Goal: Task Accomplishment & Management: Manage account settings

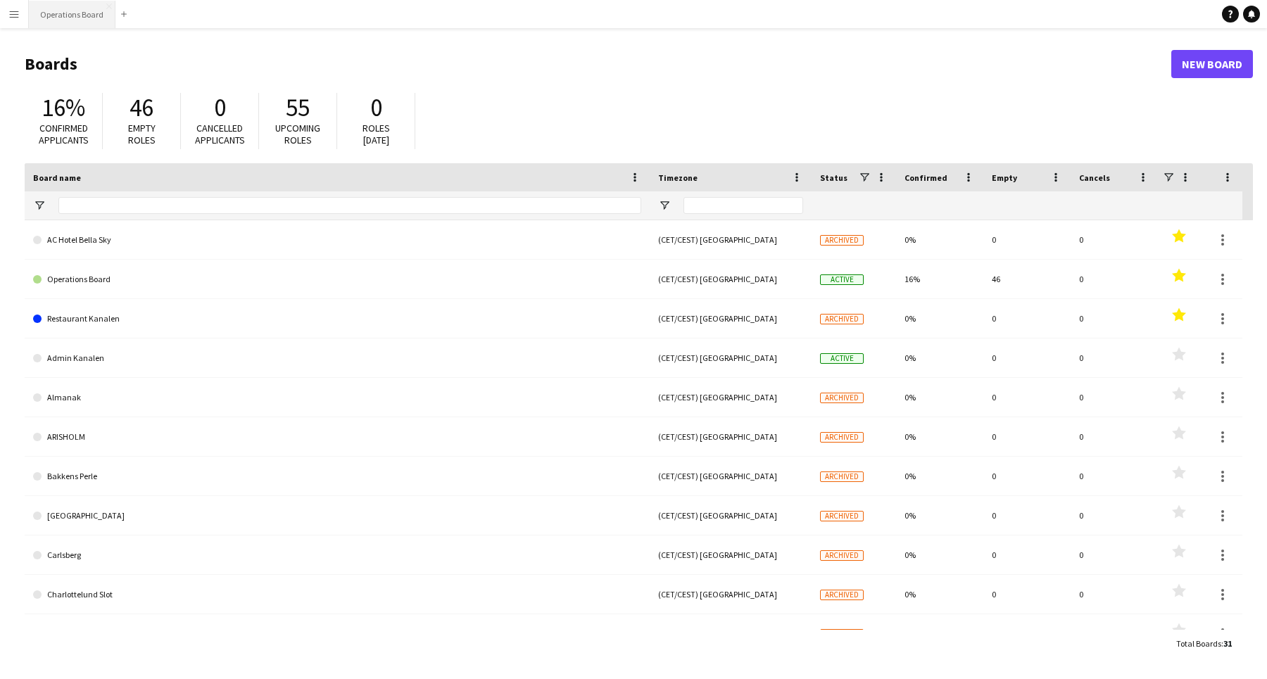
click at [61, 11] on button "Operations Board Close" at bounding box center [72, 14] width 87 height 27
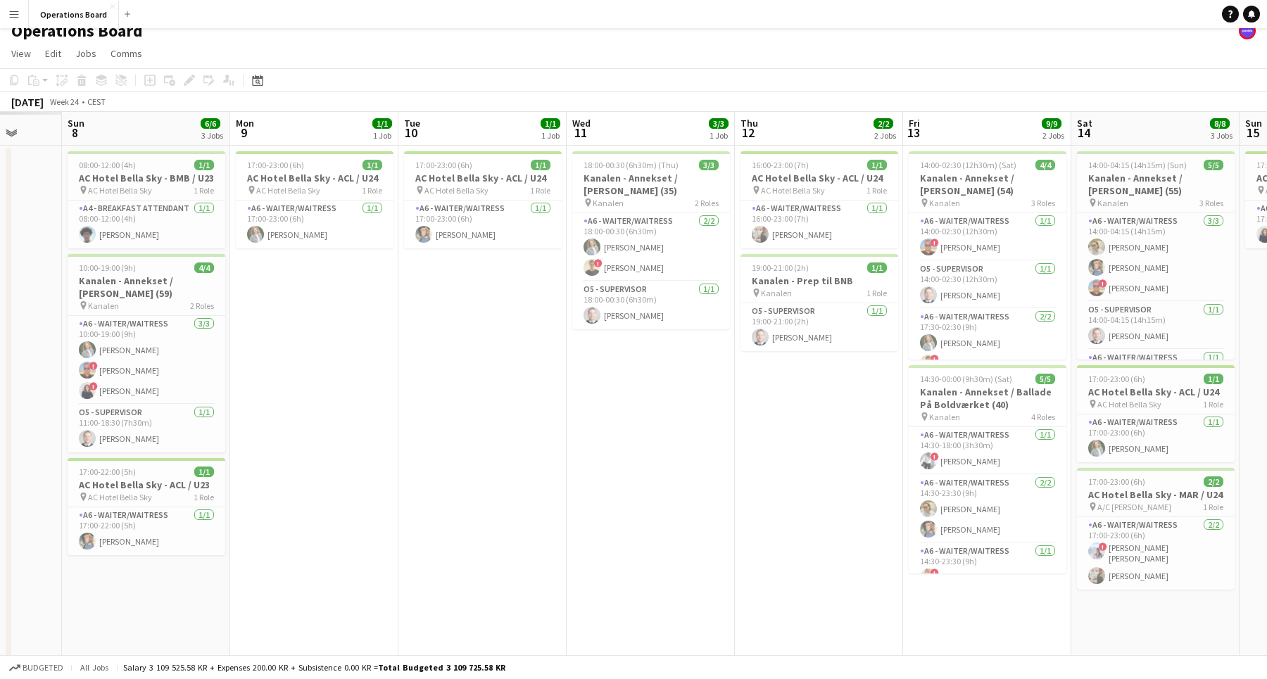
scroll to position [0, 494]
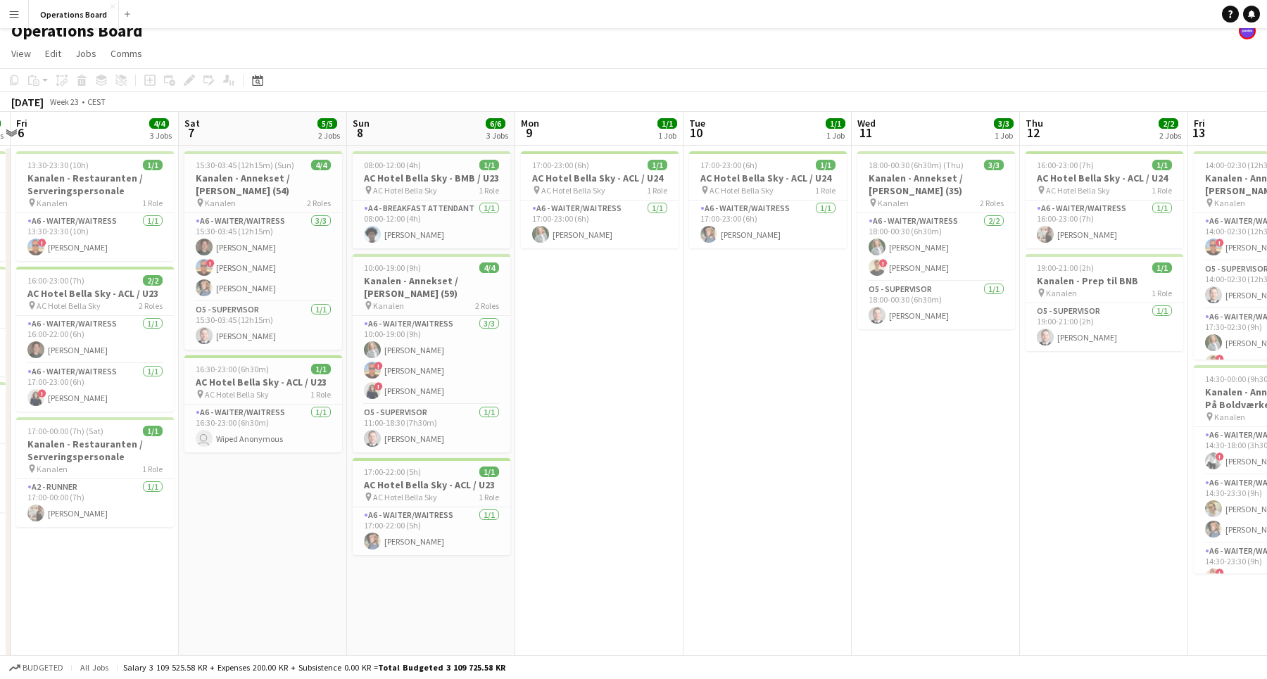
click at [597, 350] on app-date-cell "17:00-23:00 (6h) 1/1 AC Hotel Bella Sky - ACL / U24 pin AC Hotel Bella Sky 1 Ro…" at bounding box center [599, 536] width 168 height 781
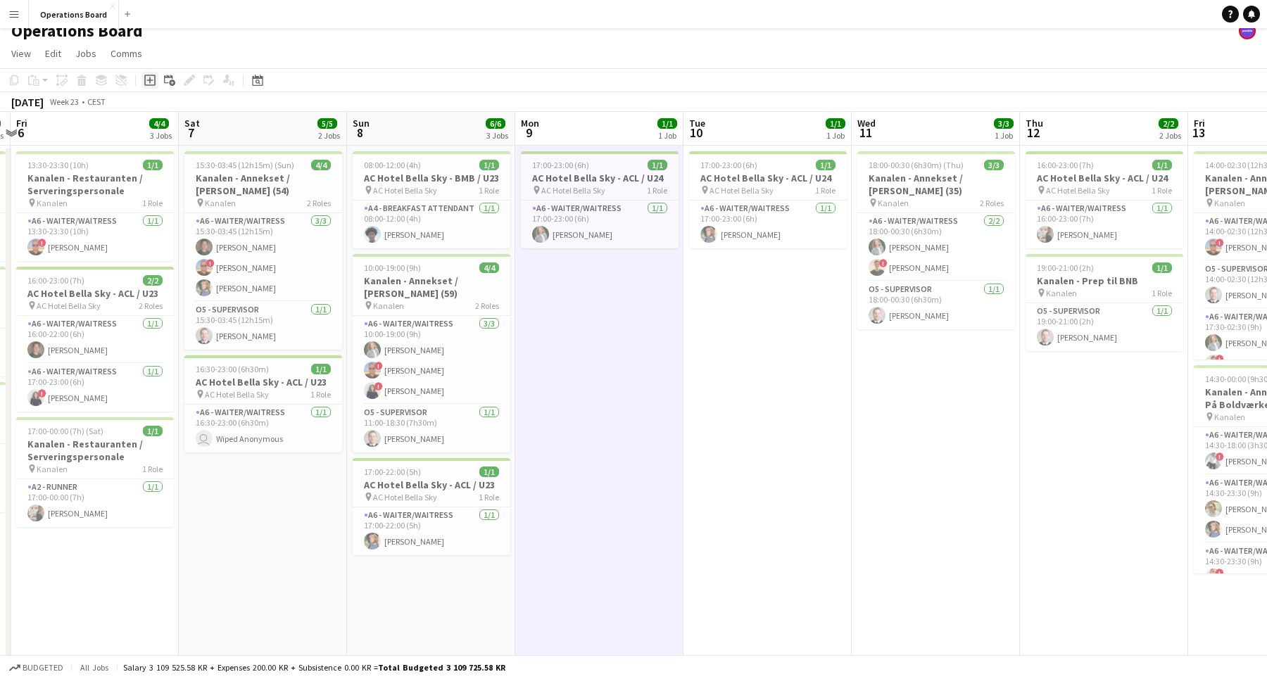
click at [148, 80] on icon "Add job" at bounding box center [149, 80] width 11 height 11
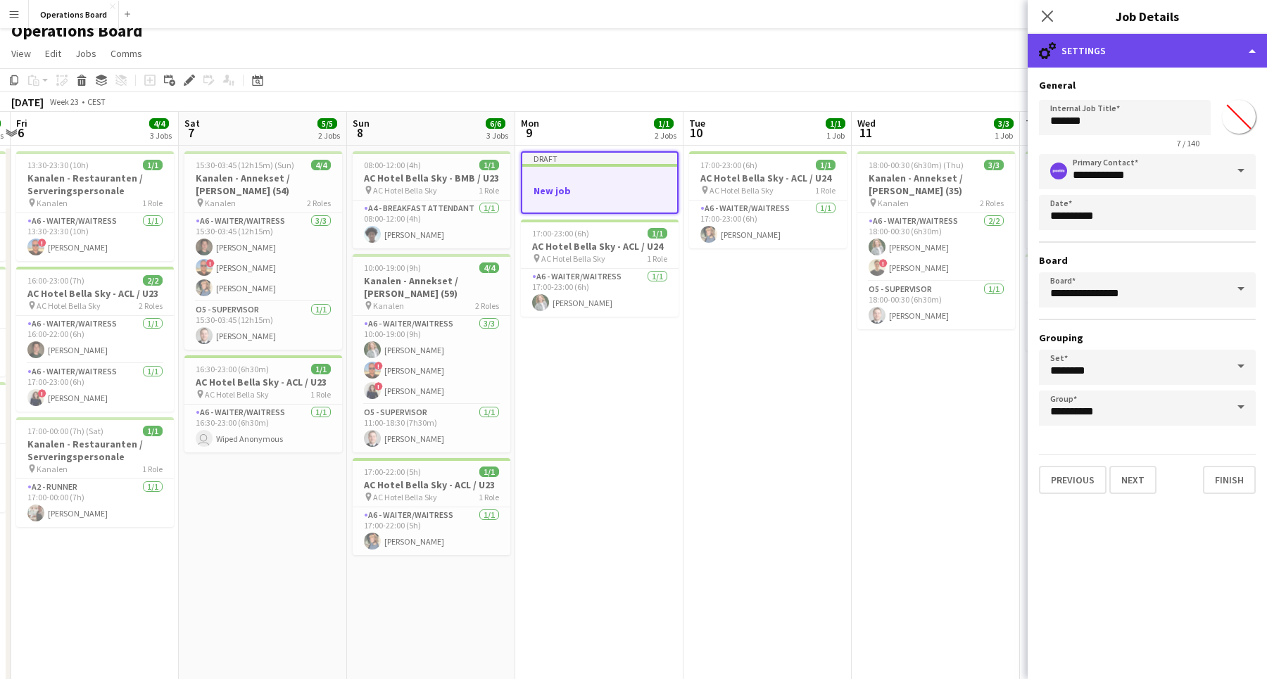
click at [1169, 46] on div "cog-double-3 Settings" at bounding box center [1146, 51] width 239 height 34
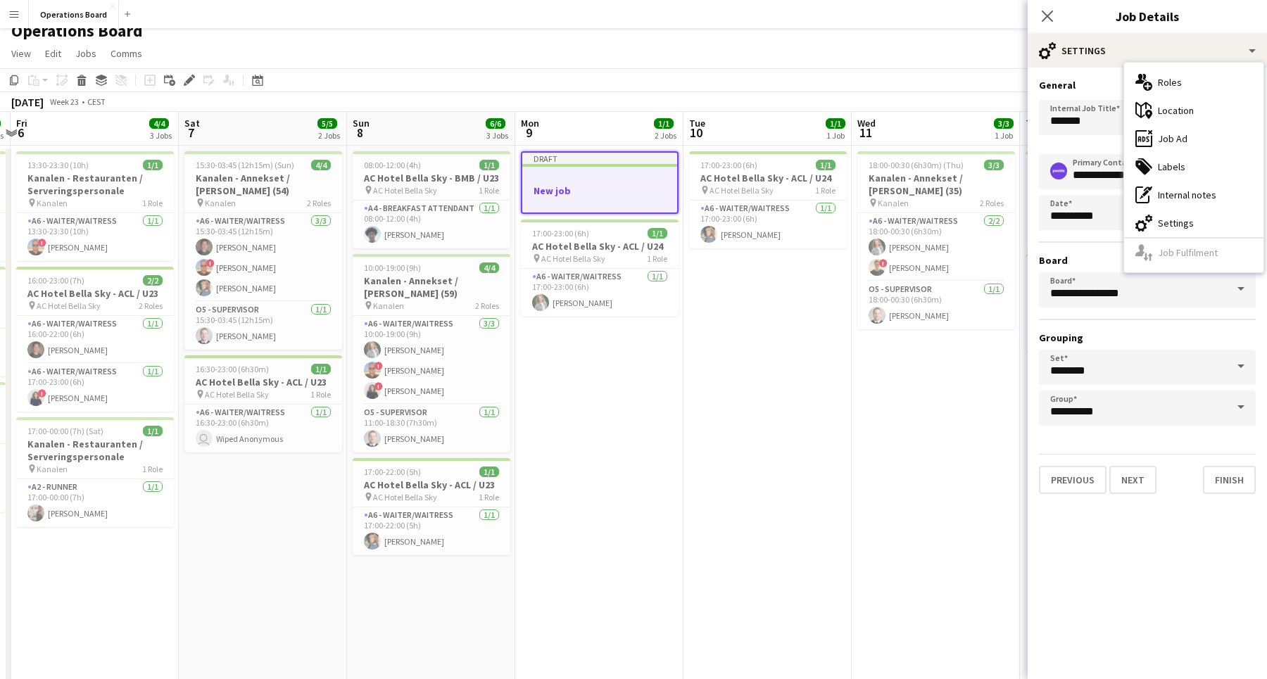
click at [639, 182] on div at bounding box center [599, 177] width 155 height 11
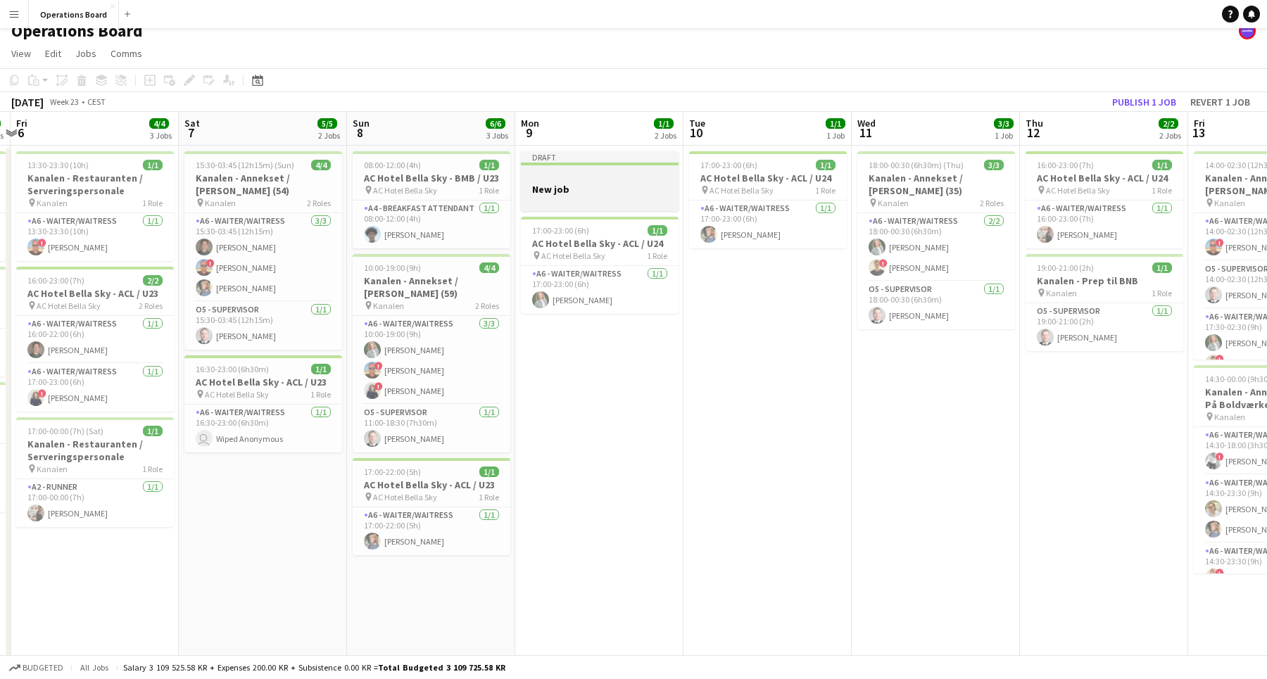
click at [639, 182] on app-job-card "Draft New job" at bounding box center [600, 181] width 158 height 60
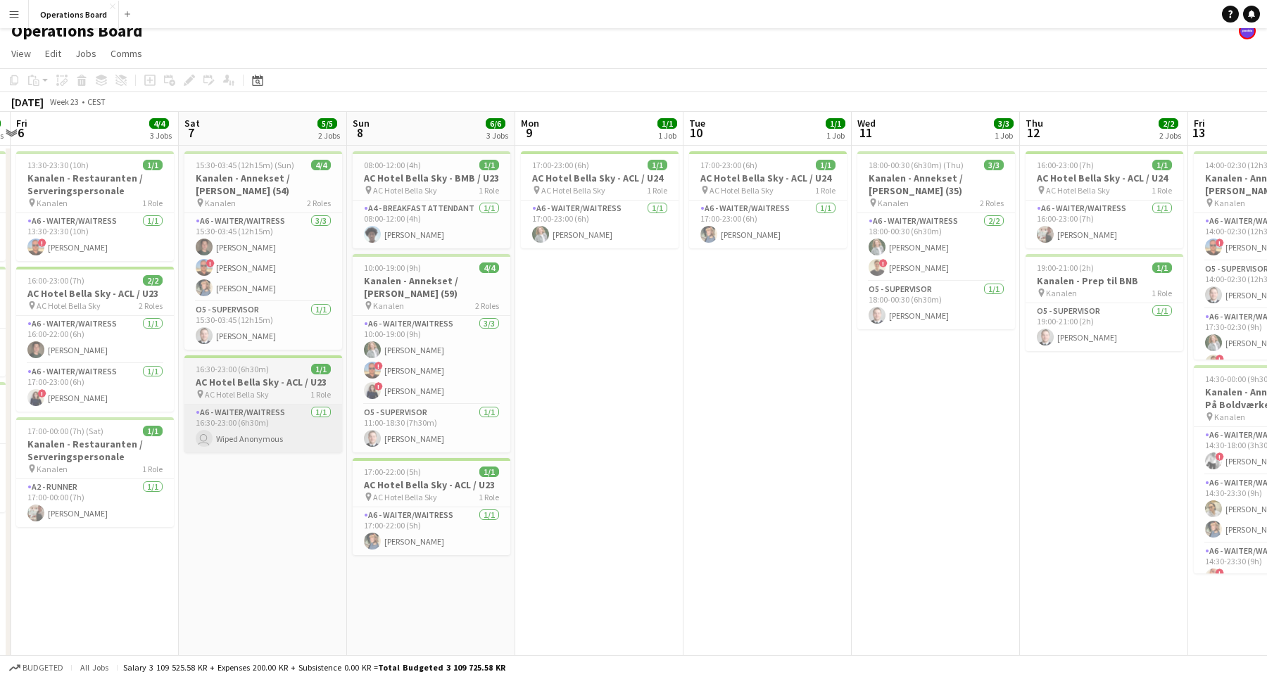
click at [265, 445] on app-card-role "A6 - WAITER/WAITRESS [DATE] 16:30-23:00 (6h30m) user Wiped Anonymous" at bounding box center [263, 429] width 158 height 48
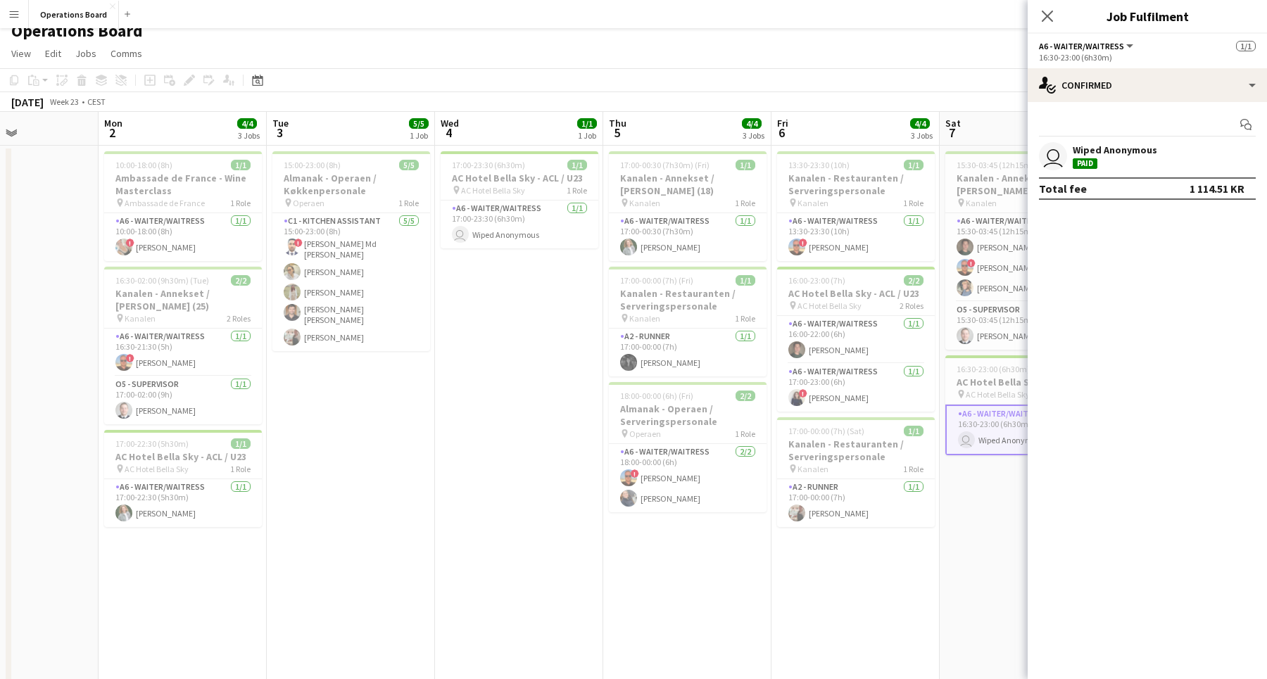
scroll to position [0, 453]
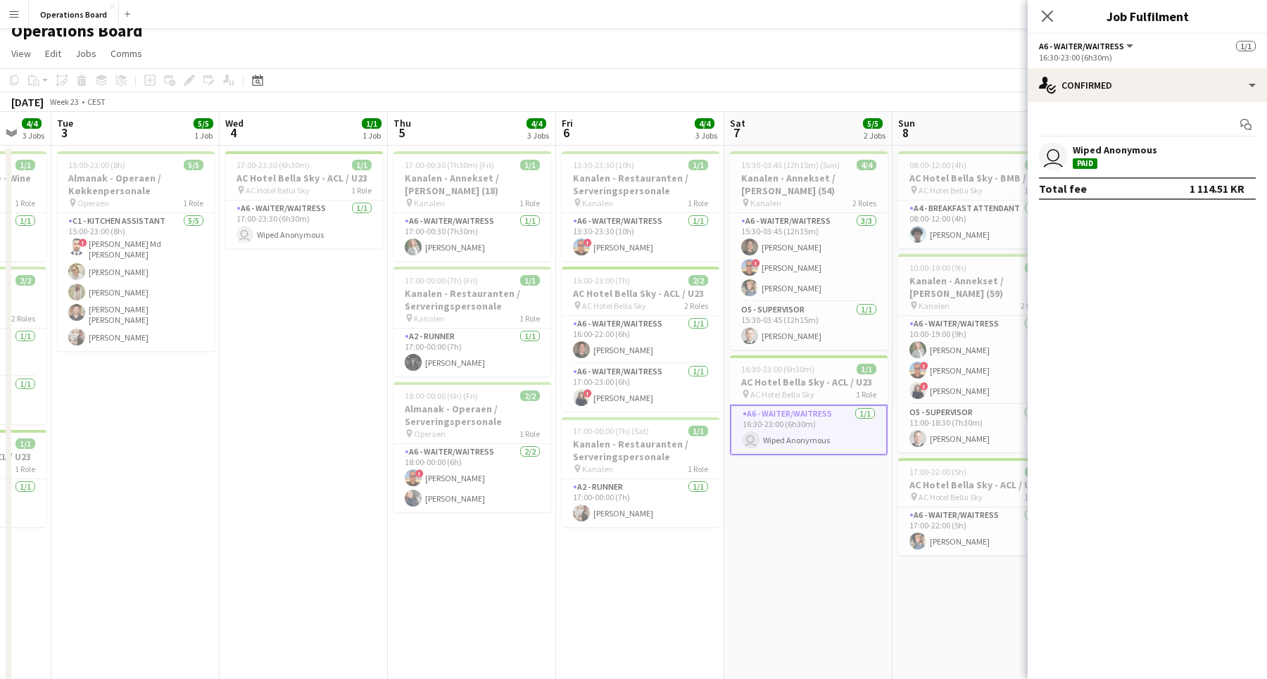
click at [302, 401] on app-date-cell "17:00-23:30 (6h30m) 1/1 AC Hotel Bella Sky - ACL / U23 pin AC Hotel Bella Sky 1…" at bounding box center [304, 536] width 168 height 781
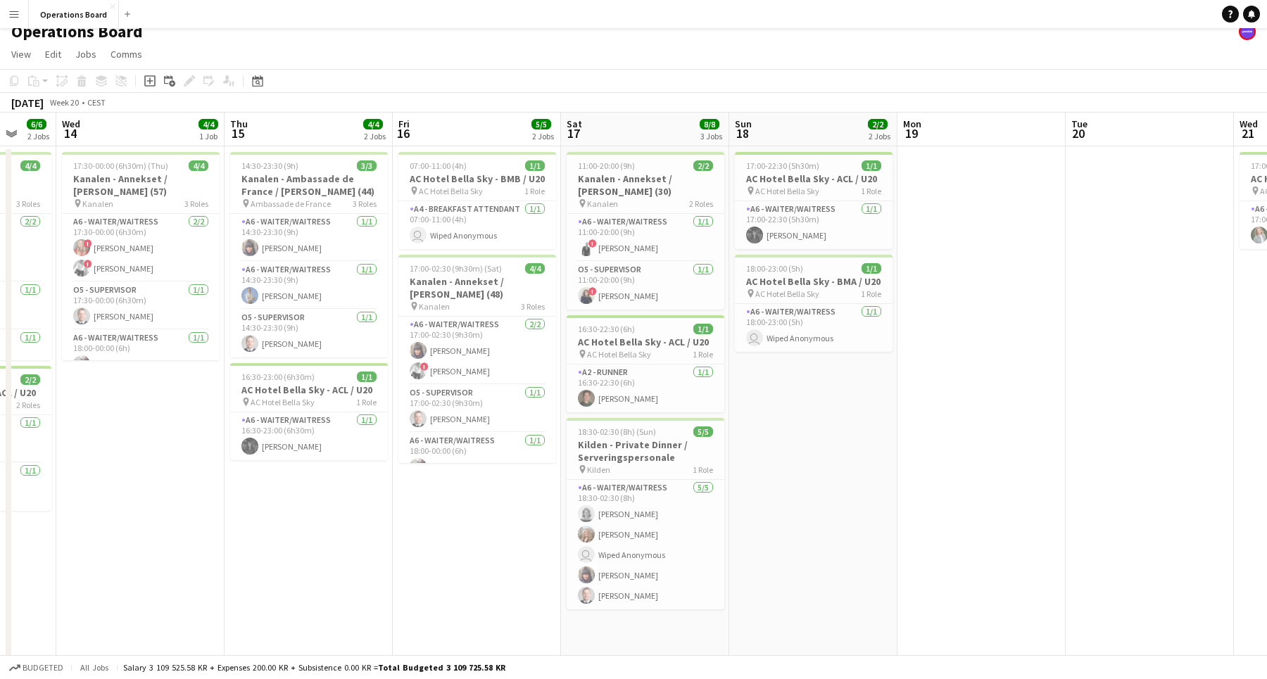
scroll to position [0, 429]
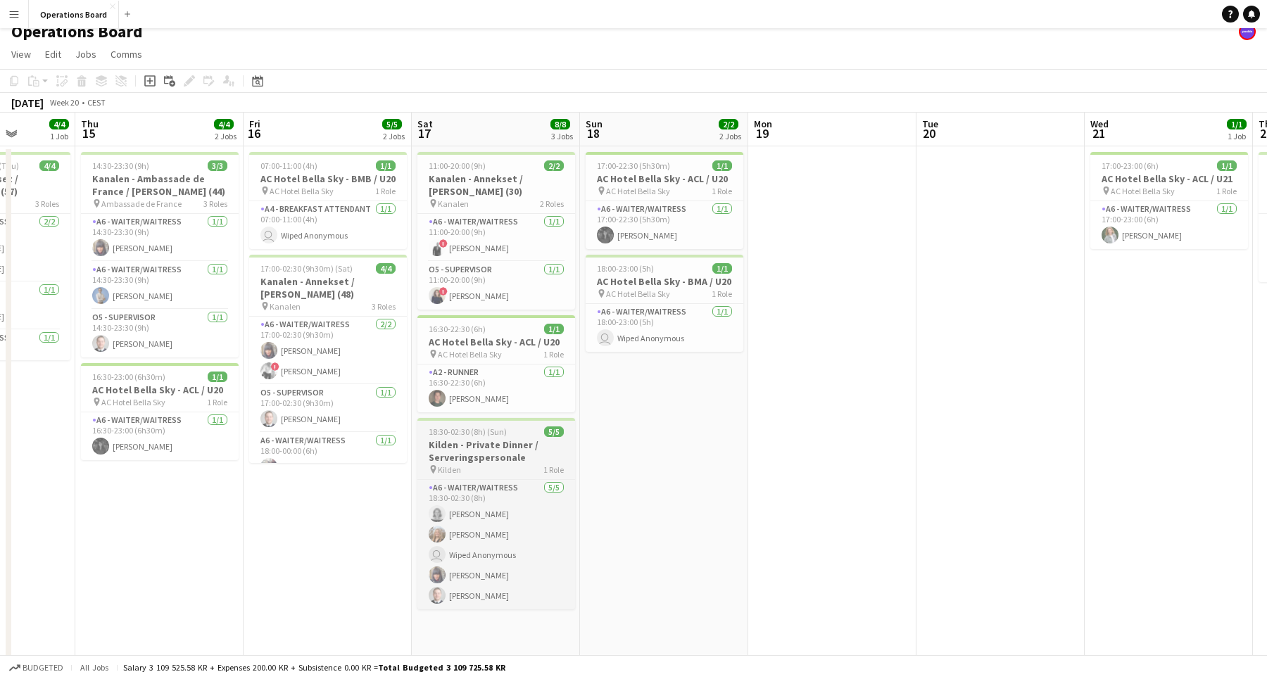
click at [479, 441] on h3 "Kilden - Private Dinner / Serveringspersonale" at bounding box center [496, 450] width 158 height 25
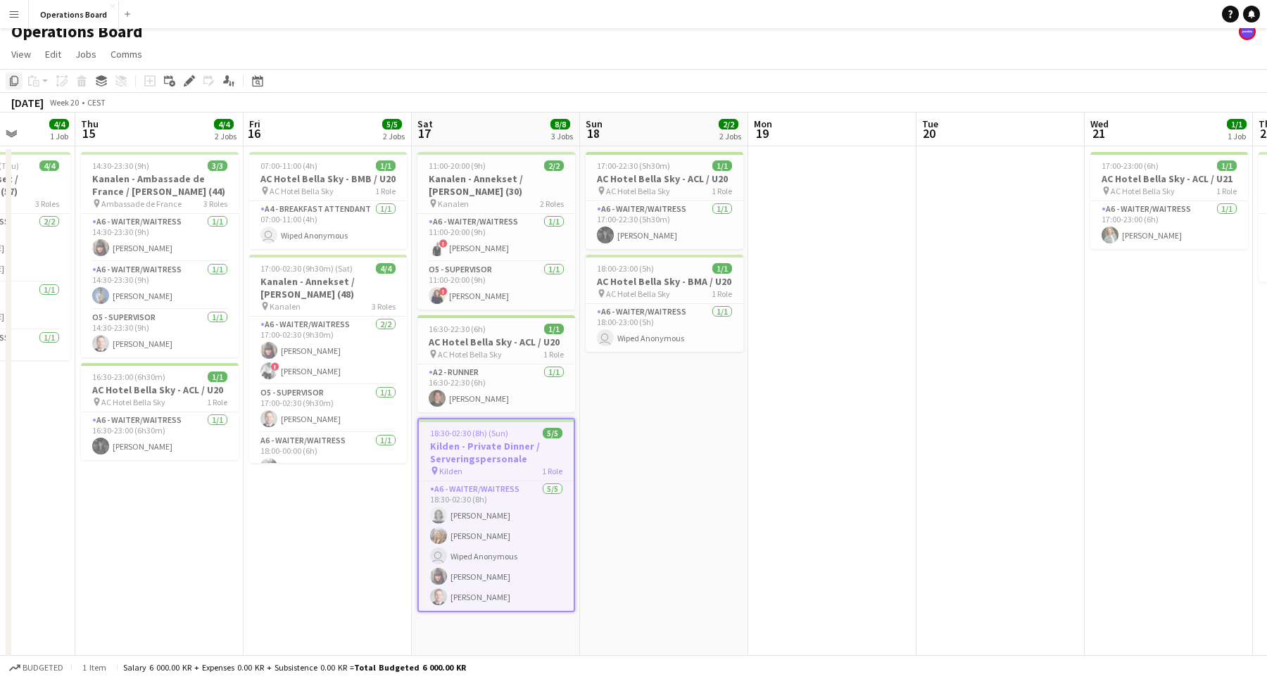
click at [14, 80] on icon "Copy" at bounding box center [13, 80] width 11 height 11
click at [20, 58] on span "View" at bounding box center [21, 54] width 20 height 13
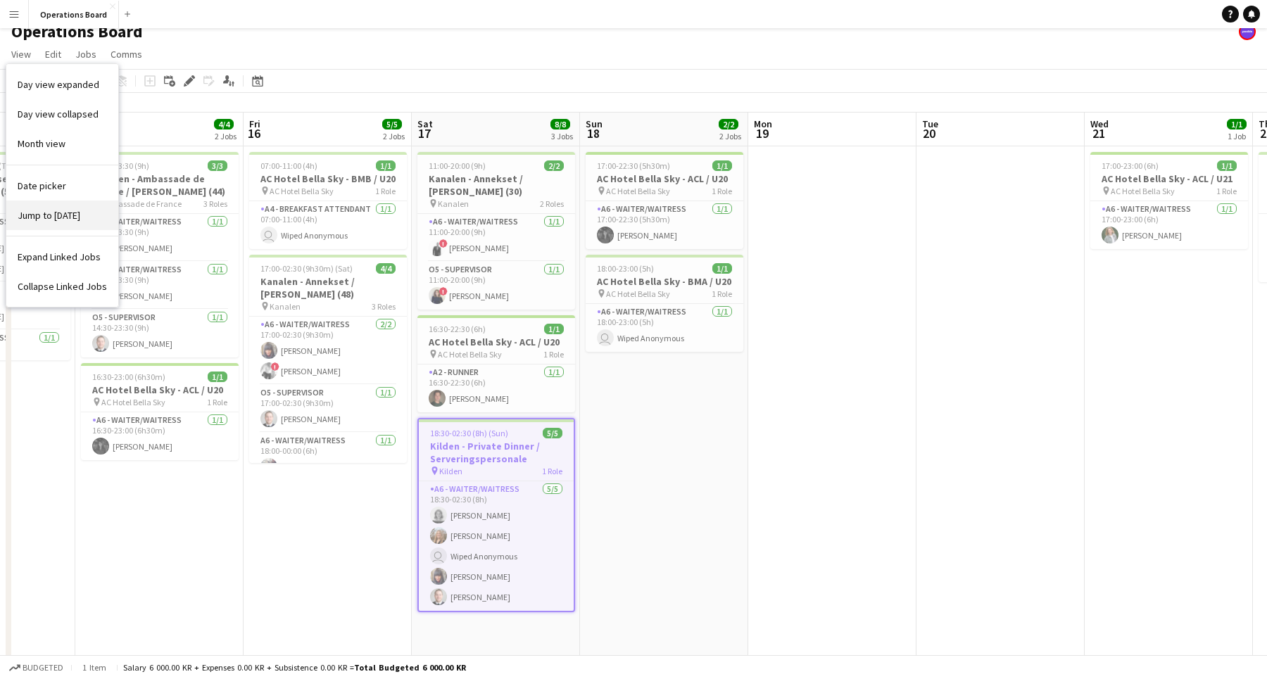
click at [61, 204] on link "Jump to [DATE]" at bounding box center [62, 216] width 112 height 30
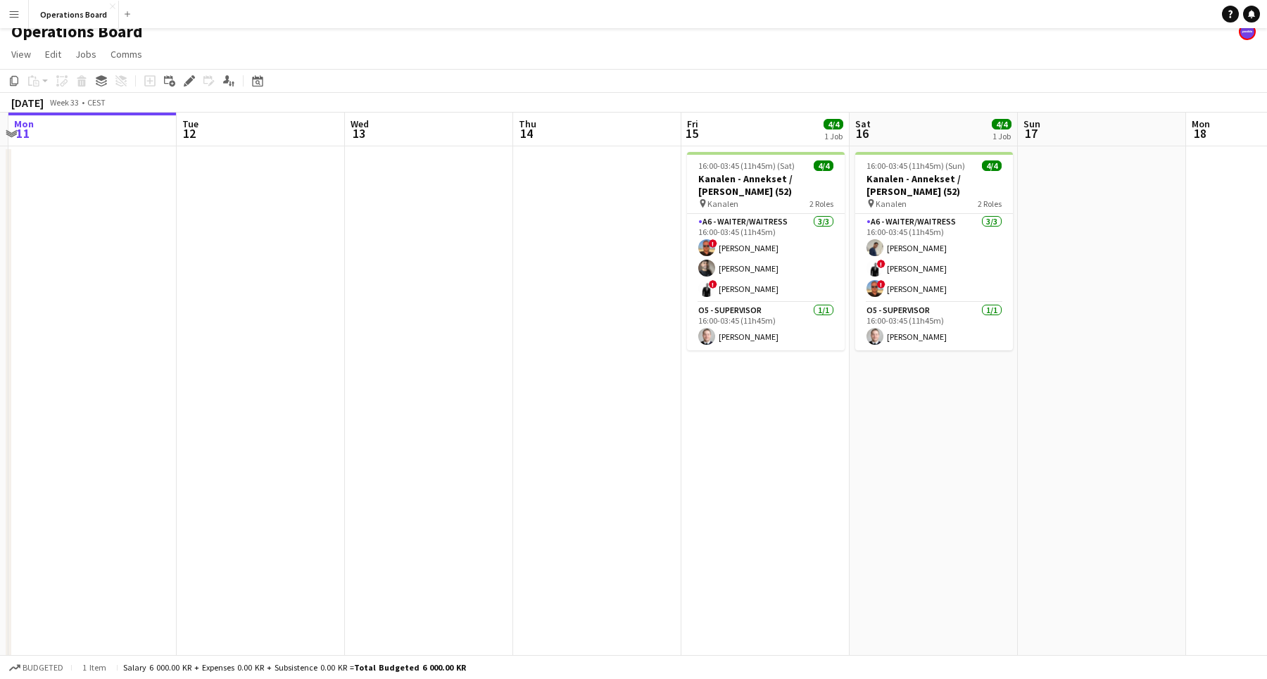
scroll to position [0, 566]
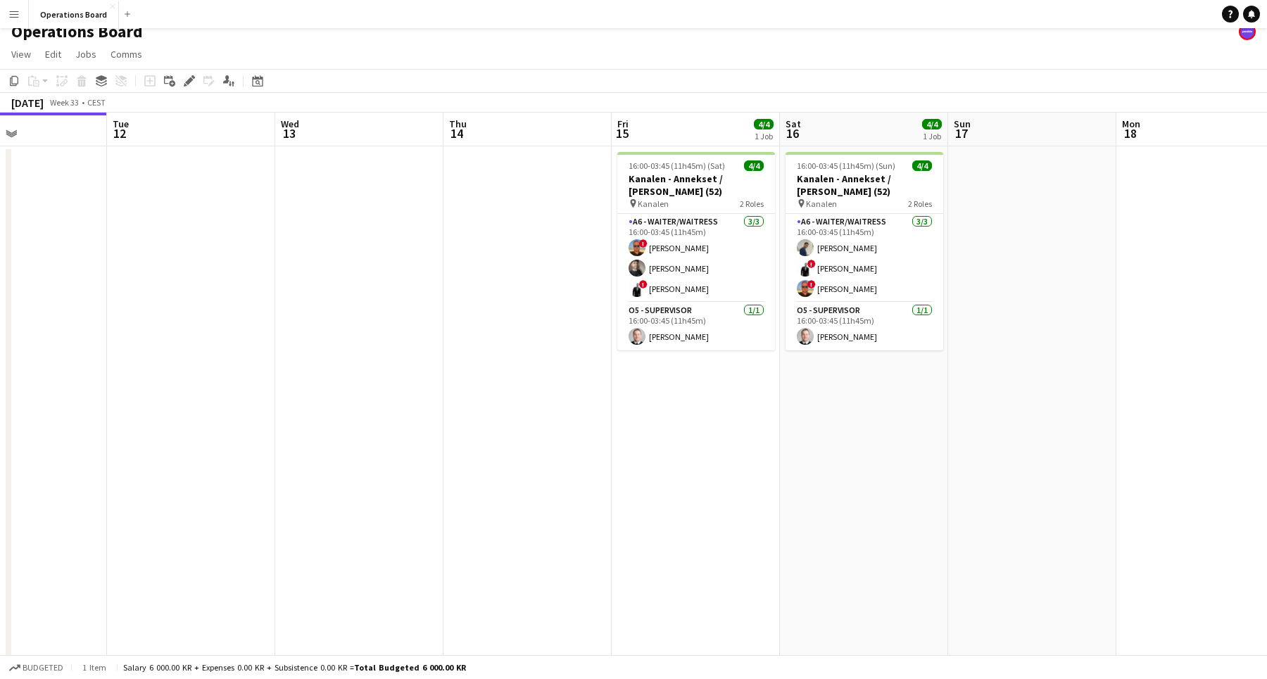
click at [683, 441] on app-date-cell "16:00-03:45 (11h45m) (Sat) 4/4 Kanalen - Annekset / [PERSON_NAME] (52) pin Kana…" at bounding box center [696, 536] width 168 height 781
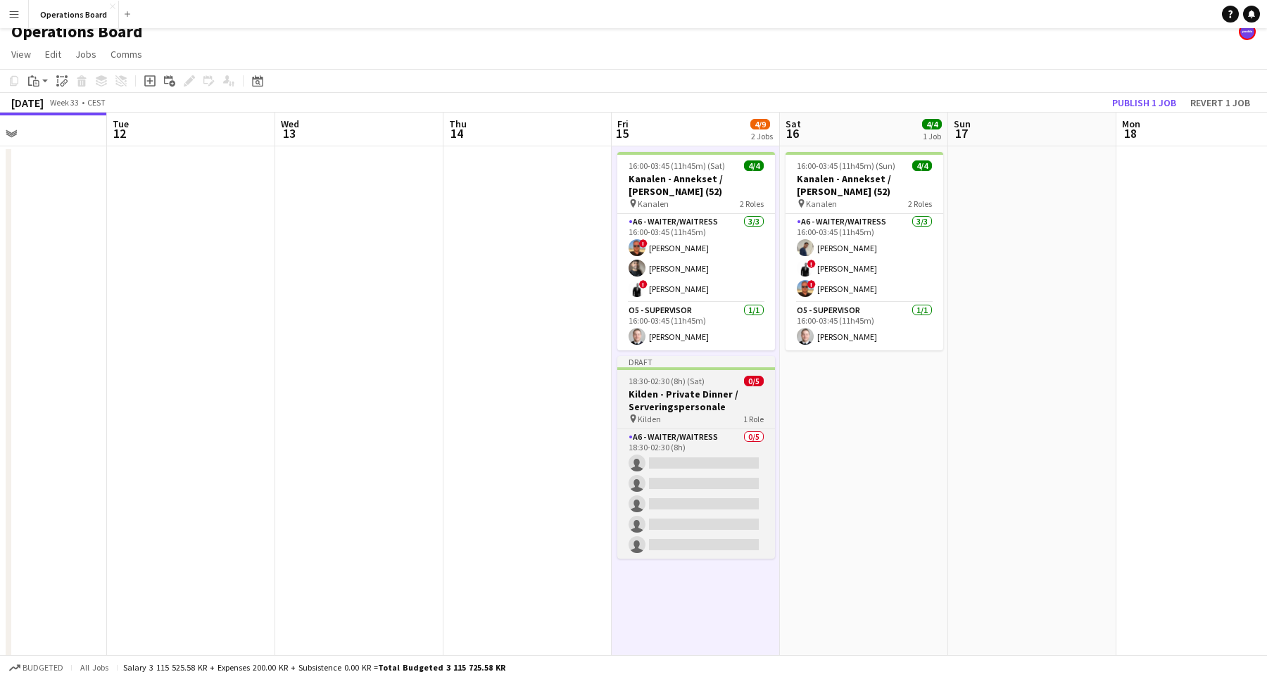
click at [683, 393] on h3 "Kilden - Private Dinner / Serveringspersonale" at bounding box center [696, 400] width 158 height 25
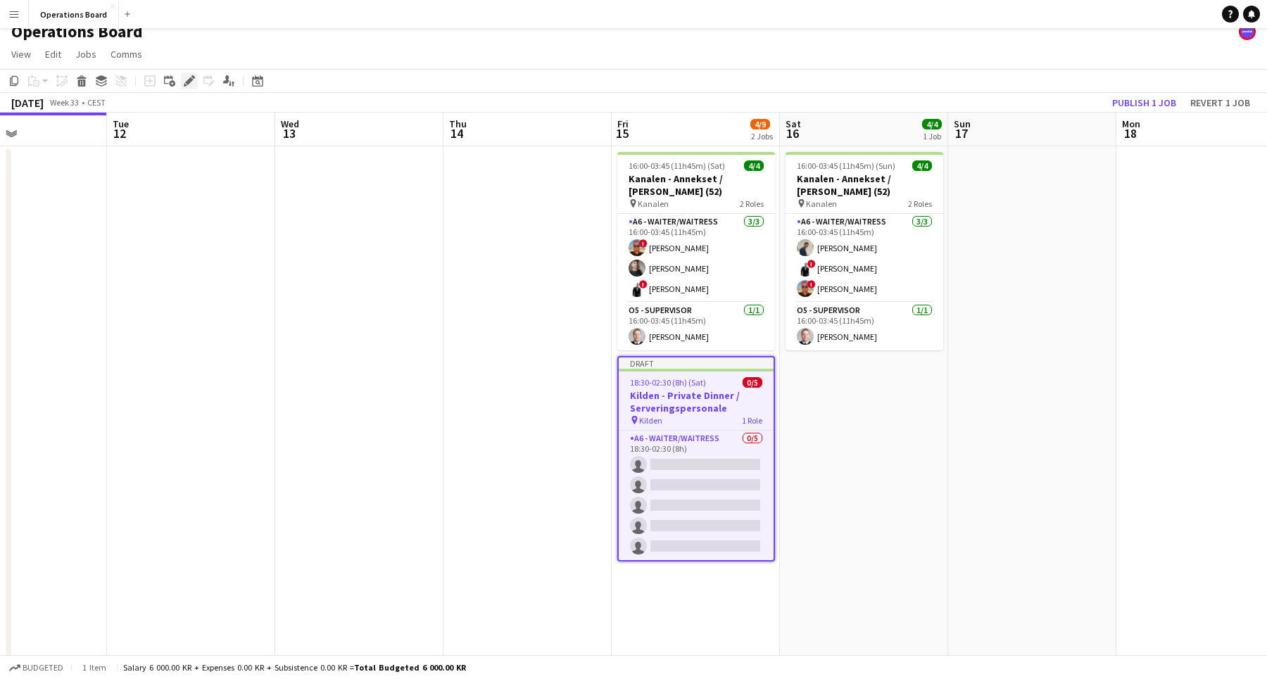
click at [189, 81] on icon at bounding box center [189, 81] width 8 height 8
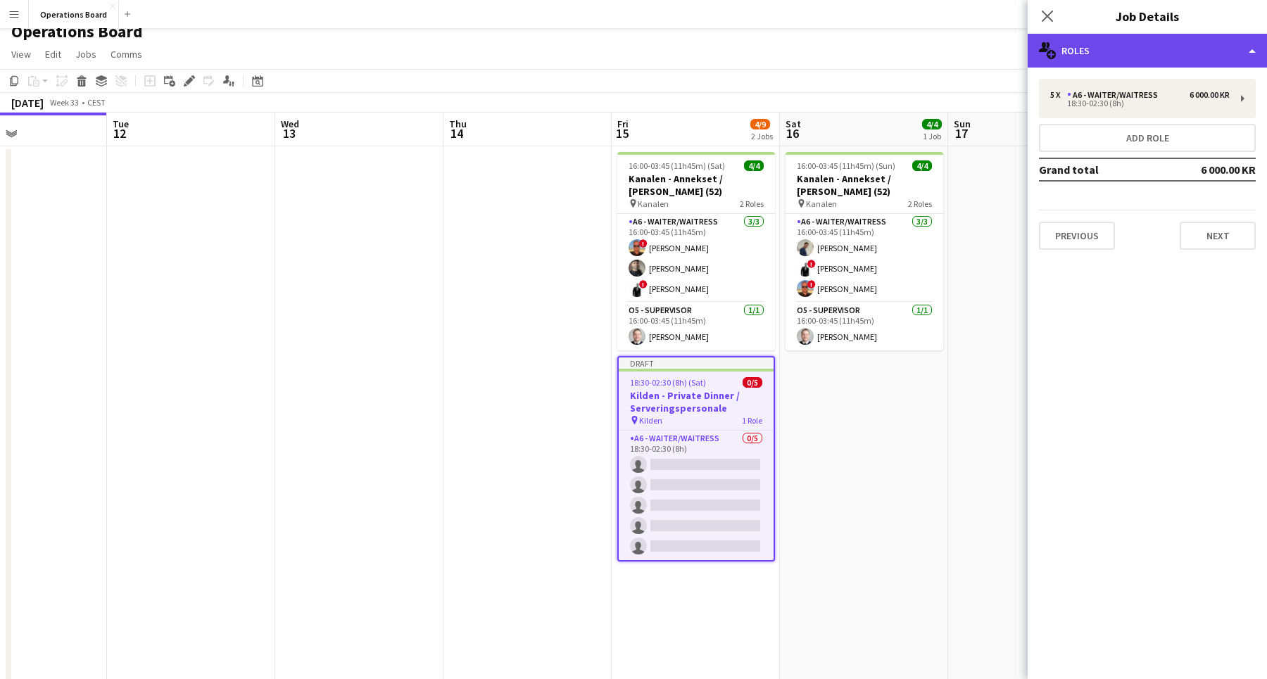
click at [1126, 60] on div "multiple-users-add Roles" at bounding box center [1146, 51] width 239 height 34
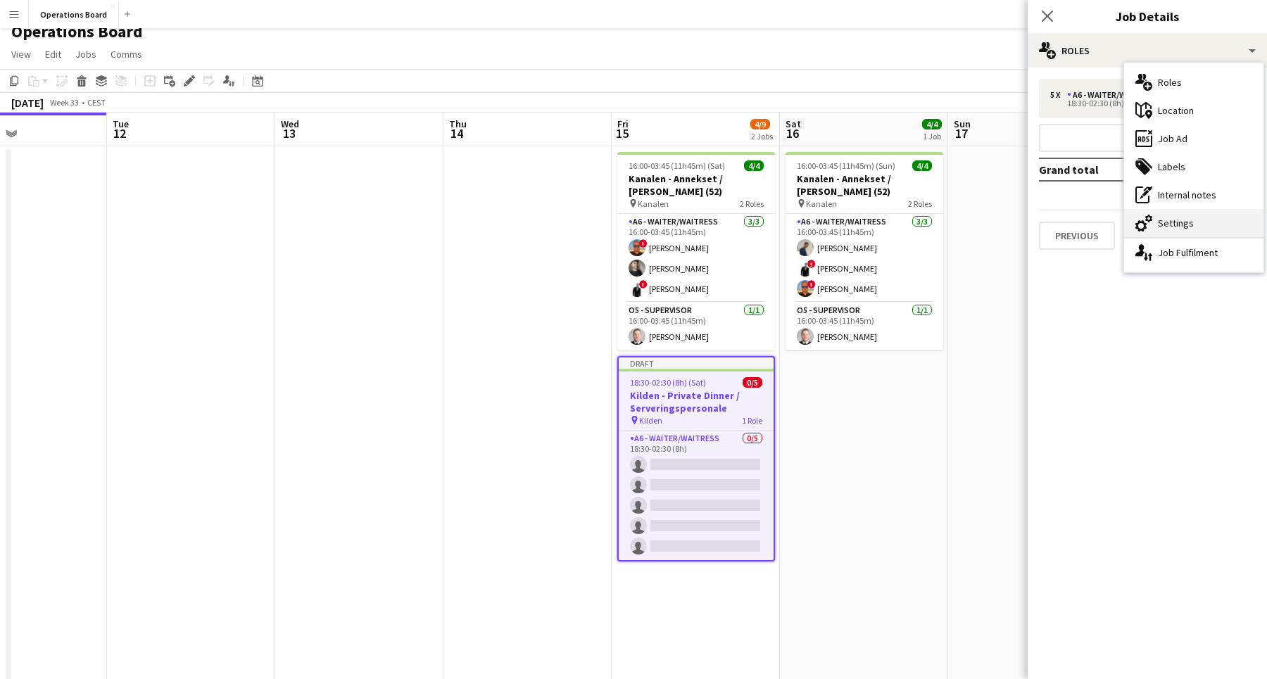
click at [1149, 218] on icon "cog-double-3" at bounding box center [1143, 223] width 17 height 17
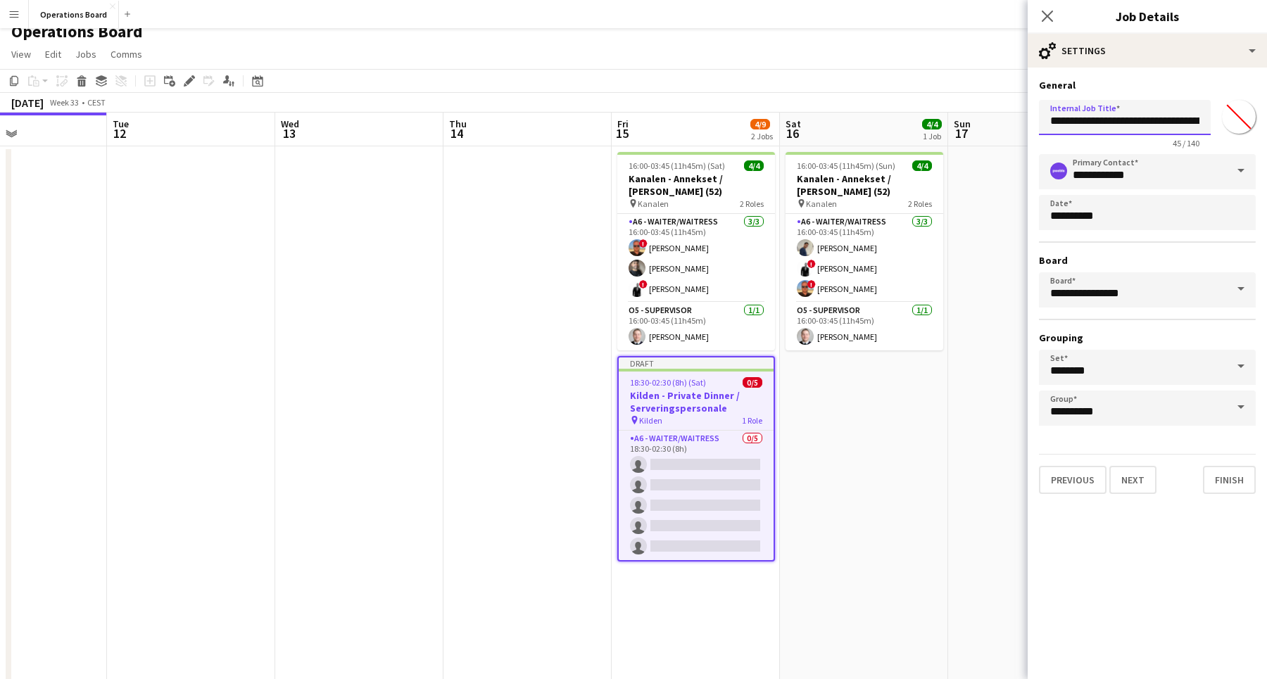
click at [1092, 120] on input "**********" at bounding box center [1125, 117] width 172 height 35
drag, startPoint x: 1090, startPoint y: 120, endPoint x: 1229, endPoint y: 122, distance: 139.3
click at [1229, 122] on div "**********" at bounding box center [1147, 121] width 217 height 54
drag, startPoint x: 1087, startPoint y: 121, endPoint x: 1221, endPoint y: 121, distance: 133.7
click at [1221, 121] on div "**********" at bounding box center [1147, 121] width 217 height 54
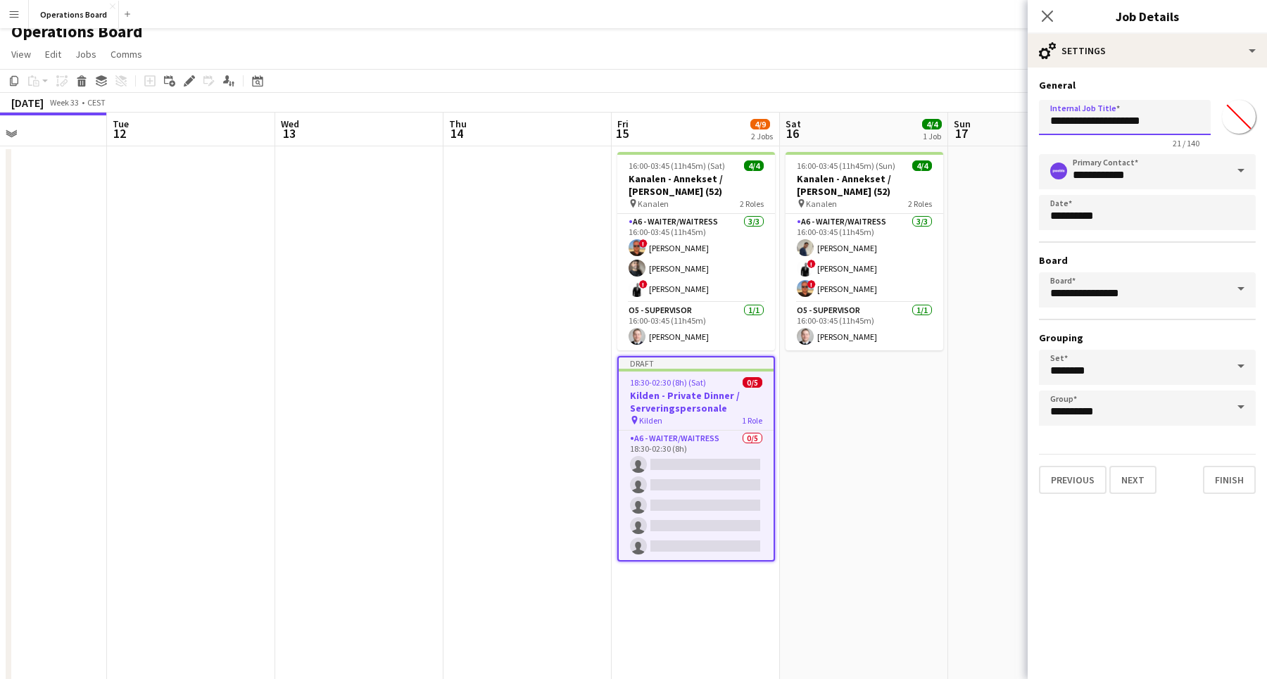
drag, startPoint x: 1091, startPoint y: 122, endPoint x: 1191, endPoint y: 122, distance: 100.6
click at [1191, 122] on input "**********" at bounding box center [1125, 117] width 172 height 35
type input "**********"
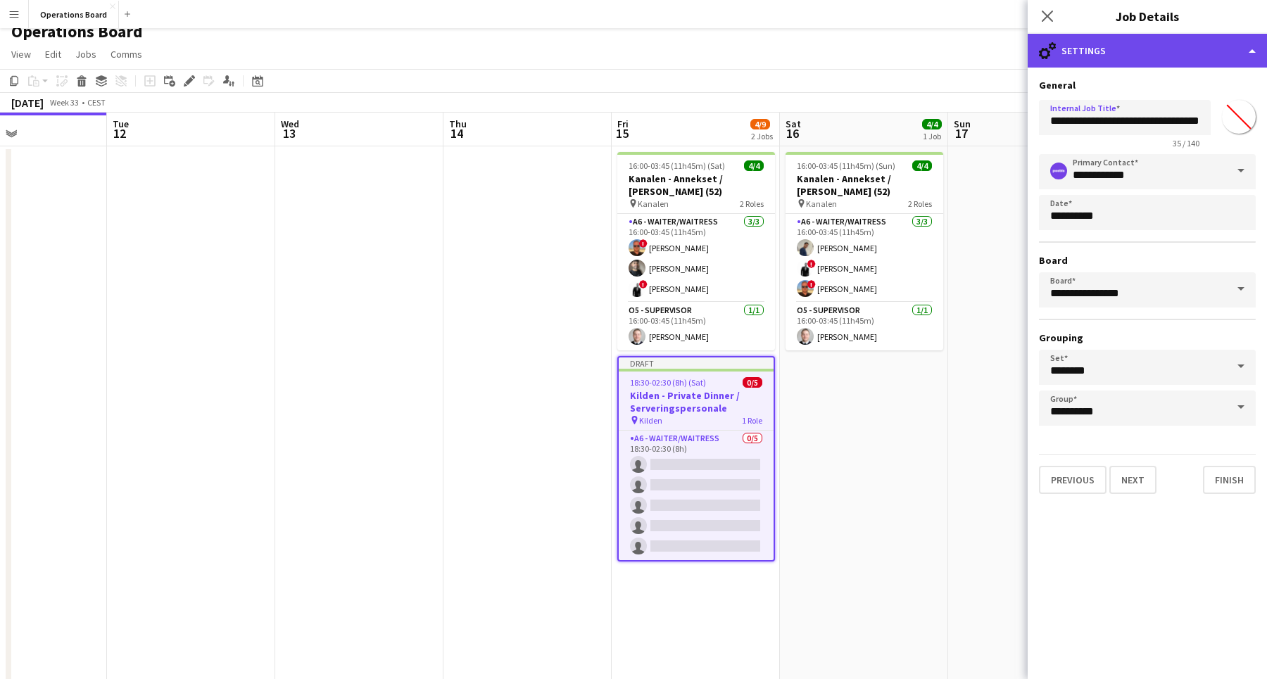
click at [1128, 49] on div "cog-double-3 Settings" at bounding box center [1146, 51] width 239 height 34
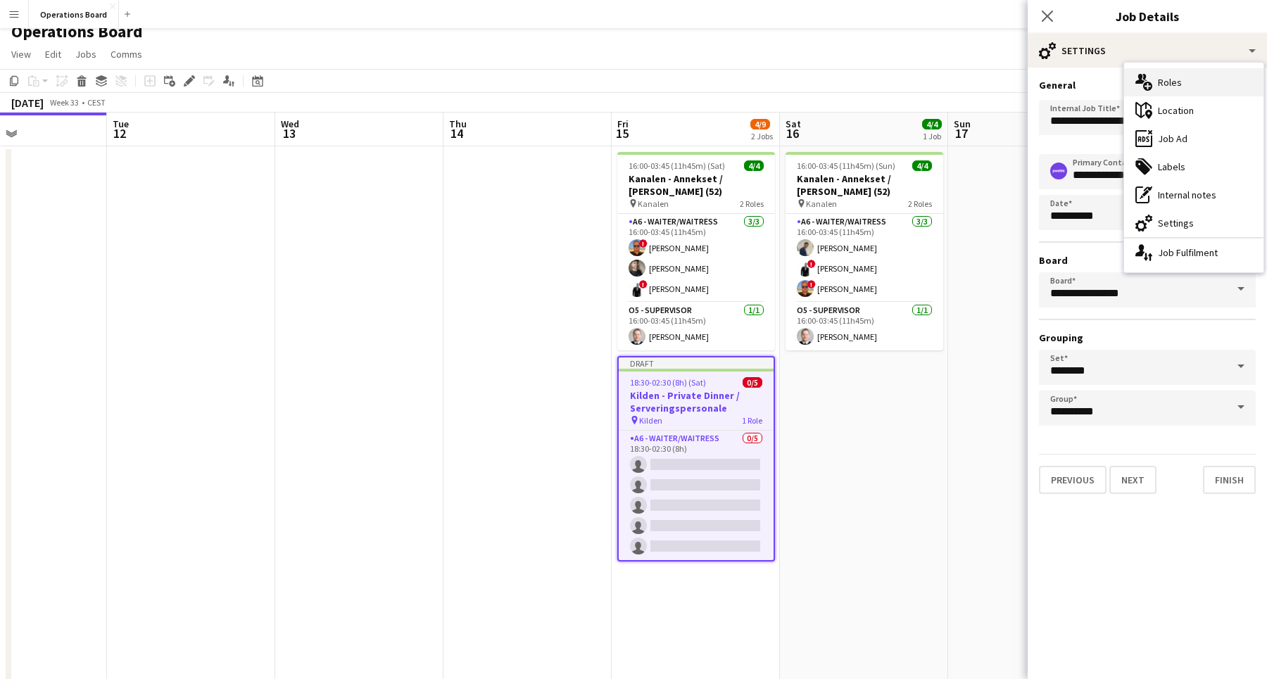
click at [1176, 89] on div "multiple-users-add Roles" at bounding box center [1193, 82] width 139 height 28
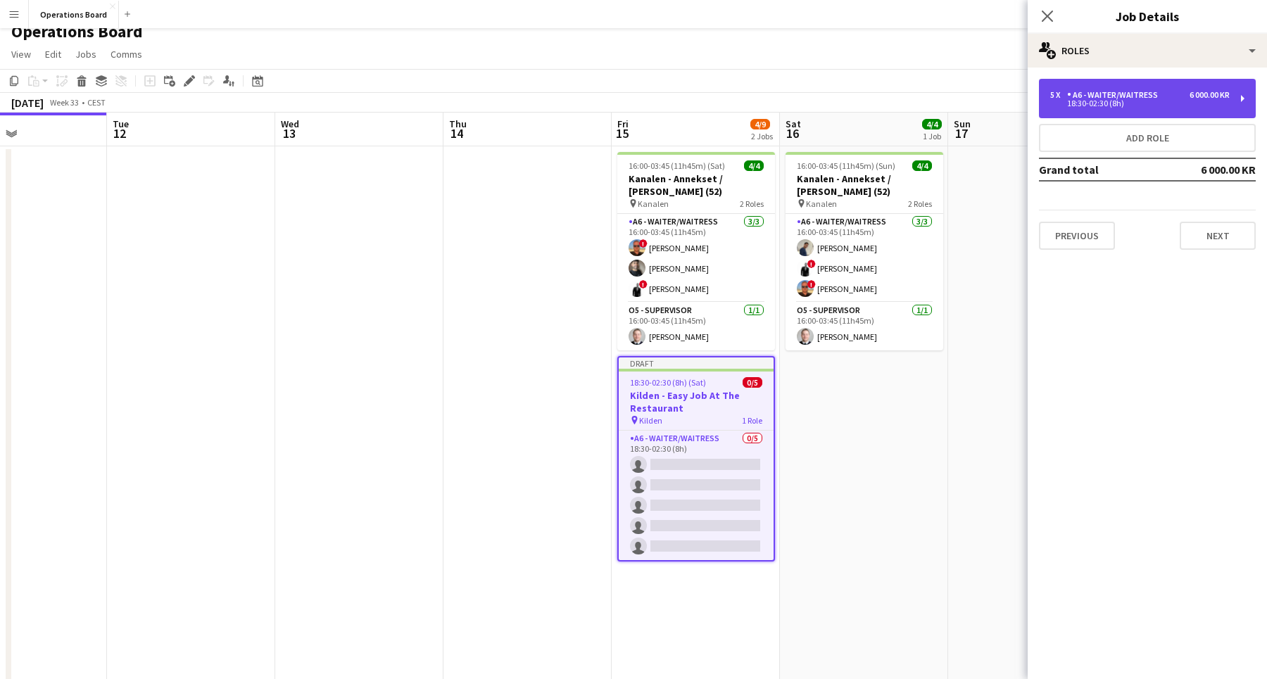
click at [1132, 103] on div "18:30-02:30 (8h)" at bounding box center [1139, 103] width 179 height 7
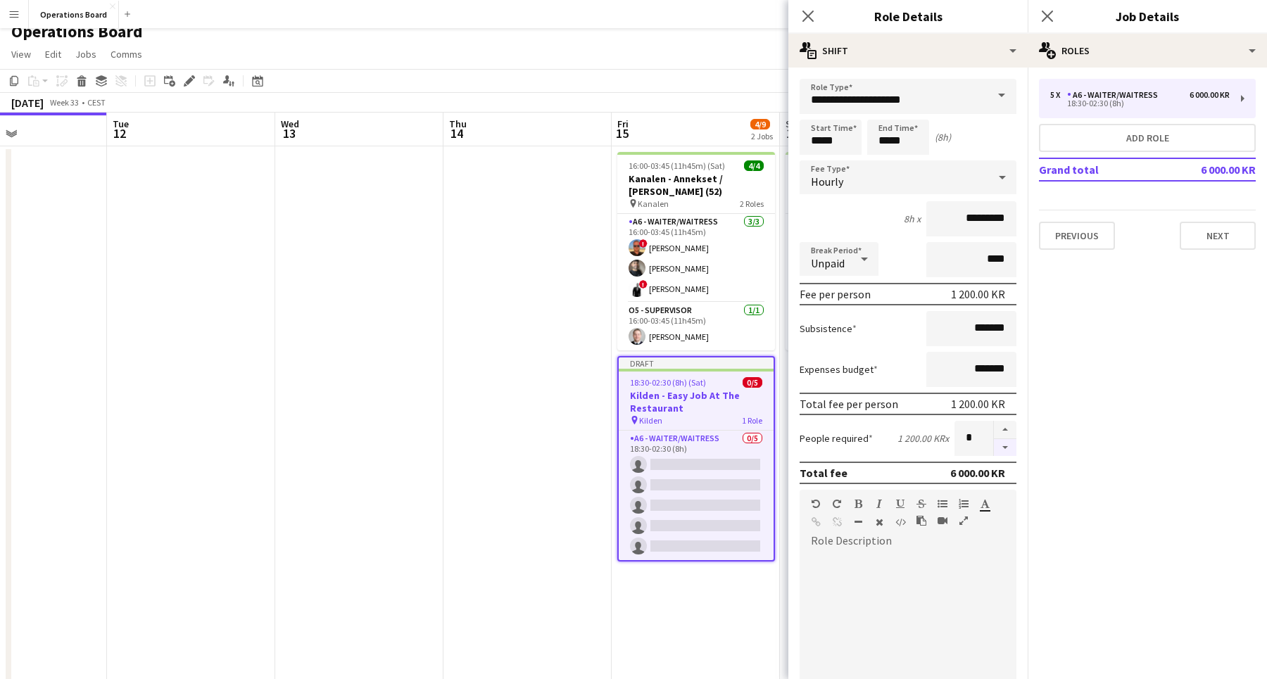
click at [1010, 448] on button "button" at bounding box center [1005, 448] width 23 height 18
type input "*"
click at [859, 89] on input "**********" at bounding box center [907, 96] width 217 height 35
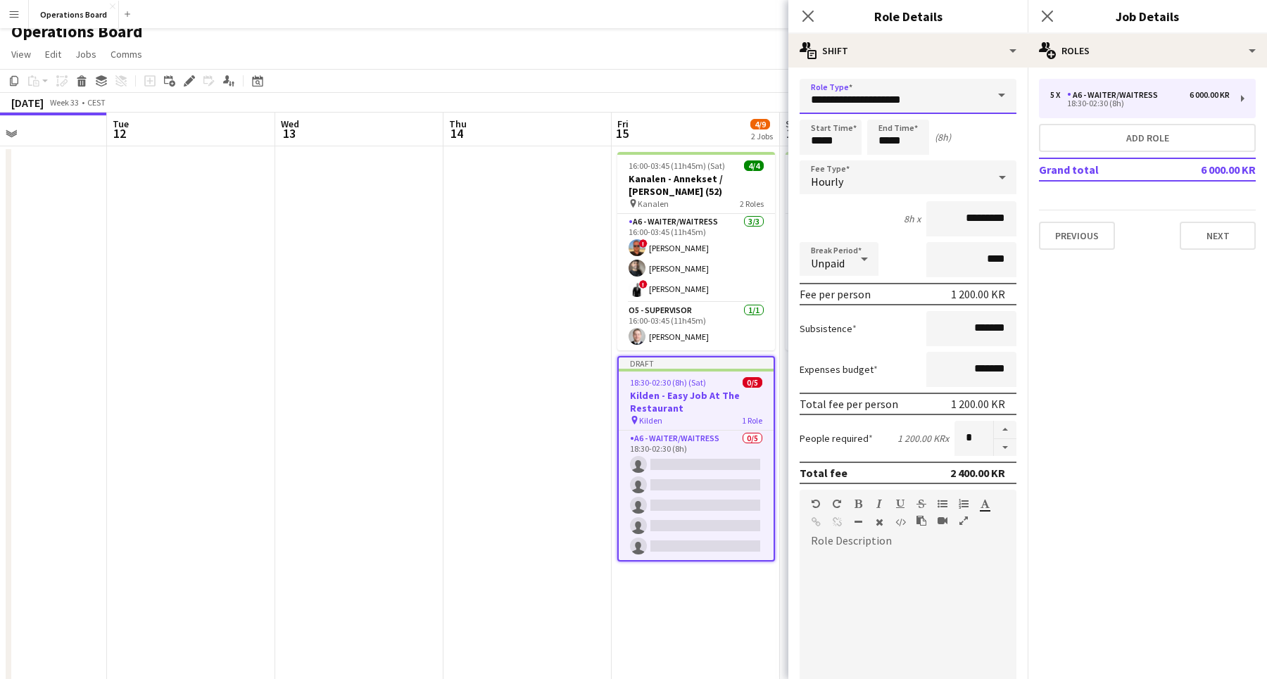
click at [859, 89] on input "**********" at bounding box center [907, 96] width 217 height 35
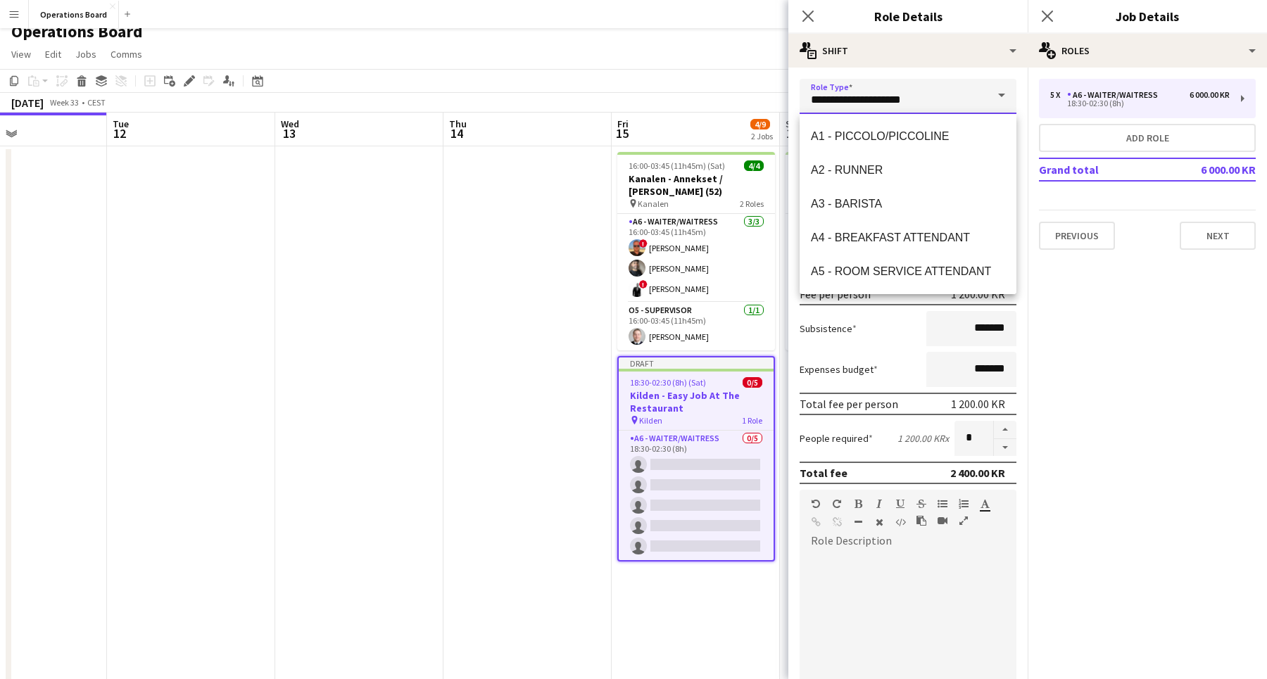
click at [859, 89] on input "**********" at bounding box center [907, 96] width 217 height 35
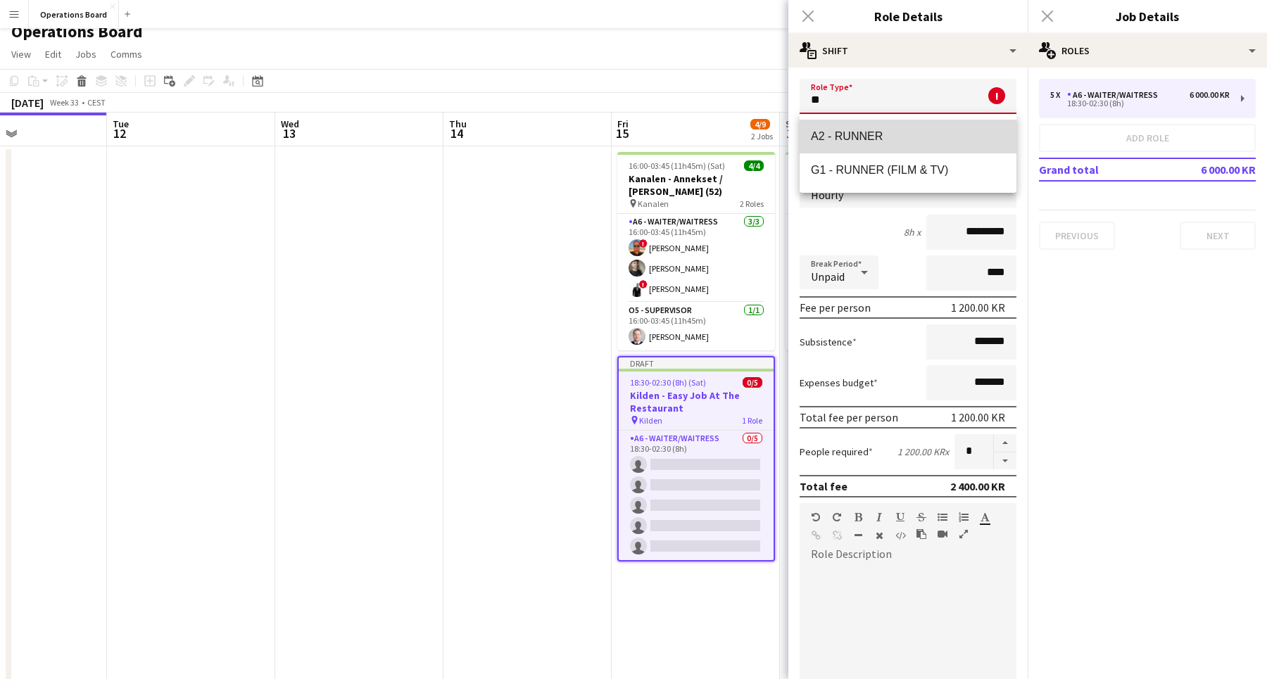
click at [851, 132] on span "A2 - RUNNER" at bounding box center [908, 135] width 194 height 13
type input "**********"
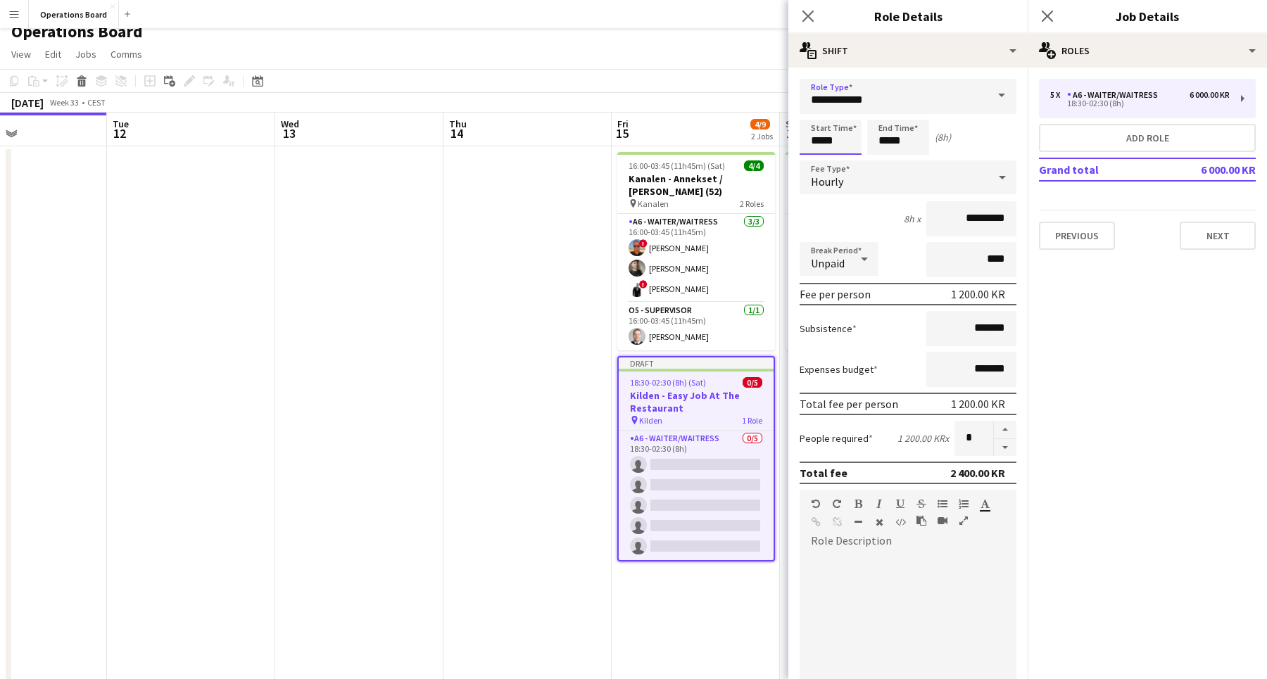
click at [844, 141] on input "*****" at bounding box center [830, 137] width 62 height 35
type input "*****"
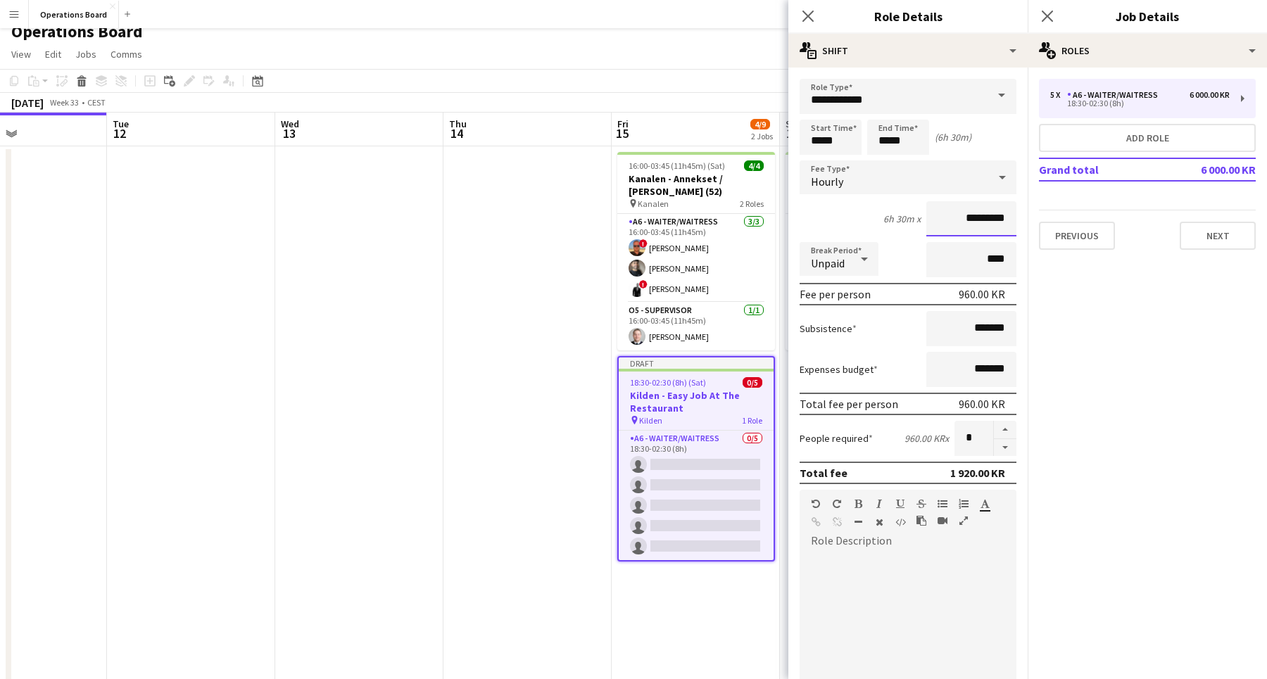
click at [950, 217] on input "*********" at bounding box center [971, 218] width 90 height 35
type input "******"
click at [1110, 312] on mat-expansion-panel "pencil3 General details 5 x A6 - WAITER/WAITRESS 6 000.00 KR 18:30-02:30 (8h) A…" at bounding box center [1146, 374] width 239 height 612
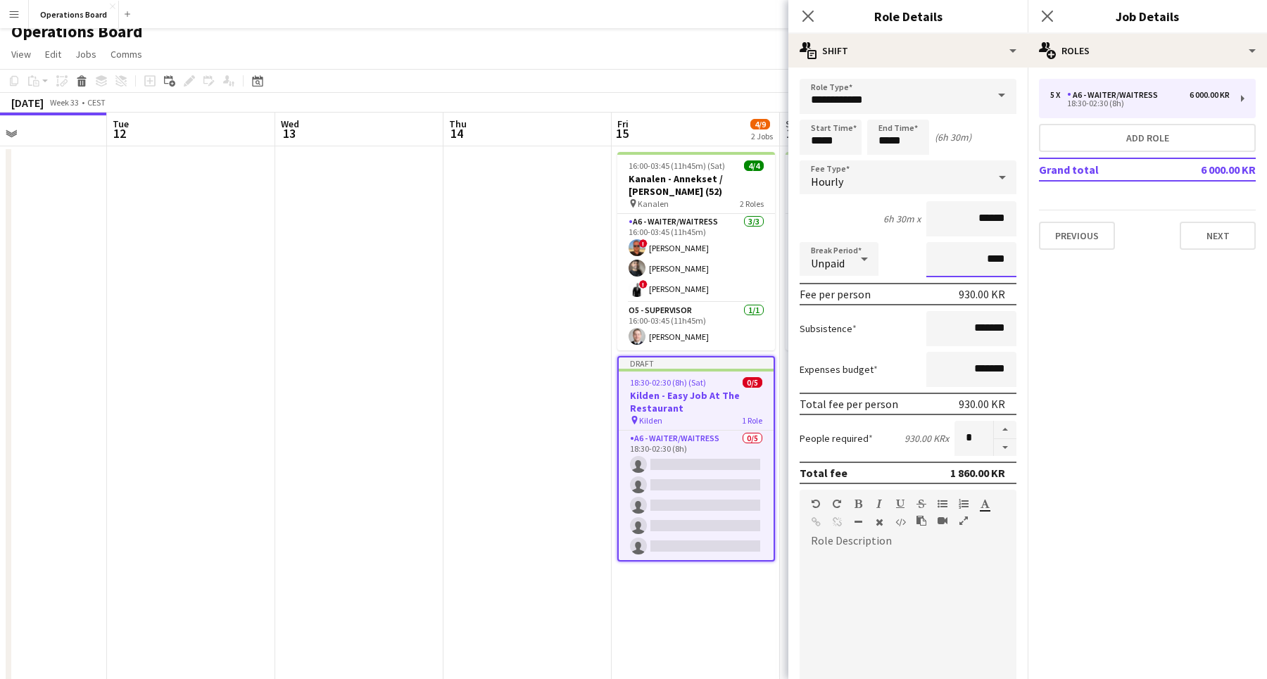
click at [967, 270] on input "****" at bounding box center [971, 259] width 90 height 35
type input "***"
click at [1144, 325] on mat-expansion-panel "pencil3 General details 5 x A6 - WAITER/WAITRESS 6 000.00 KR 18:30-02:30 (8h) A…" at bounding box center [1146, 374] width 239 height 612
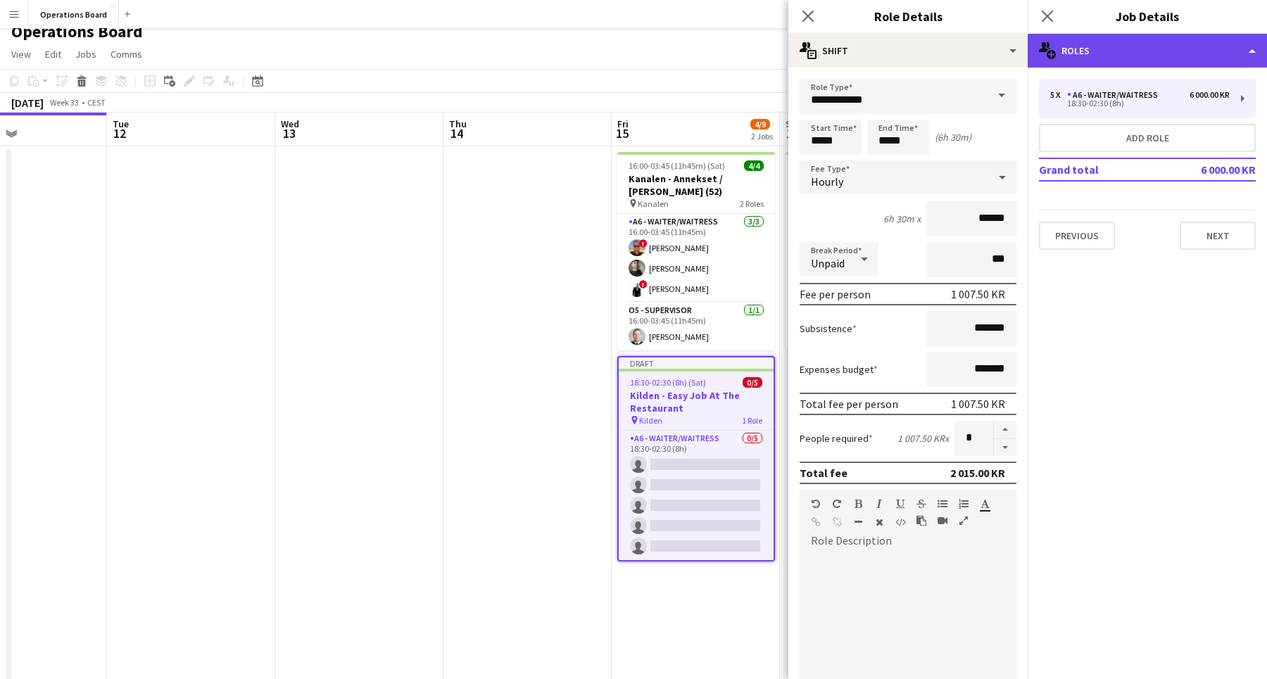
click at [1093, 49] on div "multiple-users-add Roles" at bounding box center [1146, 51] width 239 height 34
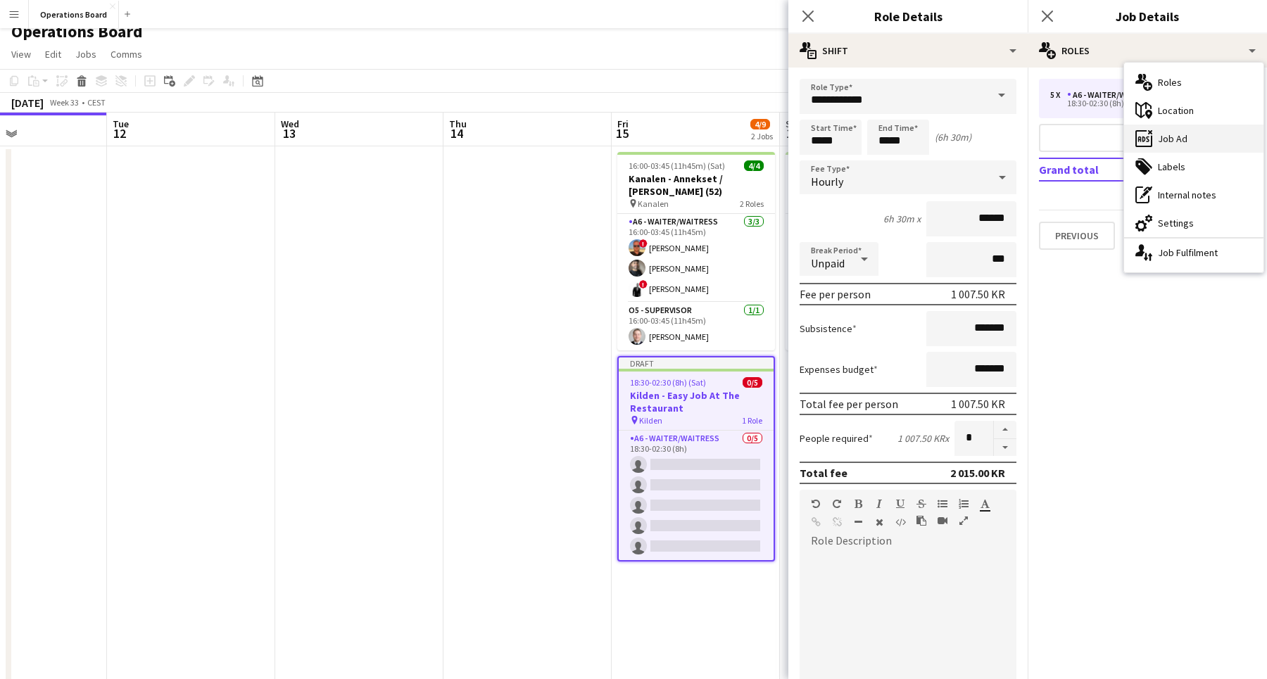
click at [1163, 129] on div "ads-window Job Ad" at bounding box center [1193, 139] width 139 height 28
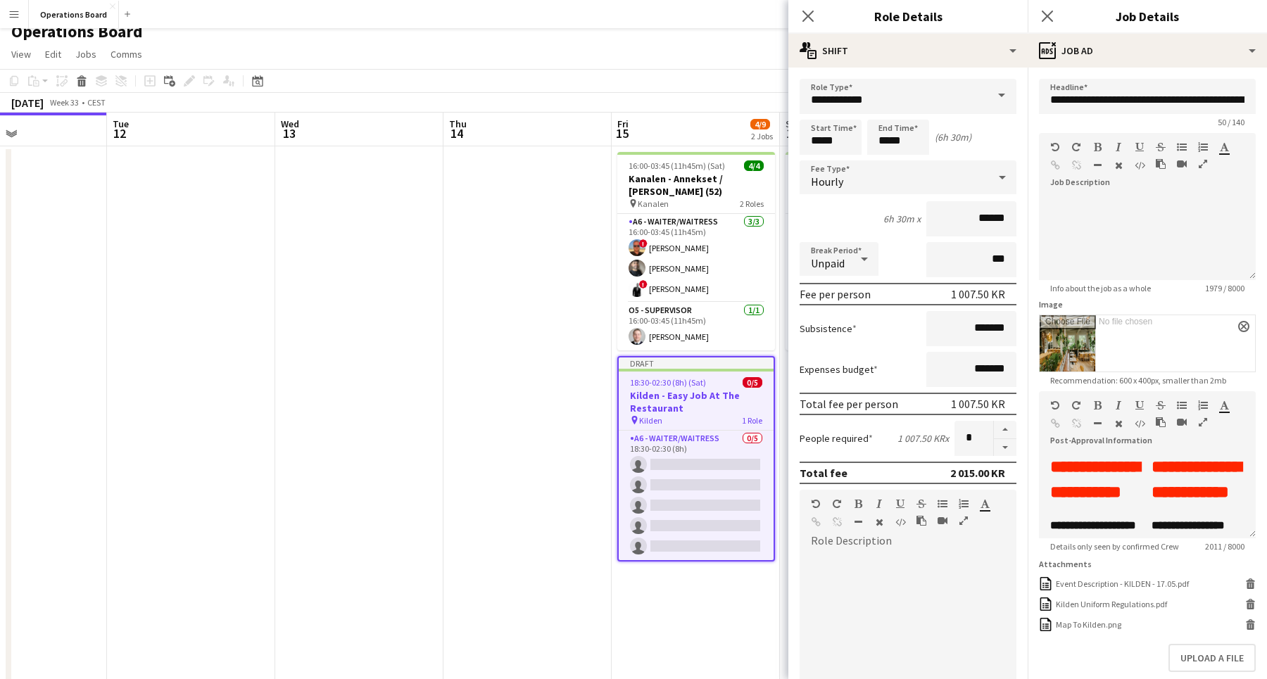
scroll to position [1132, 0]
drag, startPoint x: 1085, startPoint y: 99, endPoint x: 1265, endPoint y: 108, distance: 179.7
click at [1265, 108] on form "**********" at bounding box center [1146, 409] width 239 height 661
type input "********"
click at [634, 306] on app-card-role "O5 - SUPERVISOR [DATE] 16:00-03:45 (11h45m) [PERSON_NAME]" at bounding box center [696, 327] width 158 height 48
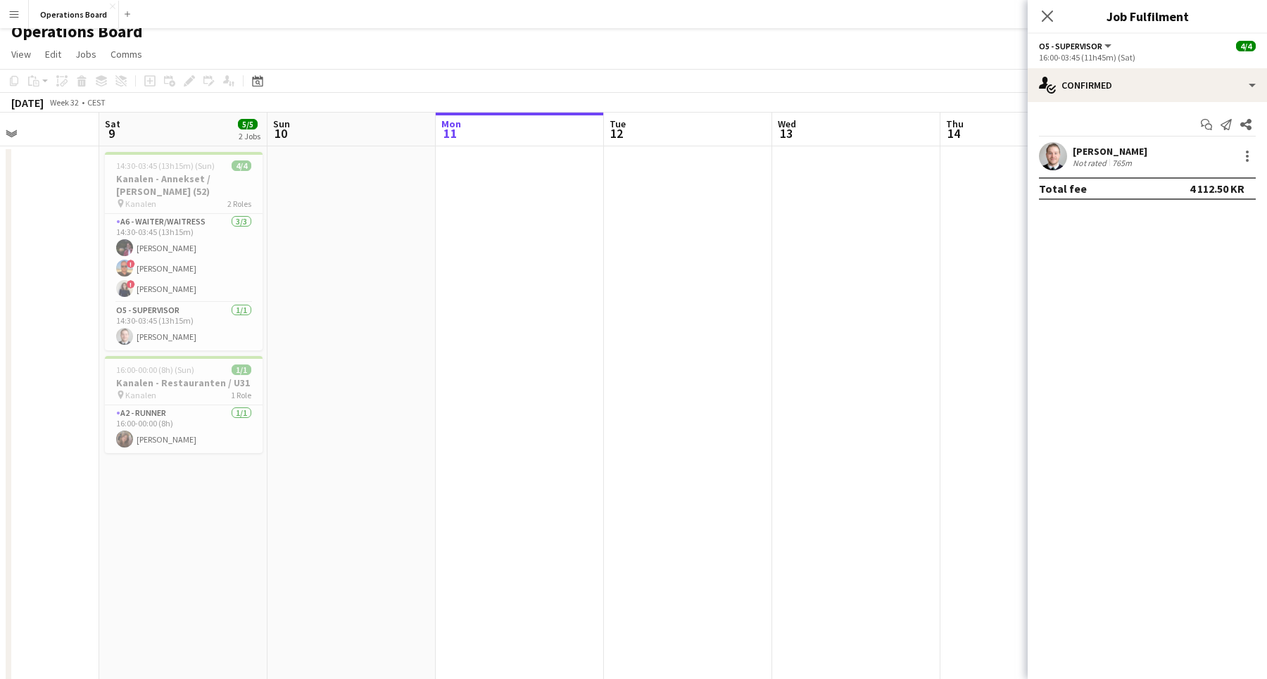
scroll to position [0, 602]
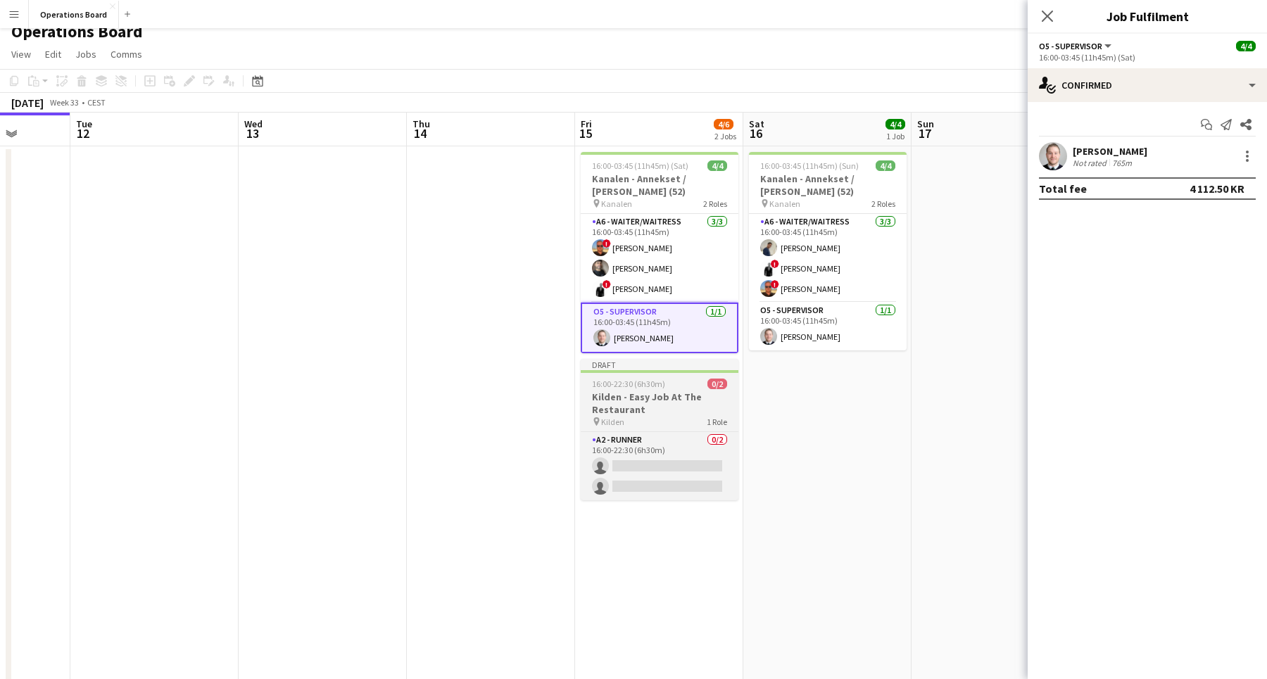
click at [661, 374] on app-job-card "Draft 16:00-22:30 (6h30m) 0/2 Kilden - Easy Job At The Restaurant pin Kilden 1 …" at bounding box center [660, 429] width 158 height 141
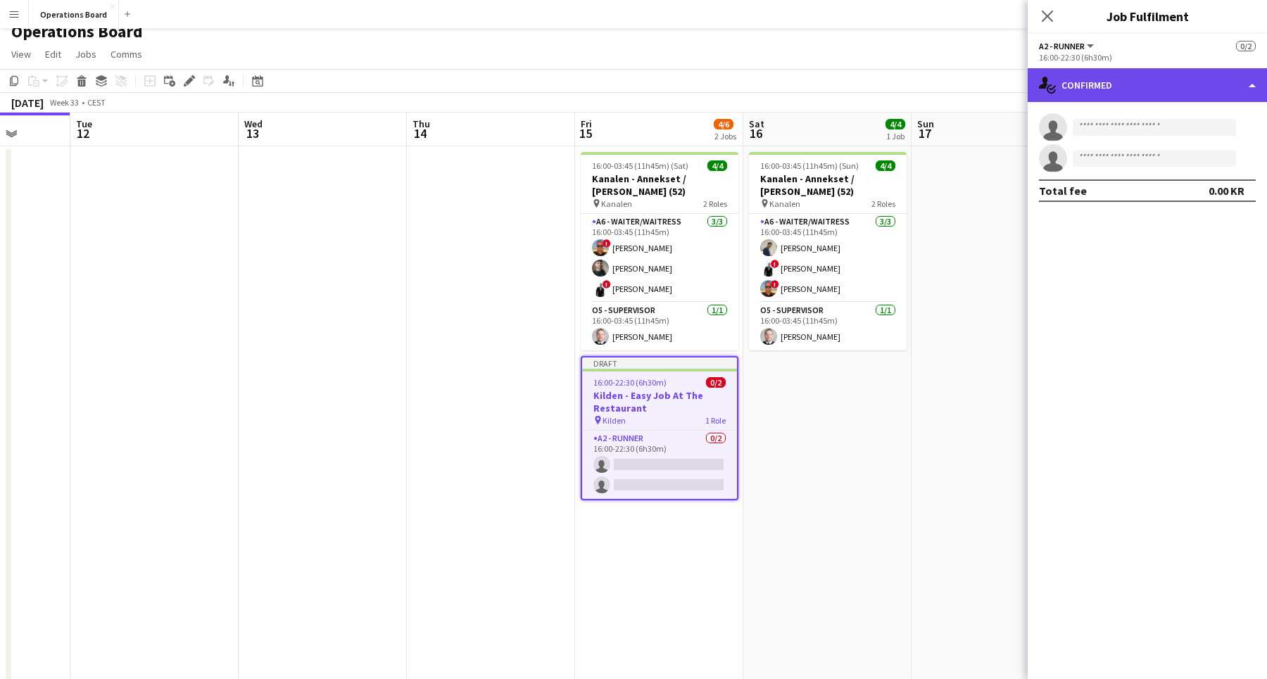
click at [1097, 93] on div "single-neutral-actions-check-2 Confirmed" at bounding box center [1146, 85] width 239 height 34
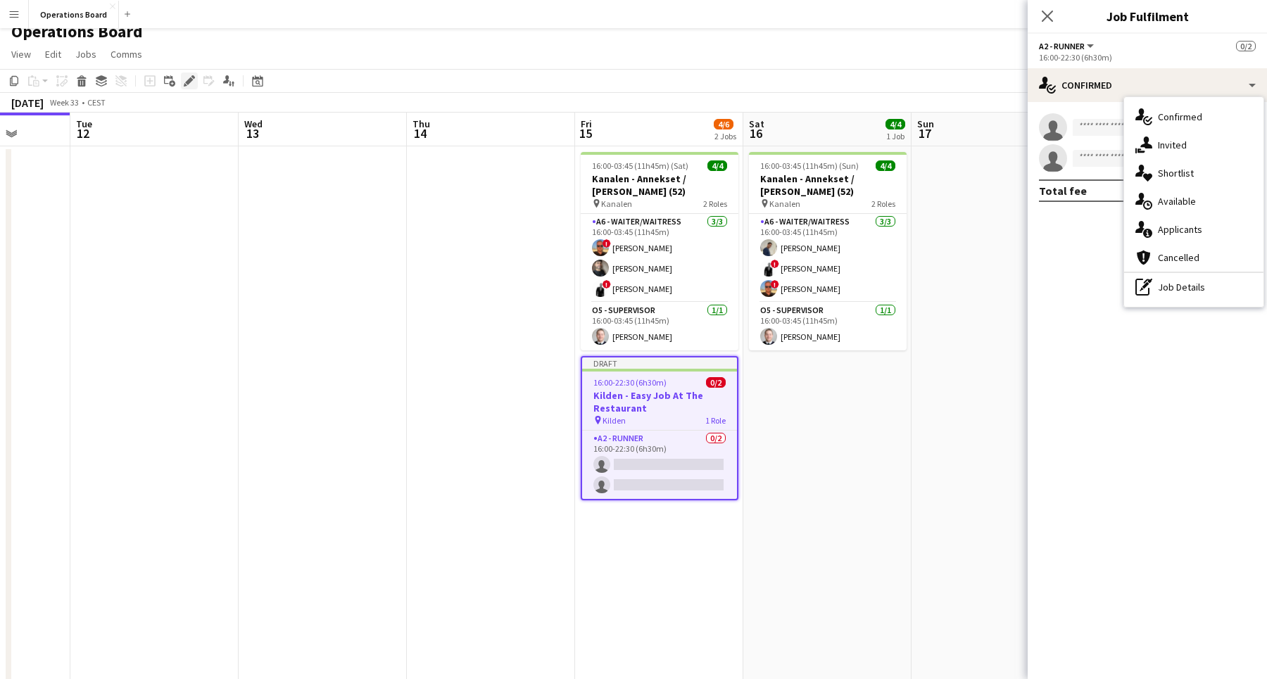
click at [192, 81] on icon "Edit" at bounding box center [189, 80] width 11 height 11
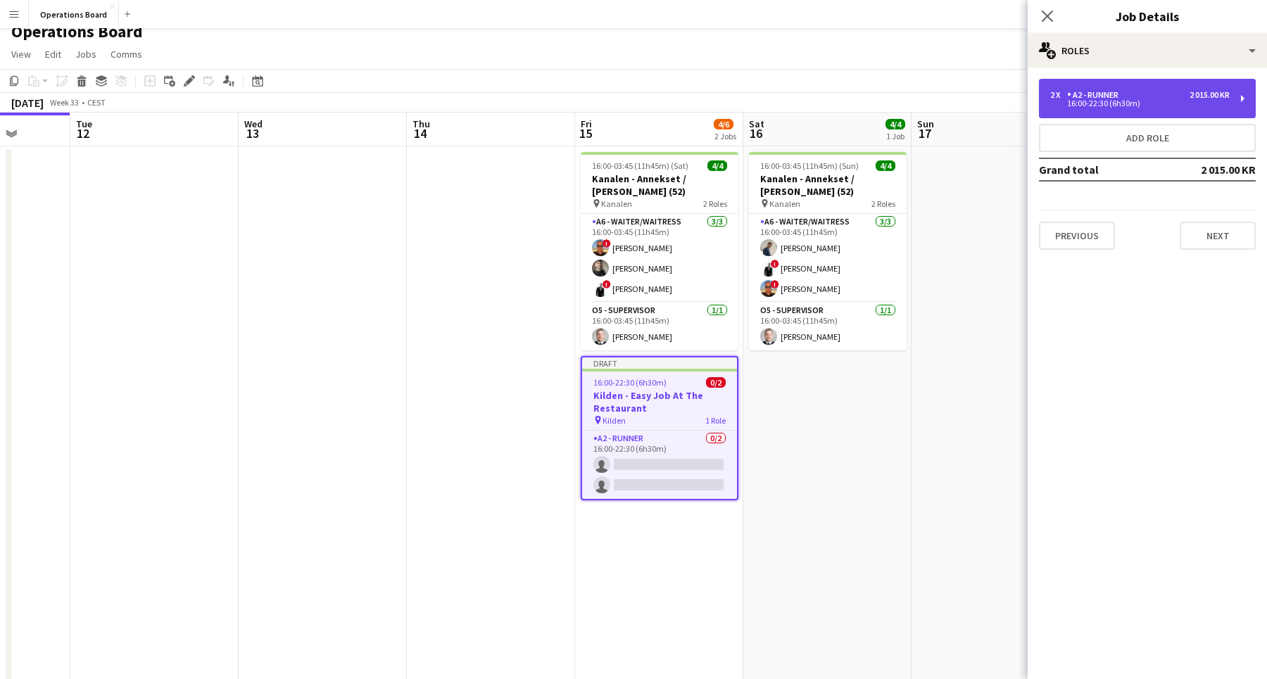
click at [1125, 96] on div "2 x A2 - RUNNER 2 015.00 KR" at bounding box center [1139, 95] width 179 height 10
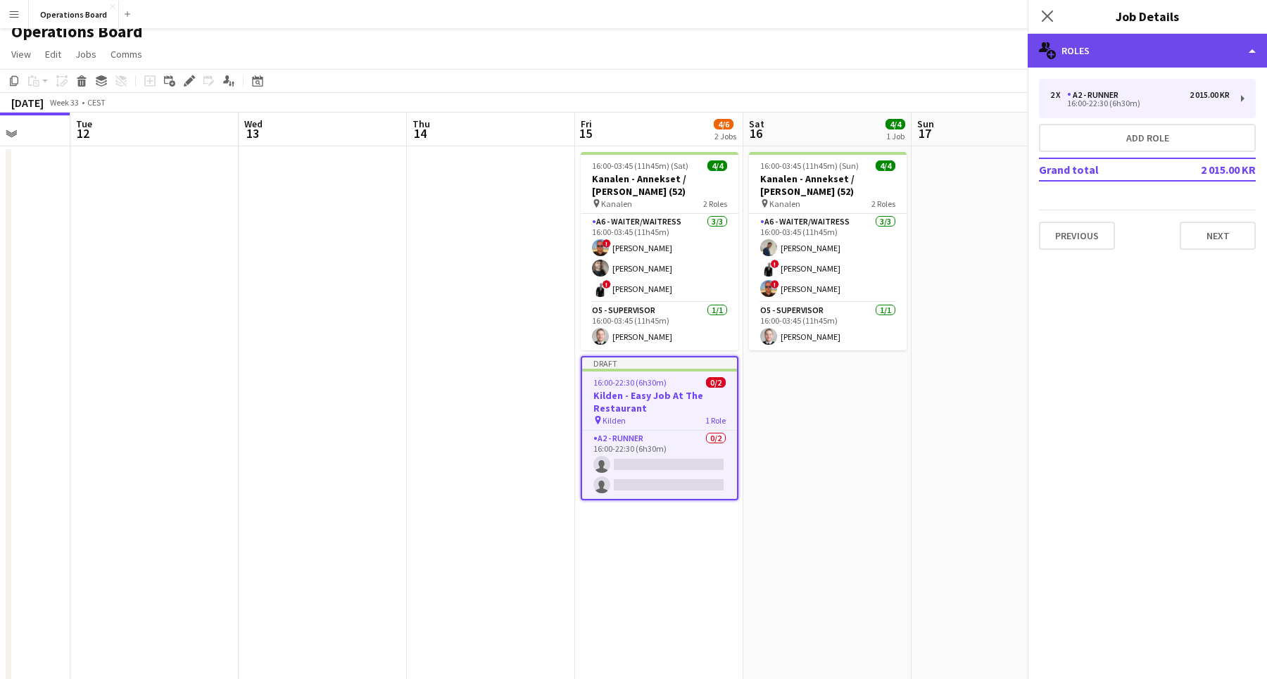
click at [1114, 49] on div "multiple-users-add Roles" at bounding box center [1146, 51] width 239 height 34
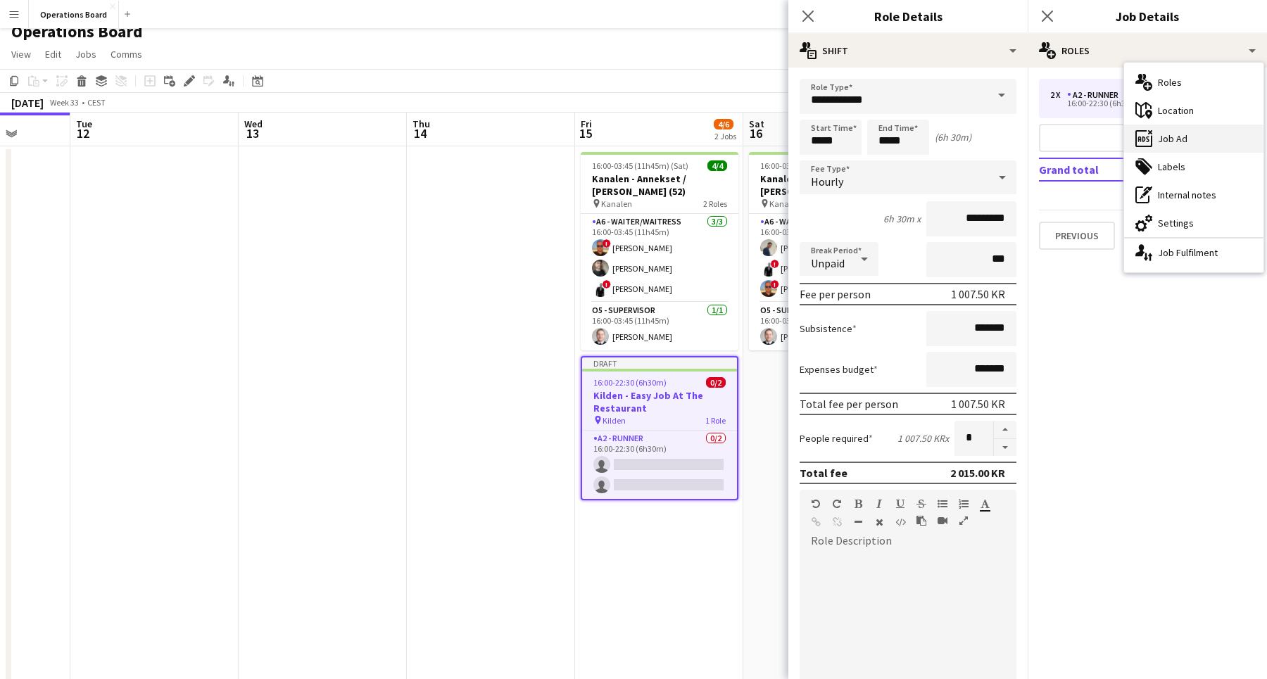
click at [1153, 147] on div "ads-window Job Ad" at bounding box center [1193, 139] width 139 height 28
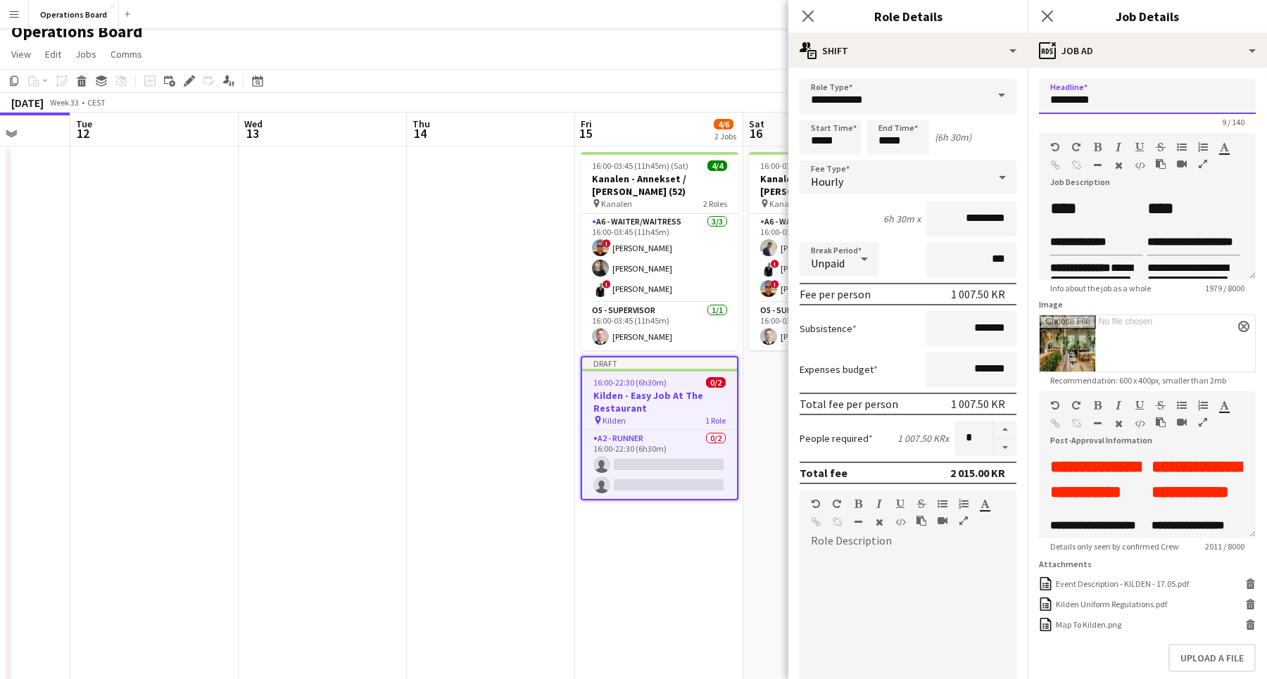
click at [1105, 105] on input "********" at bounding box center [1147, 96] width 217 height 35
type input "**********"
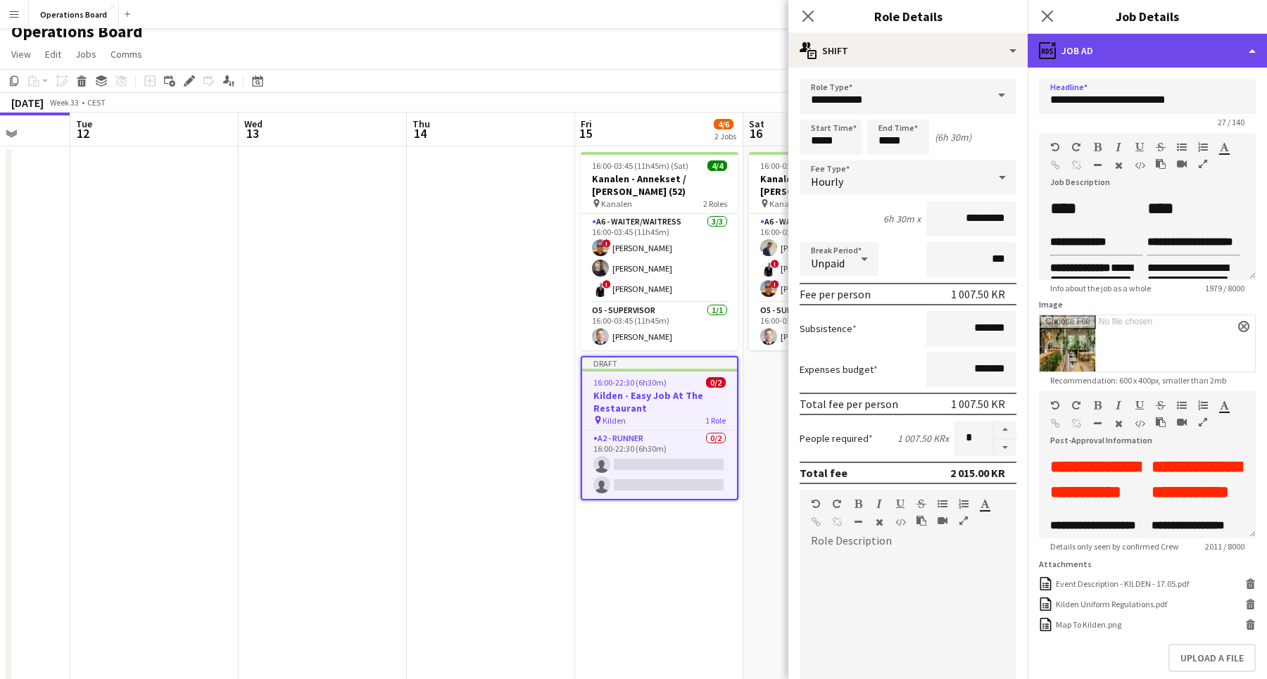
click at [1118, 47] on div "ads-window Job Ad" at bounding box center [1146, 51] width 239 height 34
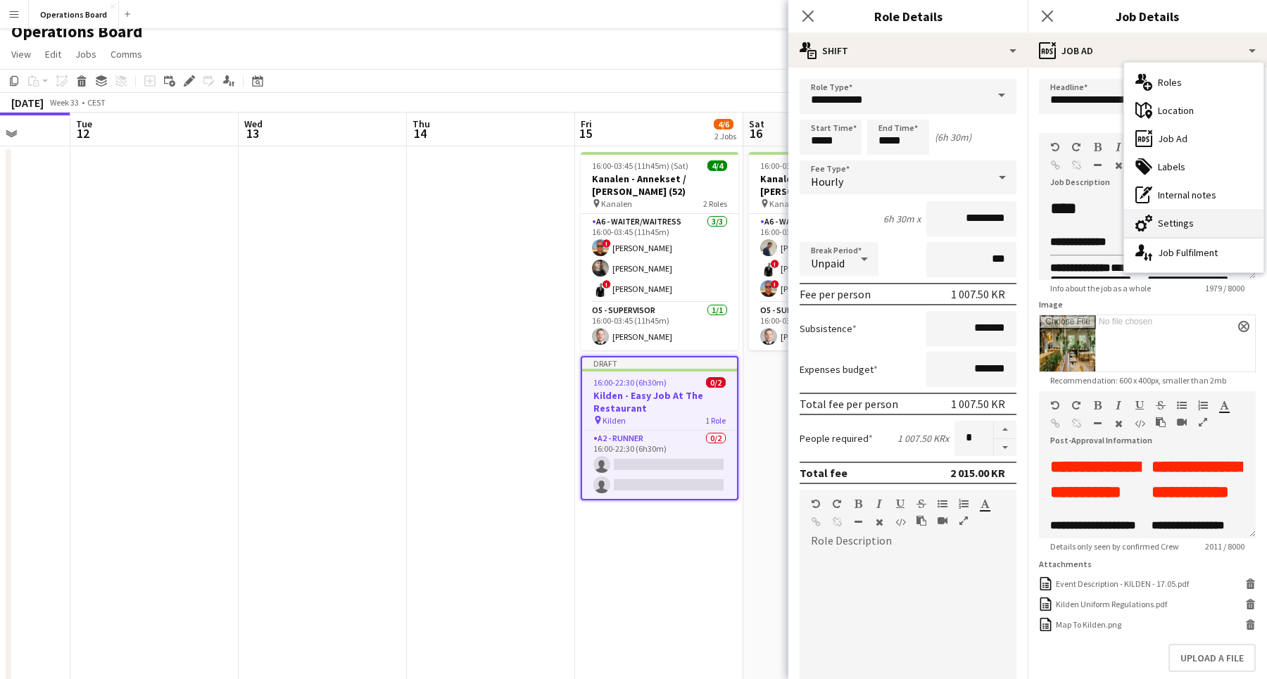
click at [1153, 224] on div "cog-double-3 Settings" at bounding box center [1193, 223] width 139 height 28
type input "*******"
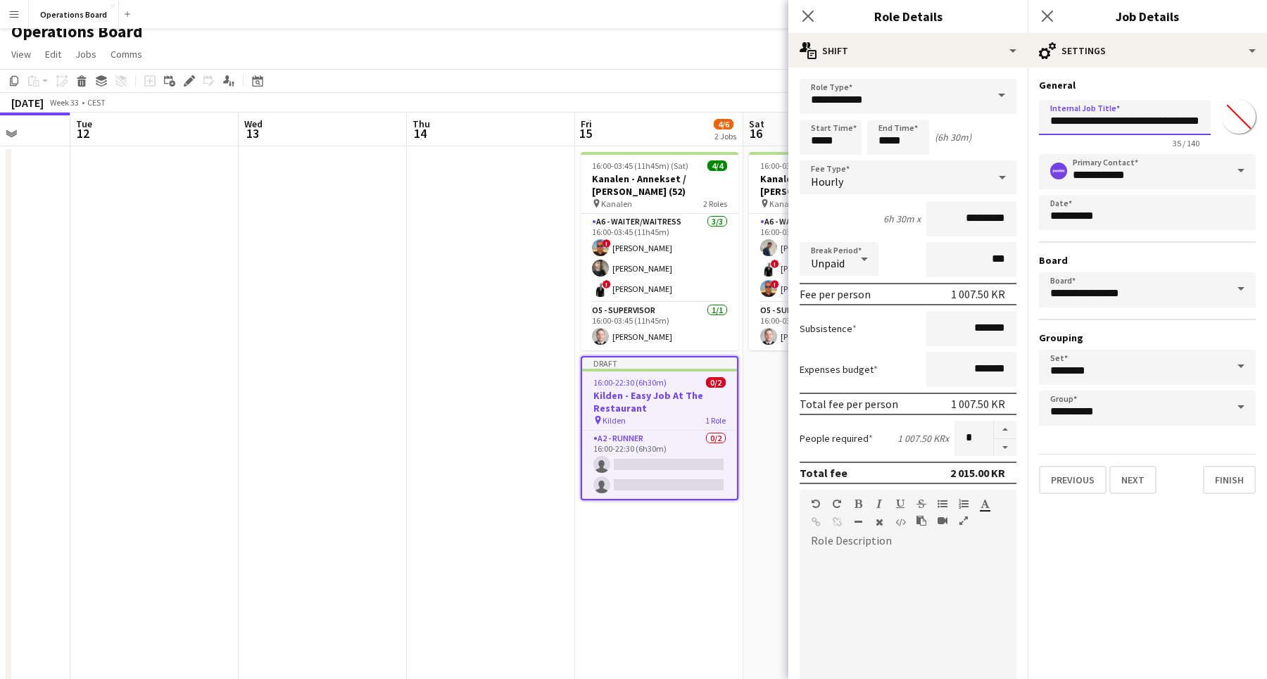
drag, startPoint x: 1089, startPoint y: 120, endPoint x: 1242, endPoint y: 120, distance: 153.4
click at [1242, 120] on div "**********" at bounding box center [1147, 121] width 217 height 54
type input "**********"
click at [1043, 11] on icon at bounding box center [1046, 15] width 13 height 13
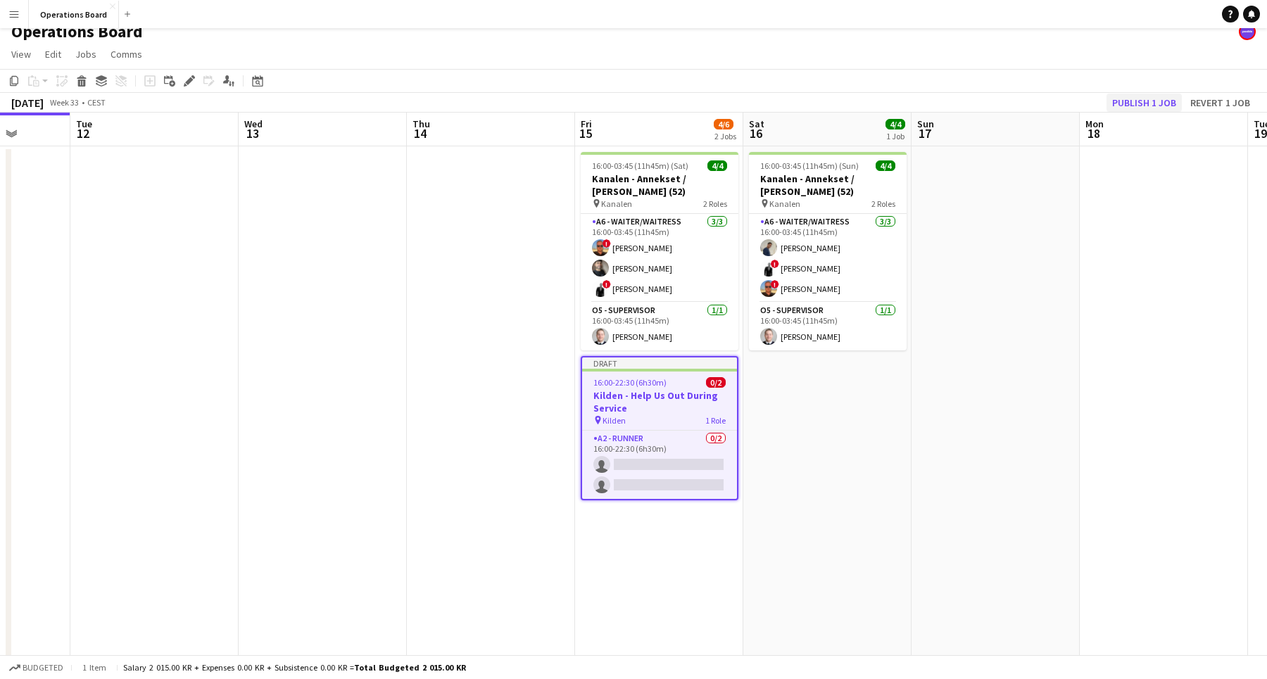
click at [1135, 109] on button "Publish 1 job" at bounding box center [1143, 103] width 75 height 18
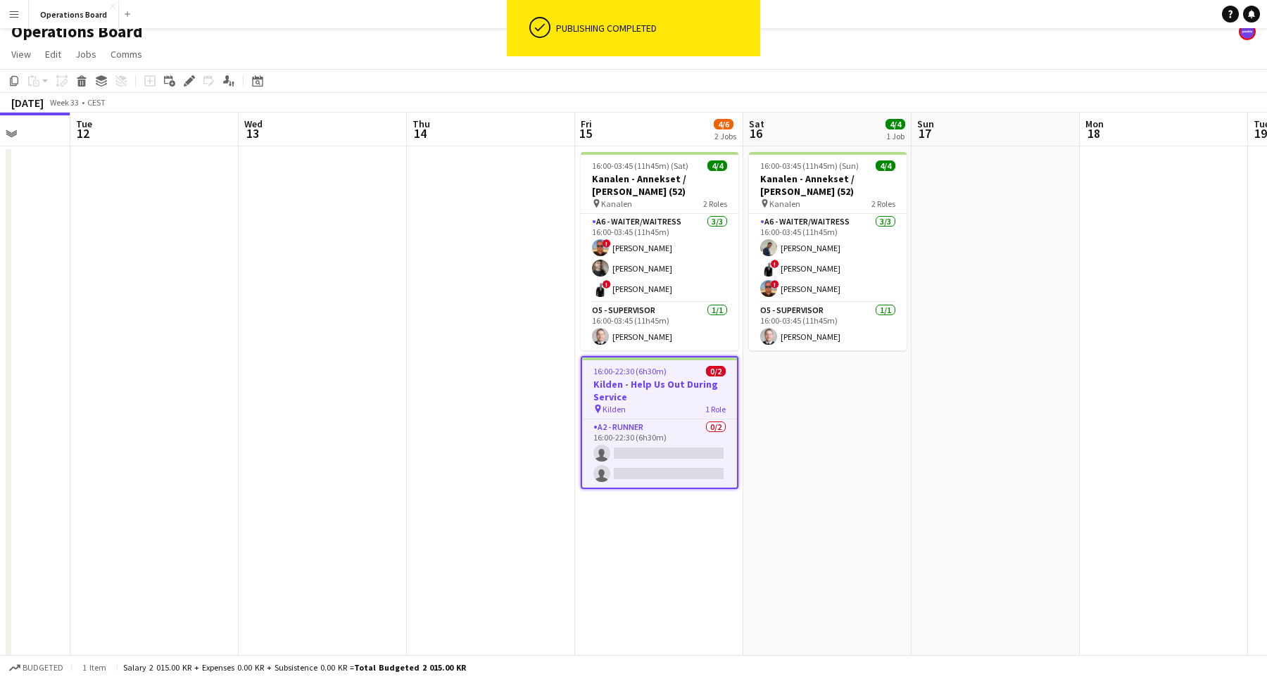
click at [679, 382] on h3 "Kilden - Help Us Out During Service" at bounding box center [659, 390] width 155 height 25
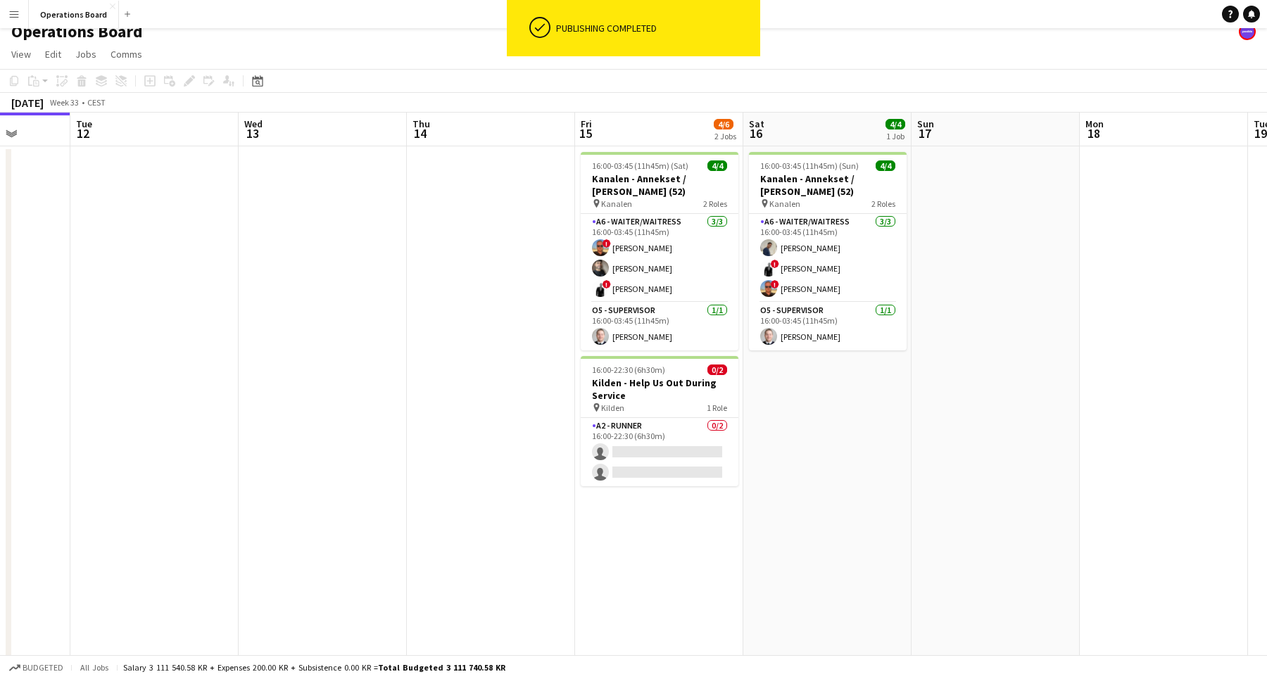
click at [679, 382] on h3 "Kilden - Help Us Out During Service" at bounding box center [660, 388] width 158 height 25
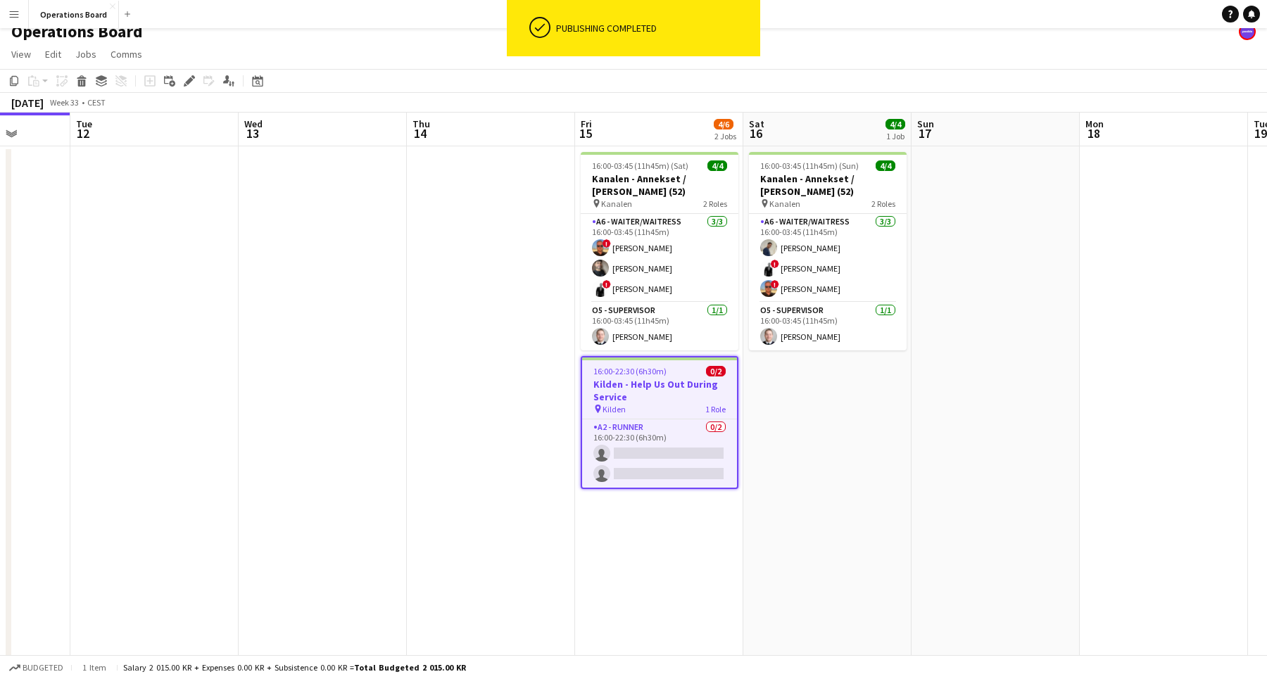
click at [840, 382] on app-date-cell "16:00-03:45 (11h45m) (Sun) 4/4 Kanalen - Annekset / [PERSON_NAME] (52) pin Kana…" at bounding box center [827, 536] width 168 height 781
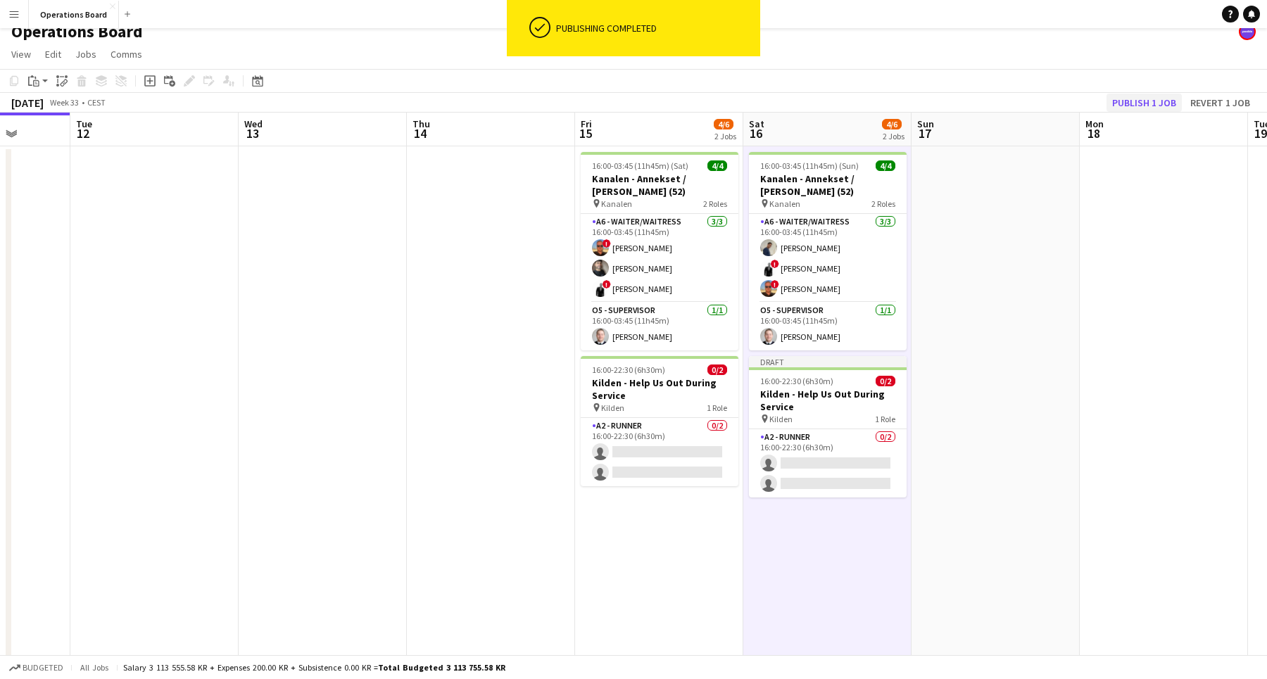
click at [1123, 102] on button "Publish 1 job" at bounding box center [1143, 103] width 75 height 18
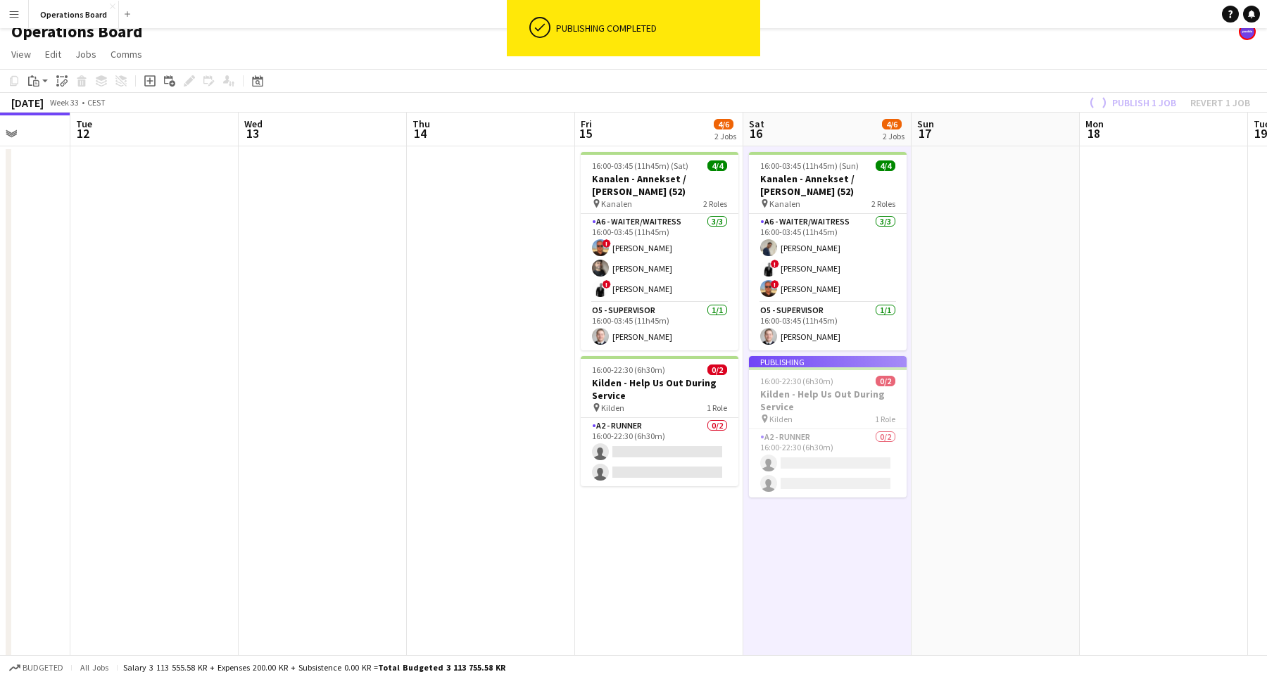
click at [1070, 65] on app-page-menu "View Day view expanded Day view collapsed Month view Date picker Jump to [DATE]…" at bounding box center [633, 55] width 1267 height 27
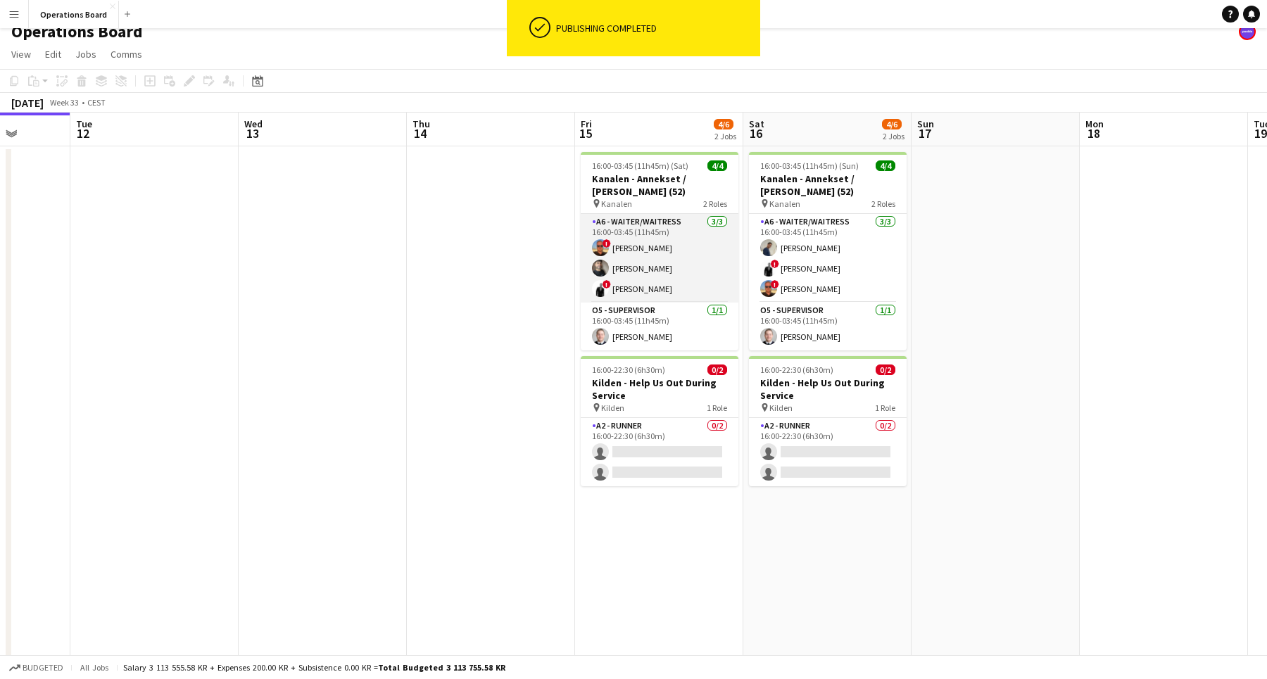
click at [663, 244] on app-card-role "A6 - WAITER/WAITRESS [DATE] 16:00-03:45 (11h45m) ! [PERSON_NAME] [PERSON_NAME] …" at bounding box center [660, 258] width 158 height 89
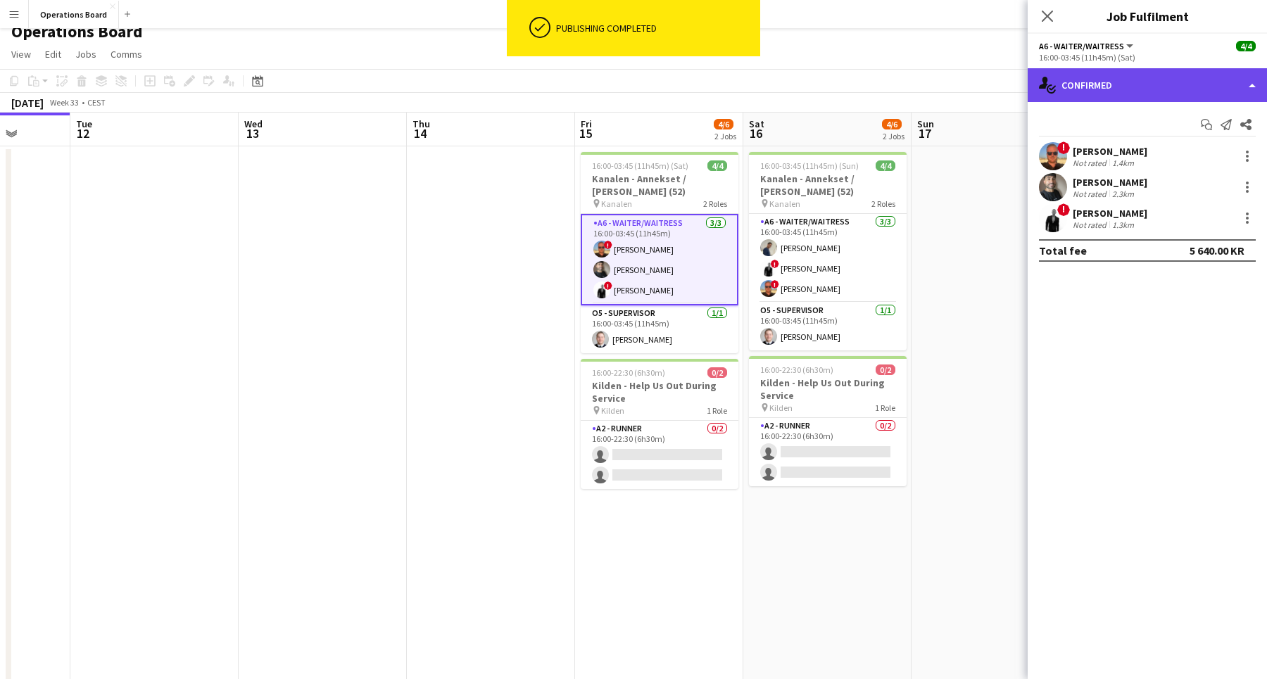
click at [1148, 93] on div "single-neutral-actions-check-2 Confirmed" at bounding box center [1146, 85] width 239 height 34
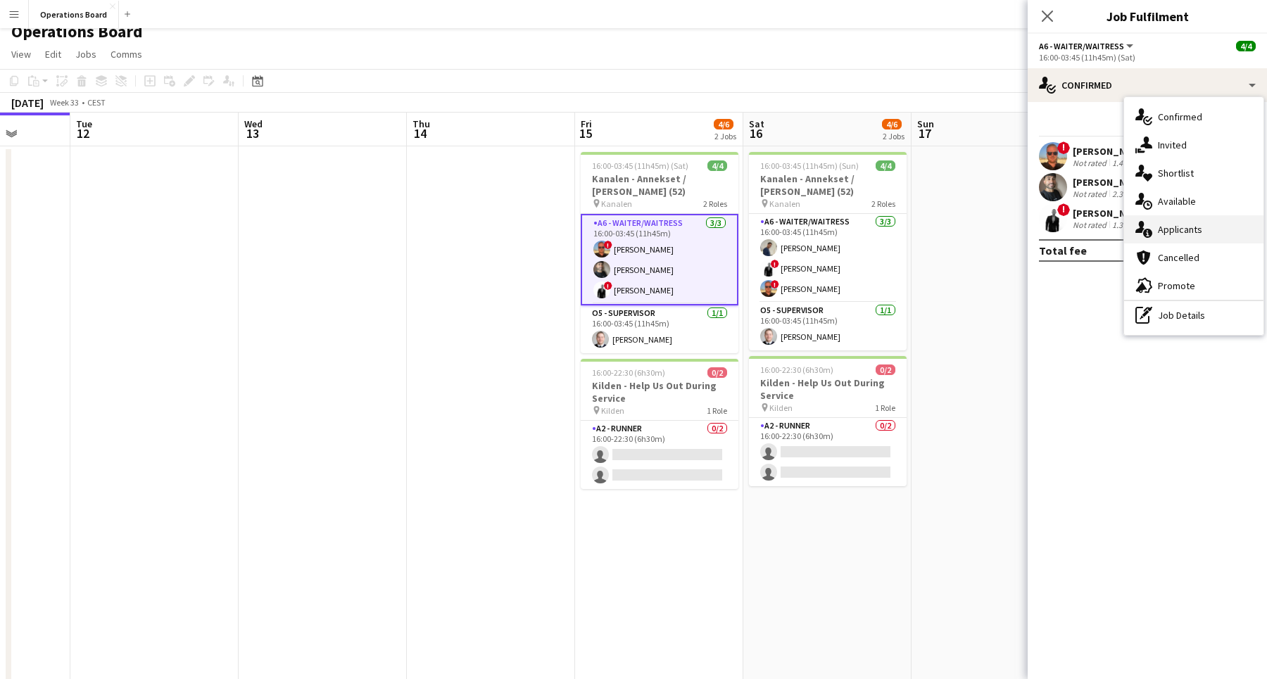
click at [1181, 223] on div "single-neutral-actions-information Applicants" at bounding box center [1193, 229] width 139 height 28
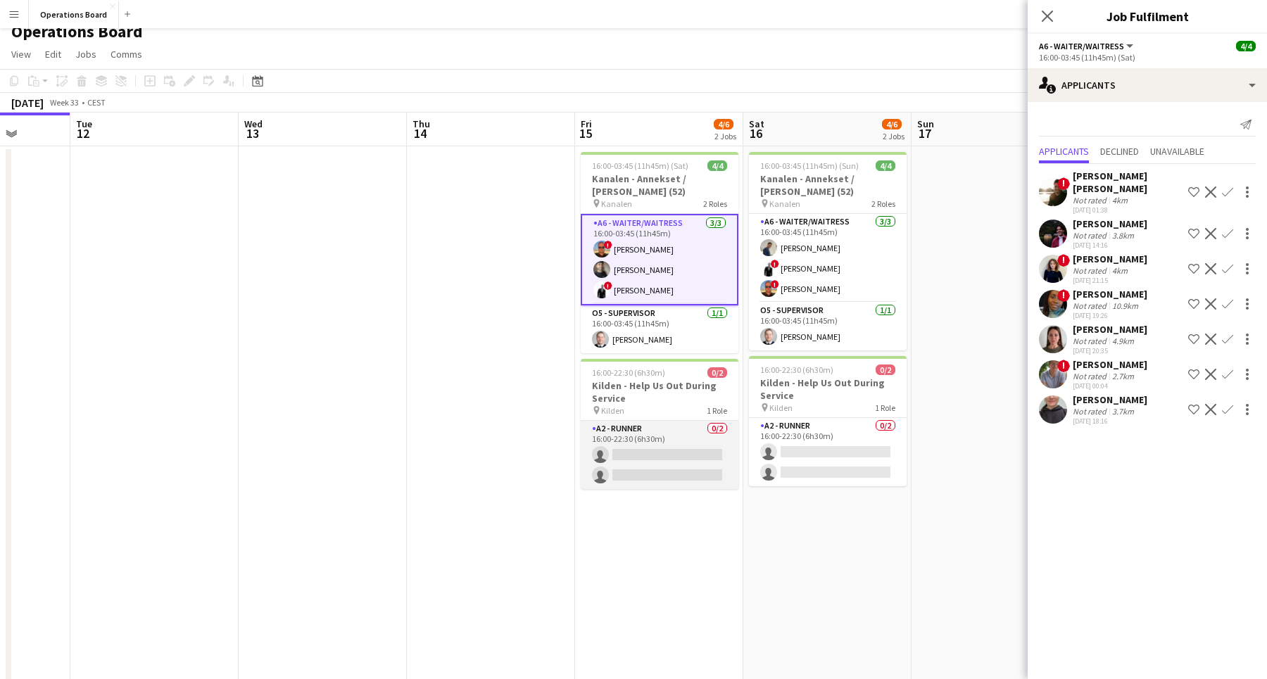
click at [657, 452] on app-card-role "A2 - RUNNER 0/2 16:00-22:30 (6h30m) single-neutral-actions single-neutral-actio…" at bounding box center [660, 455] width 158 height 68
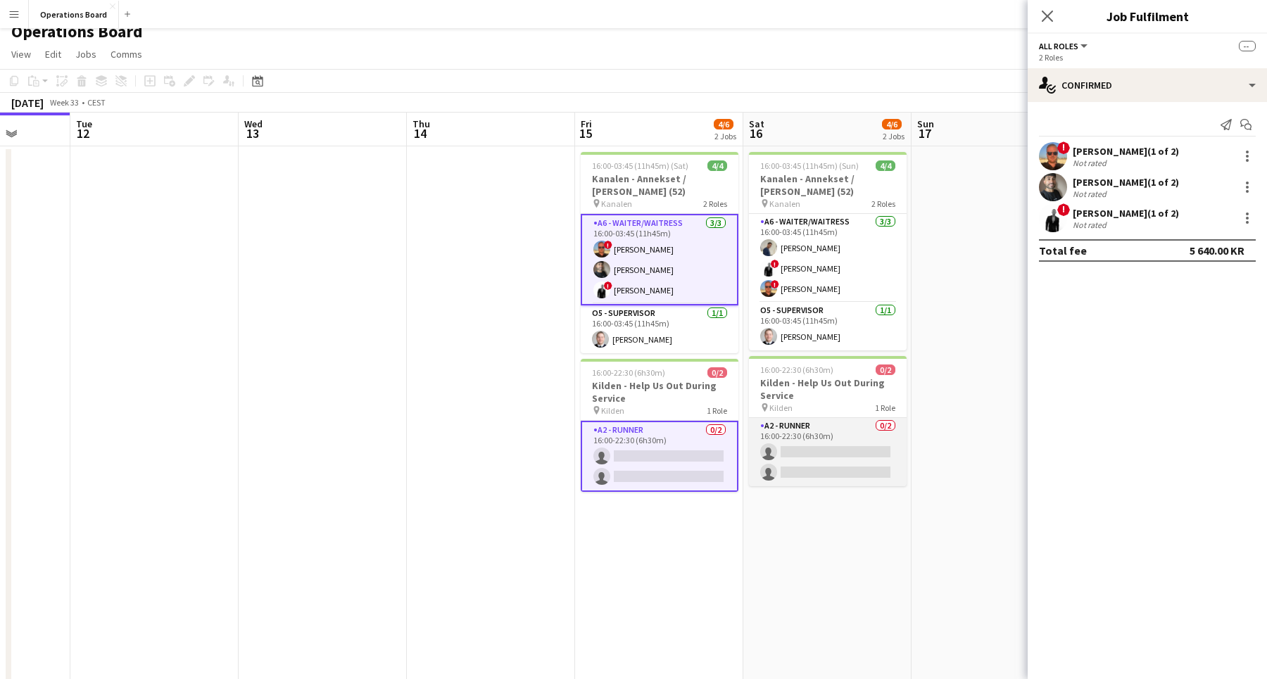
click at [799, 452] on app-card-role "A2 - RUNNER 0/2 16:00-22:30 (6h30m) single-neutral-actions single-neutral-actio…" at bounding box center [828, 452] width 158 height 68
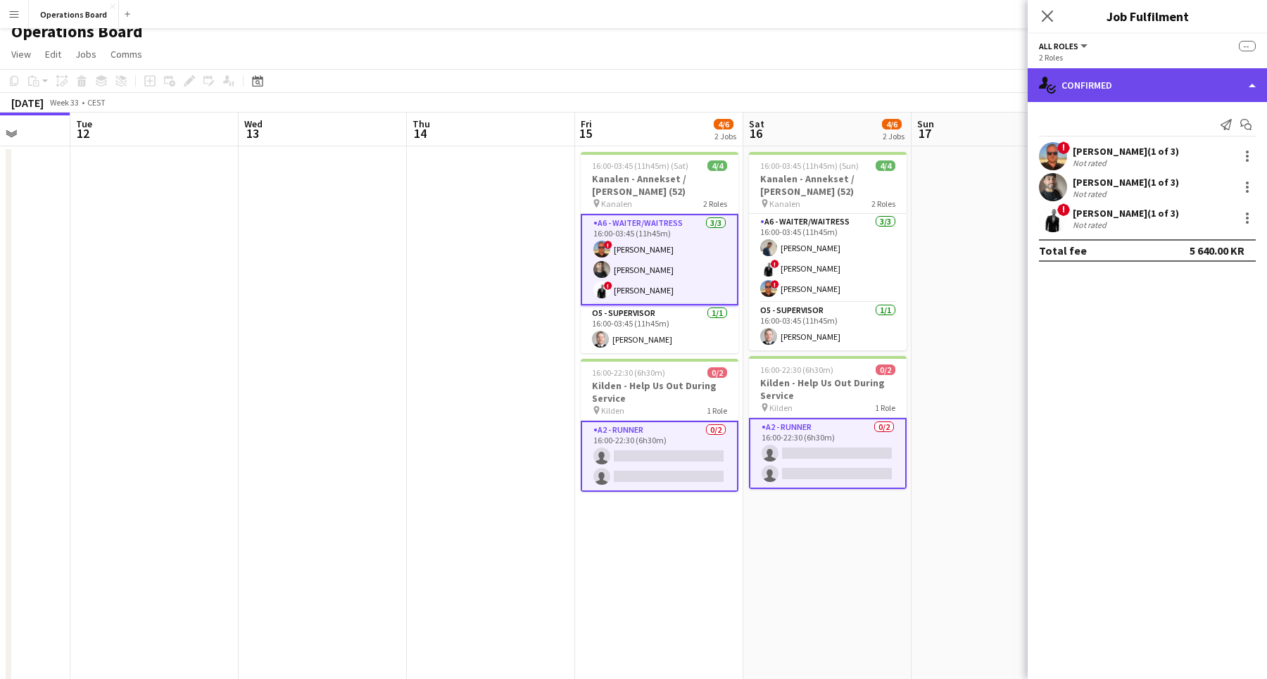
click at [1167, 80] on div "single-neutral-actions-check-2 Confirmed" at bounding box center [1146, 85] width 239 height 34
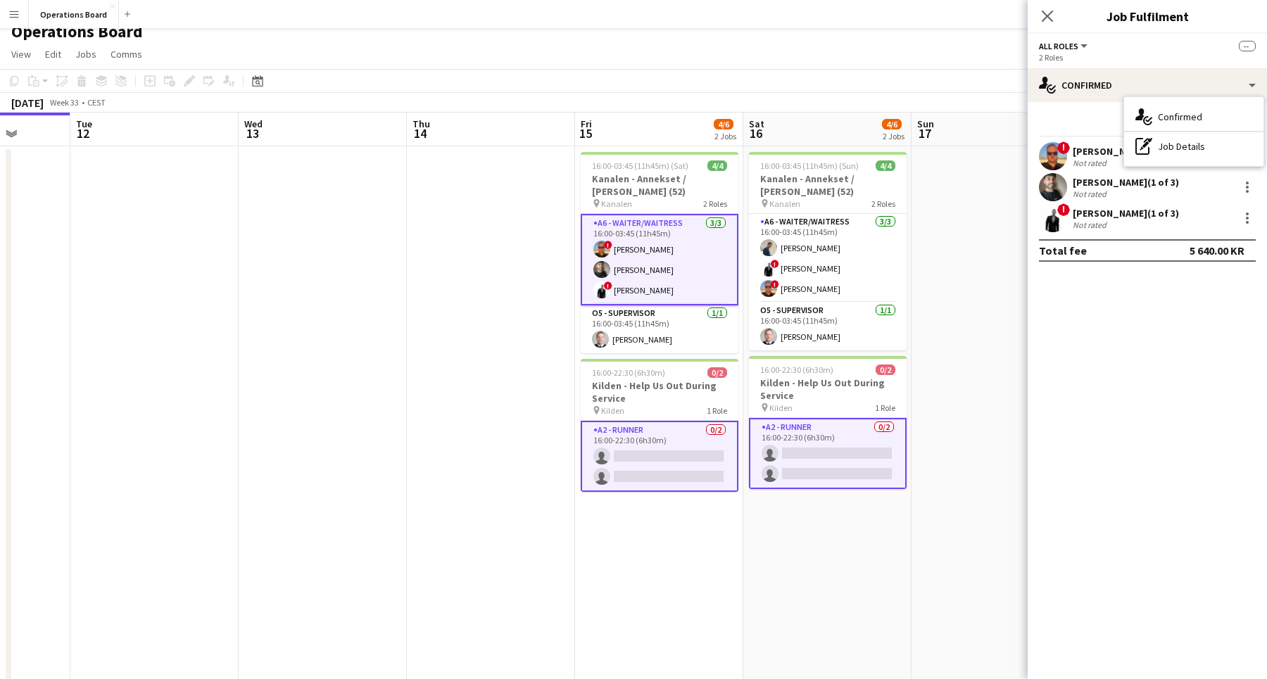
click at [694, 469] on app-card-role "A2 - RUNNER 0/2 16:00-22:30 (6h30m) single-neutral-actions single-neutral-actio…" at bounding box center [660, 456] width 158 height 71
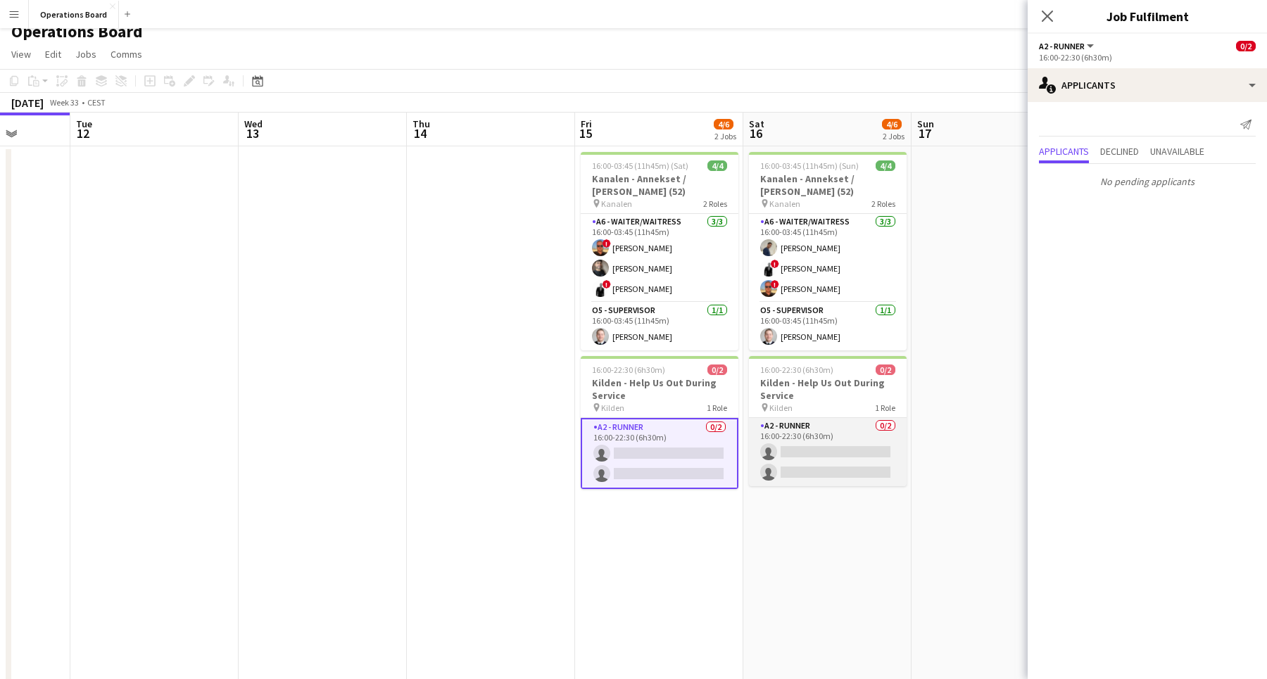
click at [807, 469] on app-card-role "A2 - RUNNER 0/2 16:00-22:30 (6h30m) single-neutral-actions single-neutral-actio…" at bounding box center [828, 452] width 158 height 68
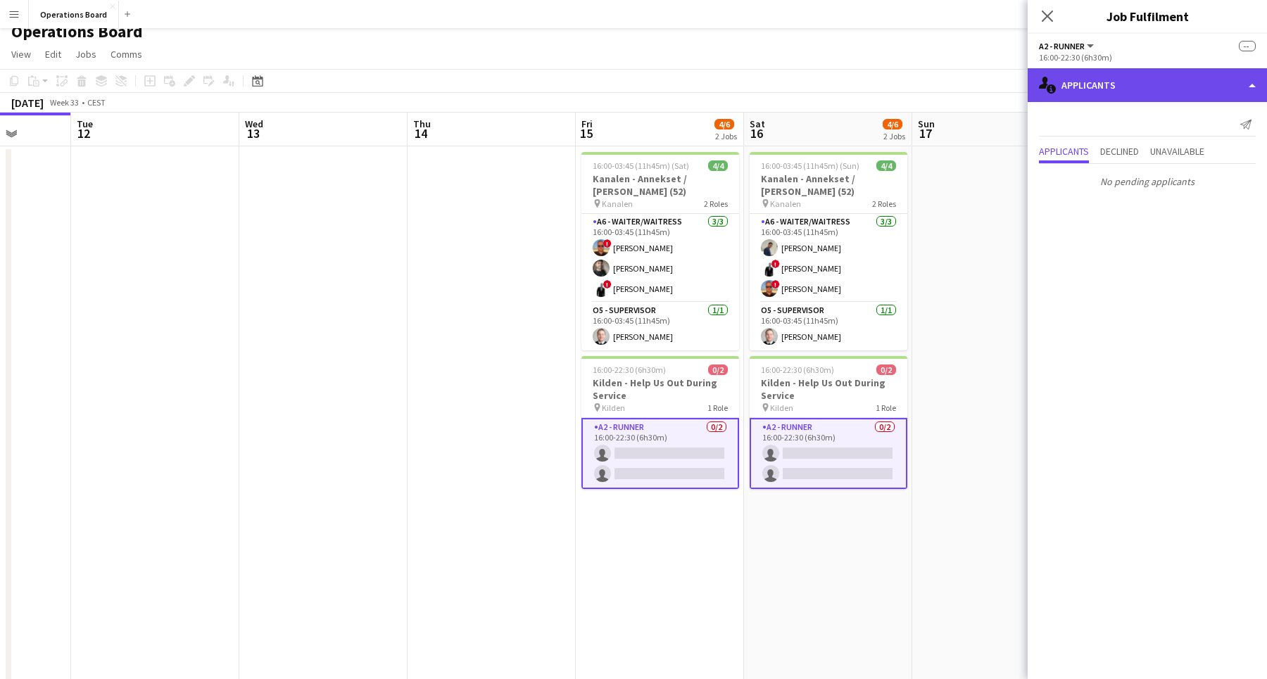
click at [1122, 87] on div "single-neutral-actions-information Applicants" at bounding box center [1146, 85] width 239 height 34
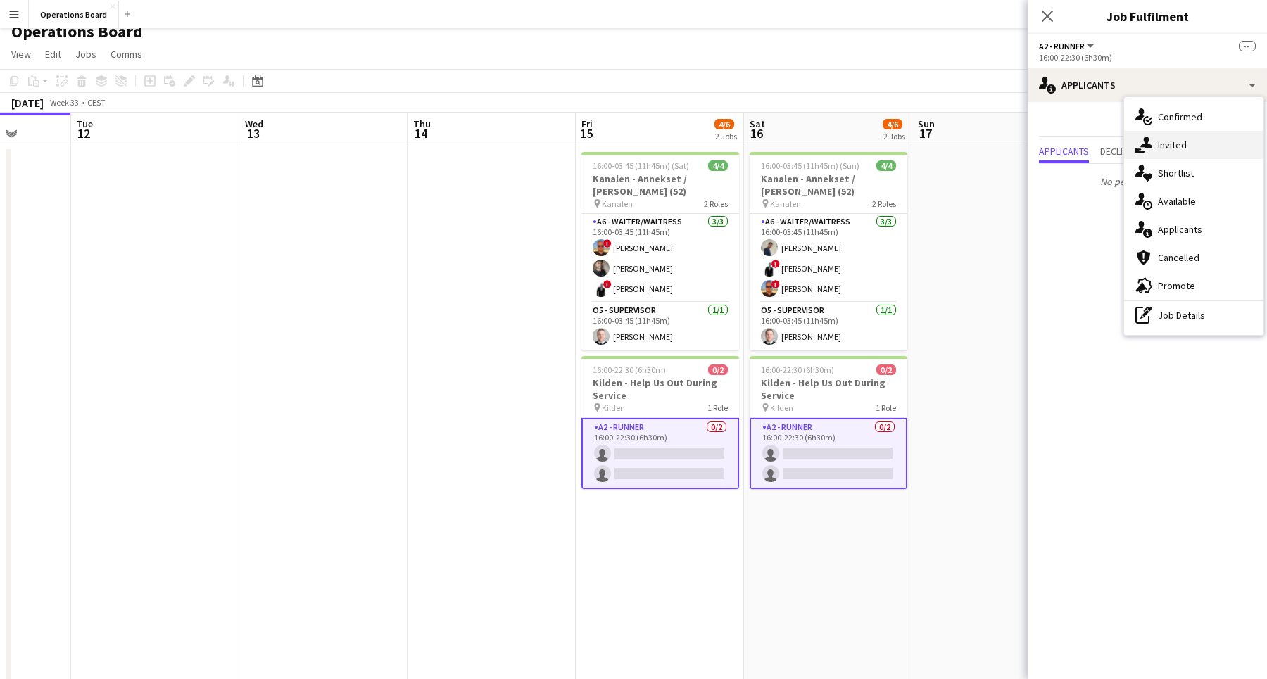
click at [1175, 138] on div "single-neutral-actions-share-1 Invited" at bounding box center [1193, 145] width 139 height 28
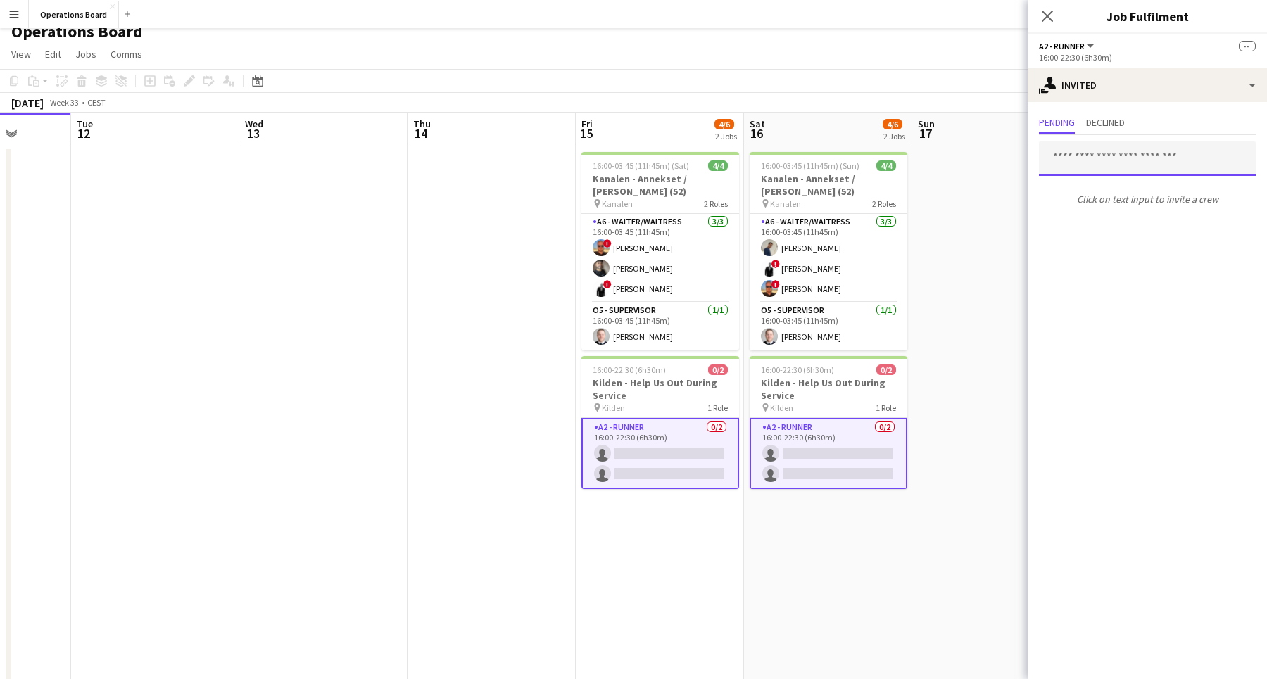
click at [1113, 158] on input "text" at bounding box center [1147, 158] width 217 height 35
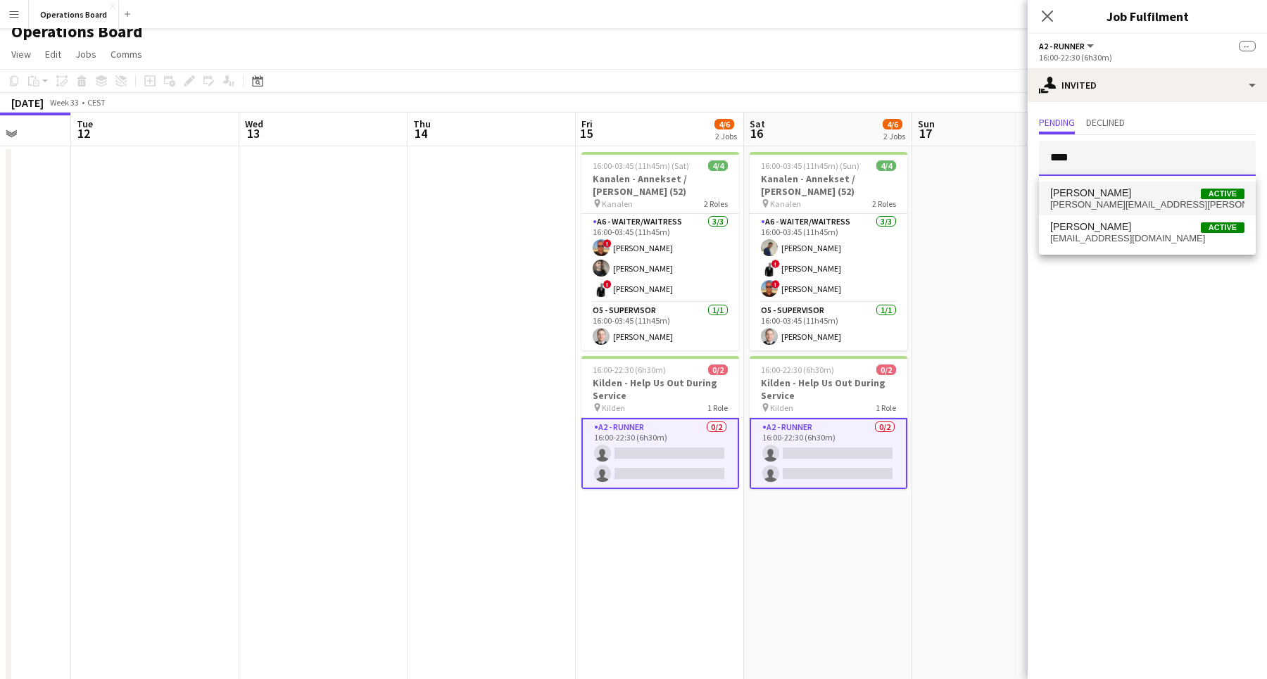
type input "****"
click at [1113, 202] on span "[PERSON_NAME][EMAIL_ADDRESS][PERSON_NAME][PERSON_NAME][DOMAIN_NAME]" at bounding box center [1147, 204] width 194 height 11
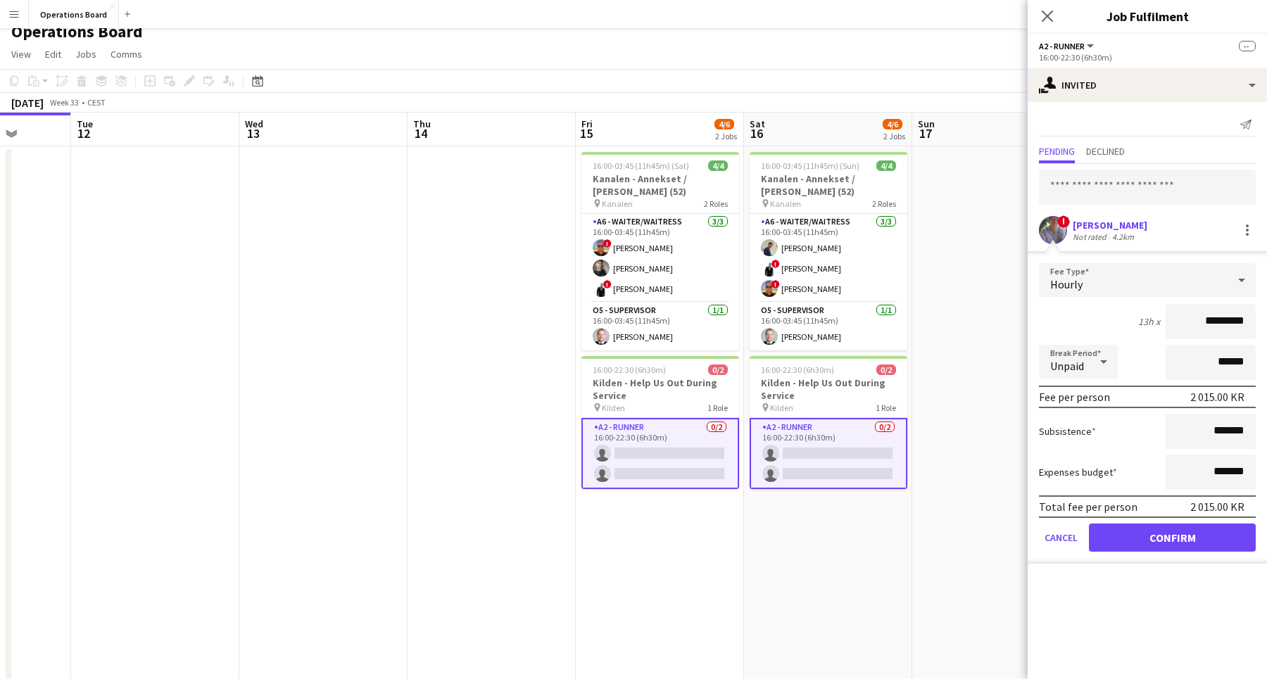
click at [1123, 538] on button "Confirm" at bounding box center [1172, 538] width 167 height 28
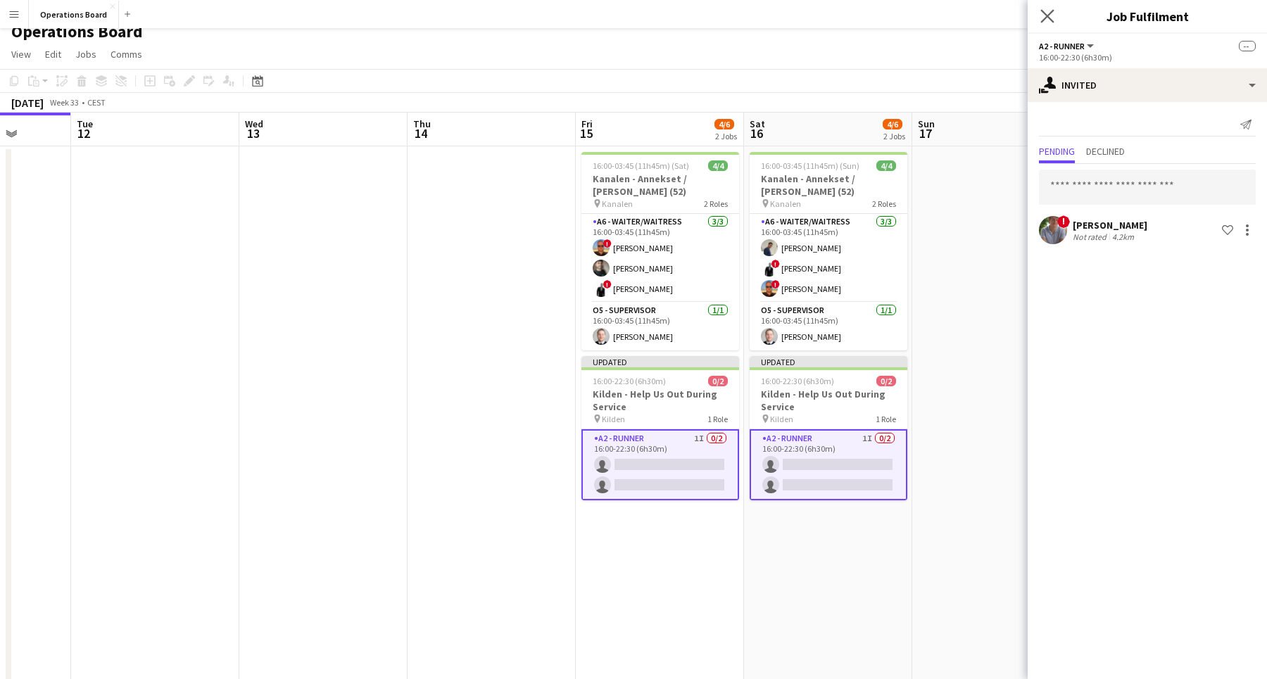
click at [1043, 8] on app-icon "Close pop-in" at bounding box center [1047, 16] width 20 height 20
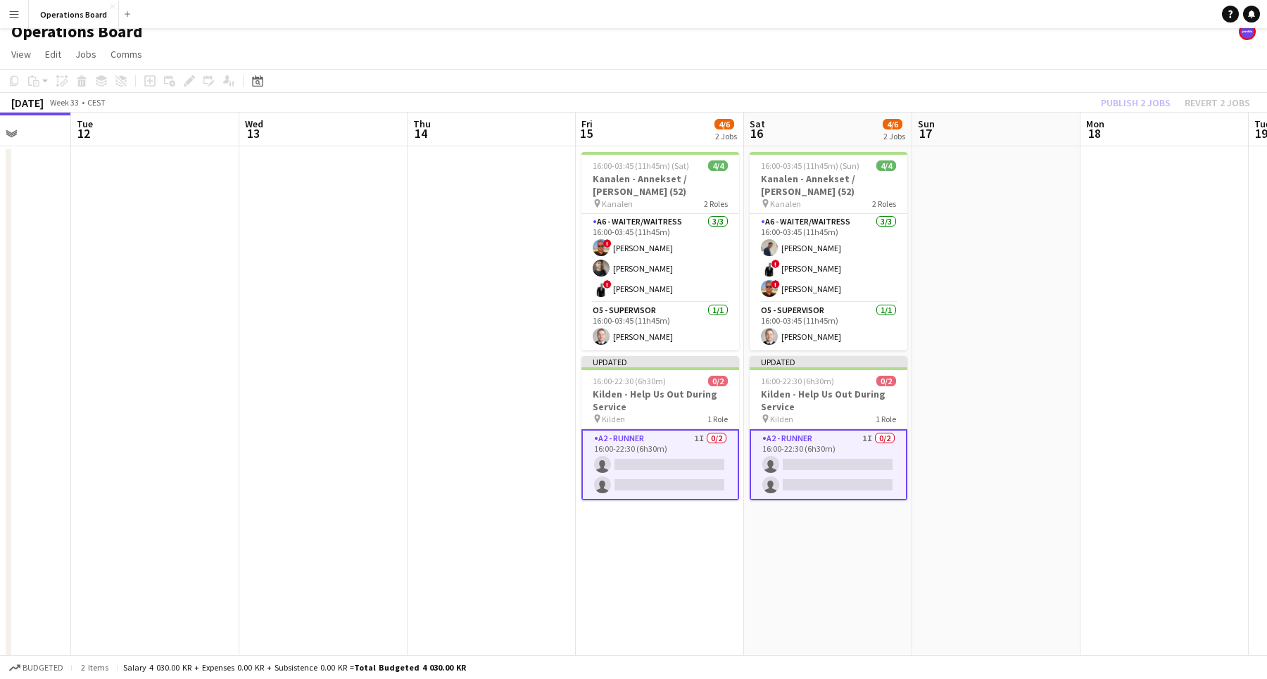
click at [1128, 92] on app-toolbar "Copy Paste Paste Command V Paste with crew Command Shift V Paste linked Job [GE…" at bounding box center [633, 81] width 1267 height 24
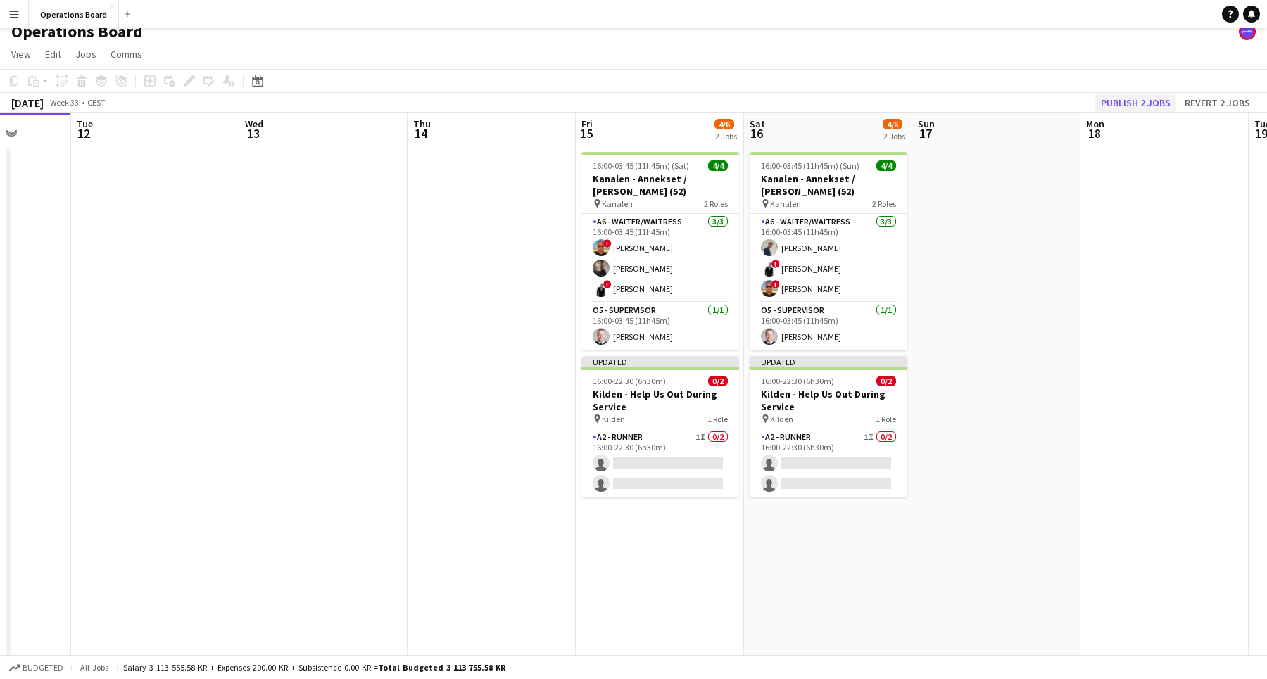
click at [1128, 99] on button "Publish 2 jobs" at bounding box center [1135, 103] width 81 height 18
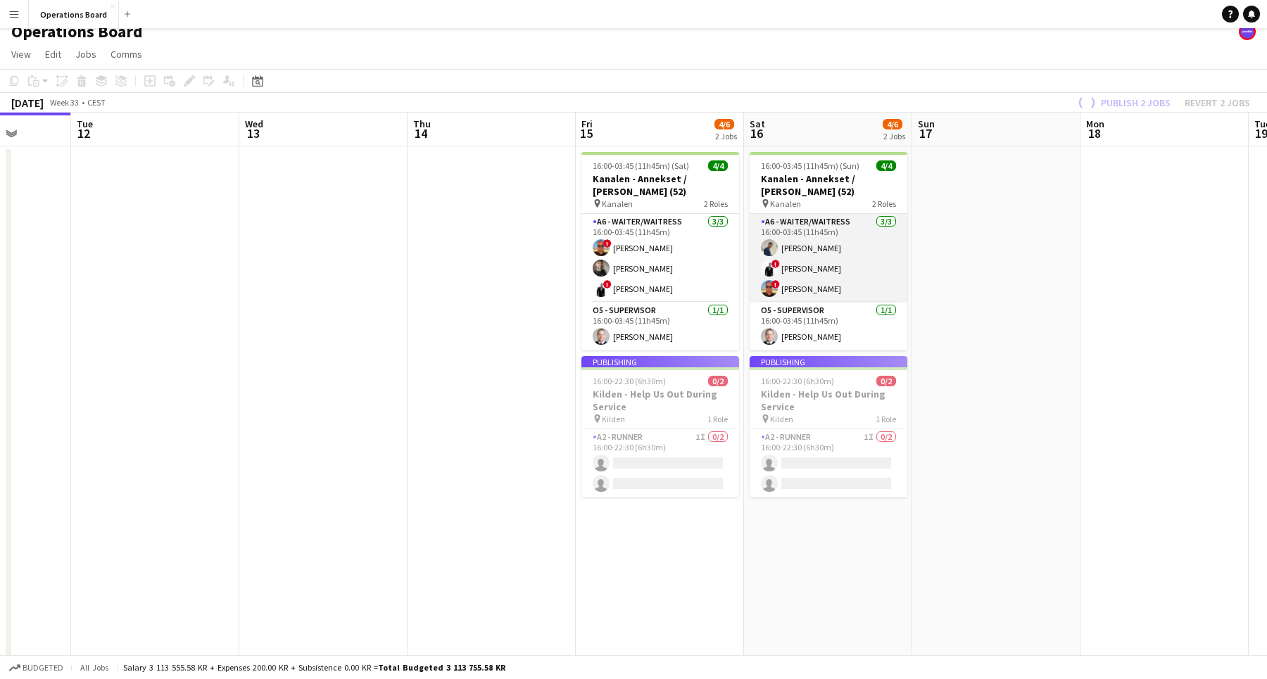
click at [800, 215] on app-card-role "A6 - WAITER/WAITRESS [DATE] 16:00-03:45 (11h45m) [PERSON_NAME] ! [PERSON_NAME] …" at bounding box center [828, 258] width 158 height 89
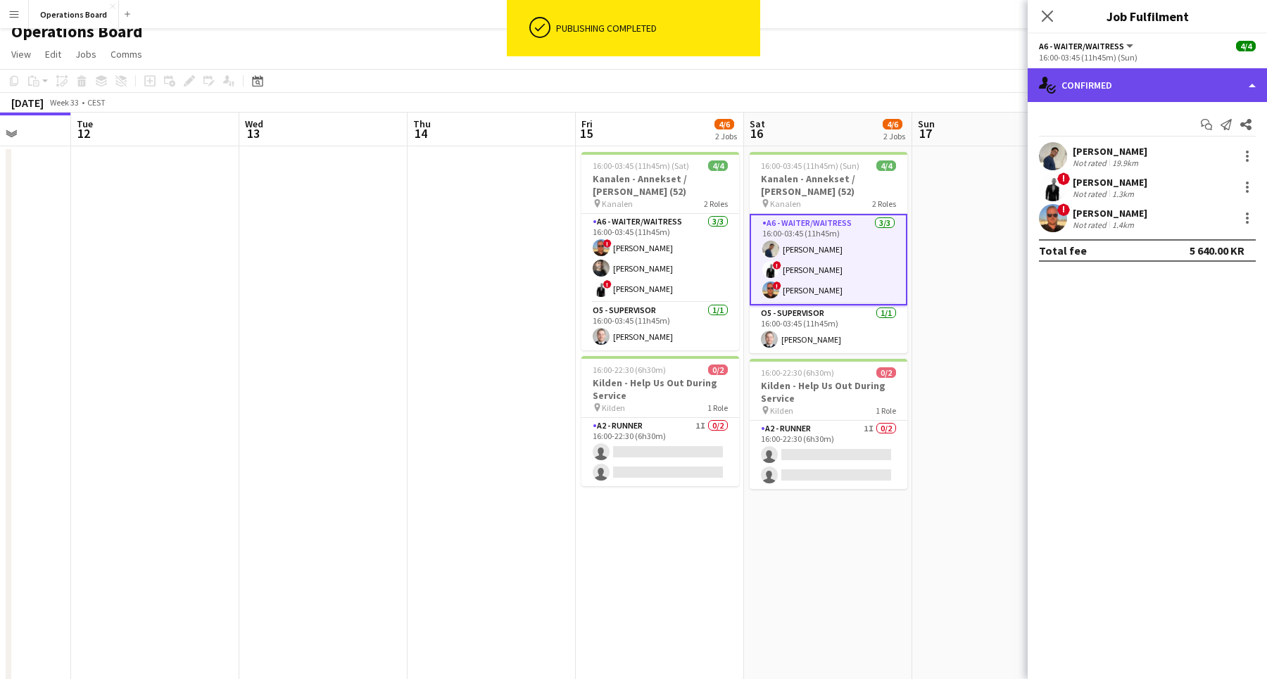
click at [1151, 99] on div "single-neutral-actions-check-2 Confirmed" at bounding box center [1146, 85] width 239 height 34
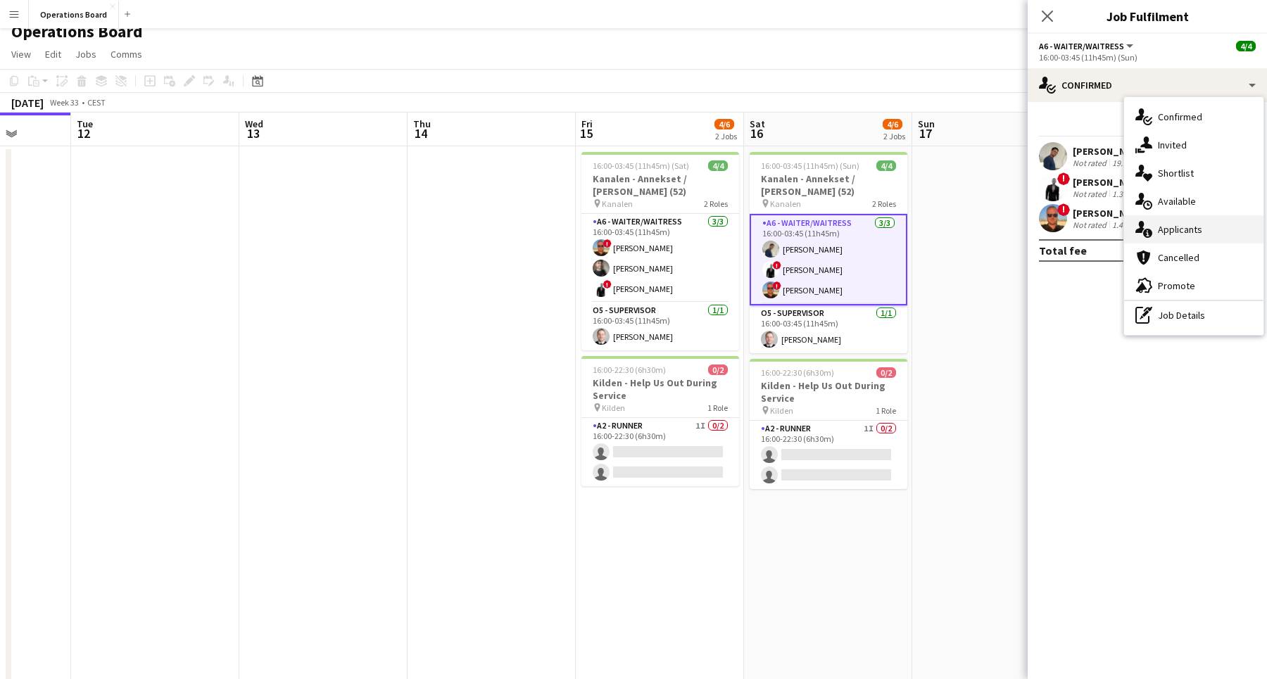
click at [1196, 237] on div "single-neutral-actions-information Applicants" at bounding box center [1193, 229] width 139 height 28
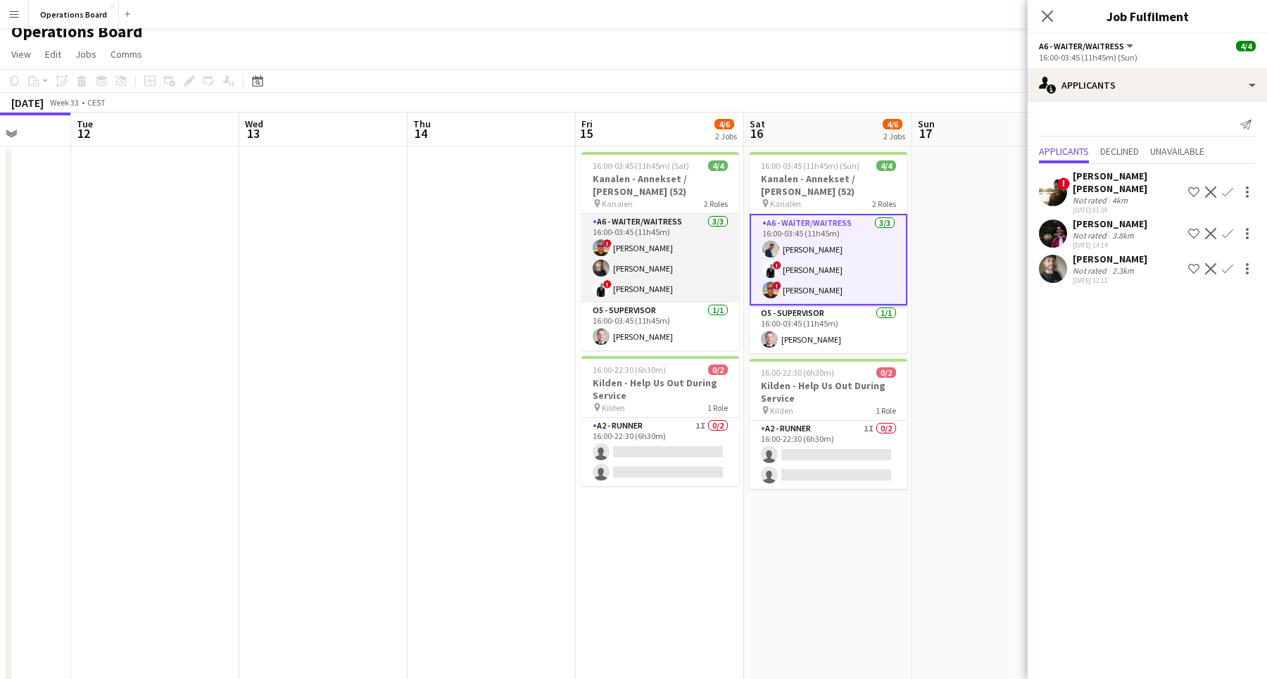
click at [703, 248] on app-card-role "A6 - WAITER/WAITRESS [DATE] 16:00-03:45 (11h45m) ! [PERSON_NAME] [PERSON_NAME] …" at bounding box center [660, 258] width 158 height 89
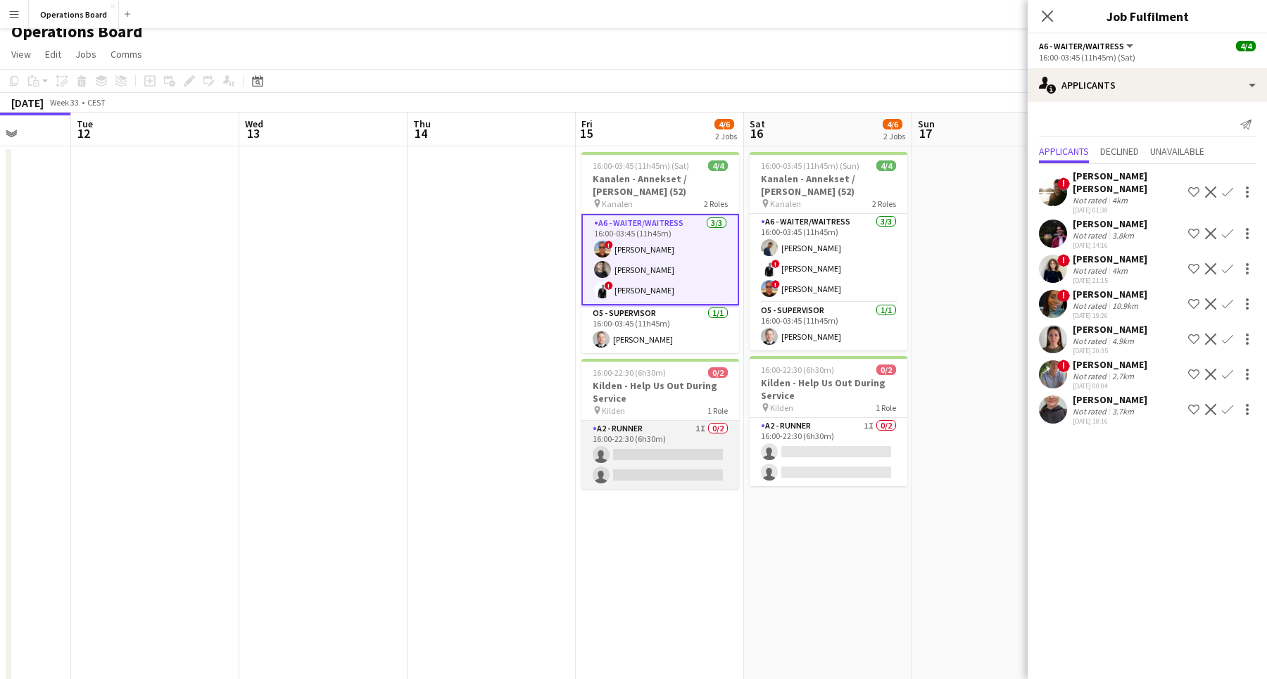
click at [707, 443] on app-card-role "A2 - RUNNER 1I 0/2 16:00-22:30 (6h30m) single-neutral-actions single-neutral-ac…" at bounding box center [660, 455] width 158 height 68
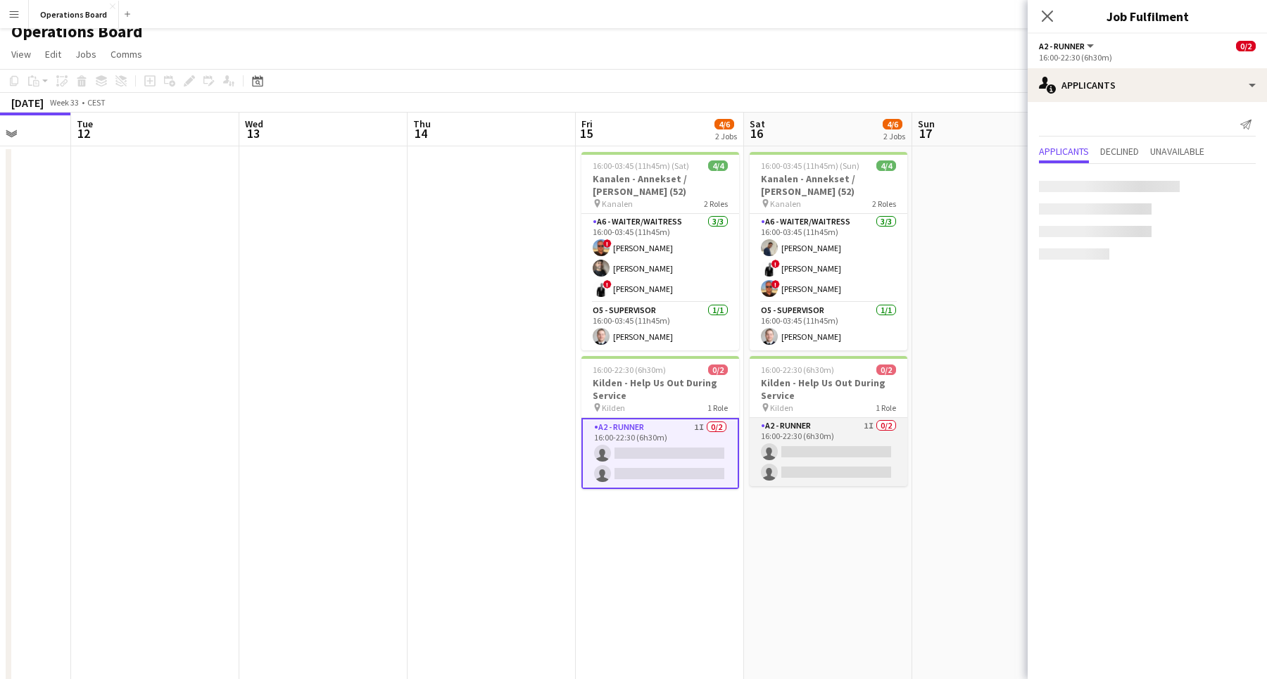
click at [811, 443] on app-card-role "A2 - RUNNER 1I 0/2 16:00-22:30 (6h30m) single-neutral-actions single-neutral-ac…" at bounding box center [828, 452] width 158 height 68
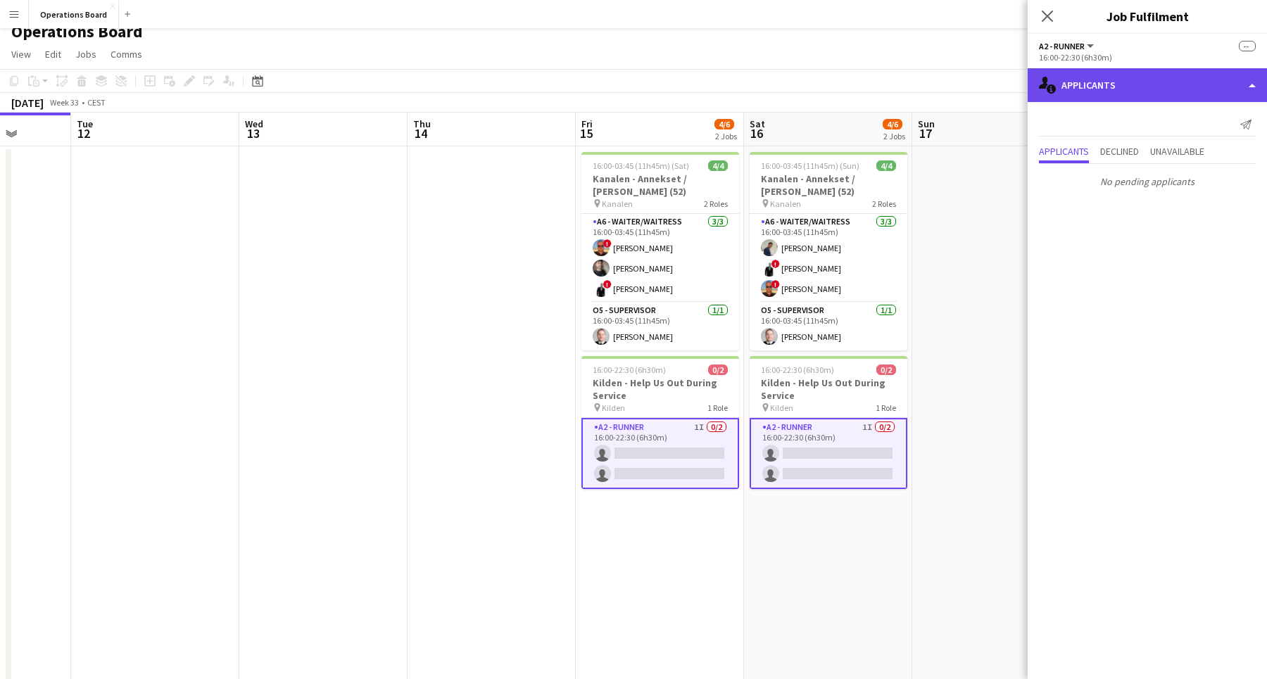
click at [1107, 89] on div "single-neutral-actions-information Applicants" at bounding box center [1146, 85] width 239 height 34
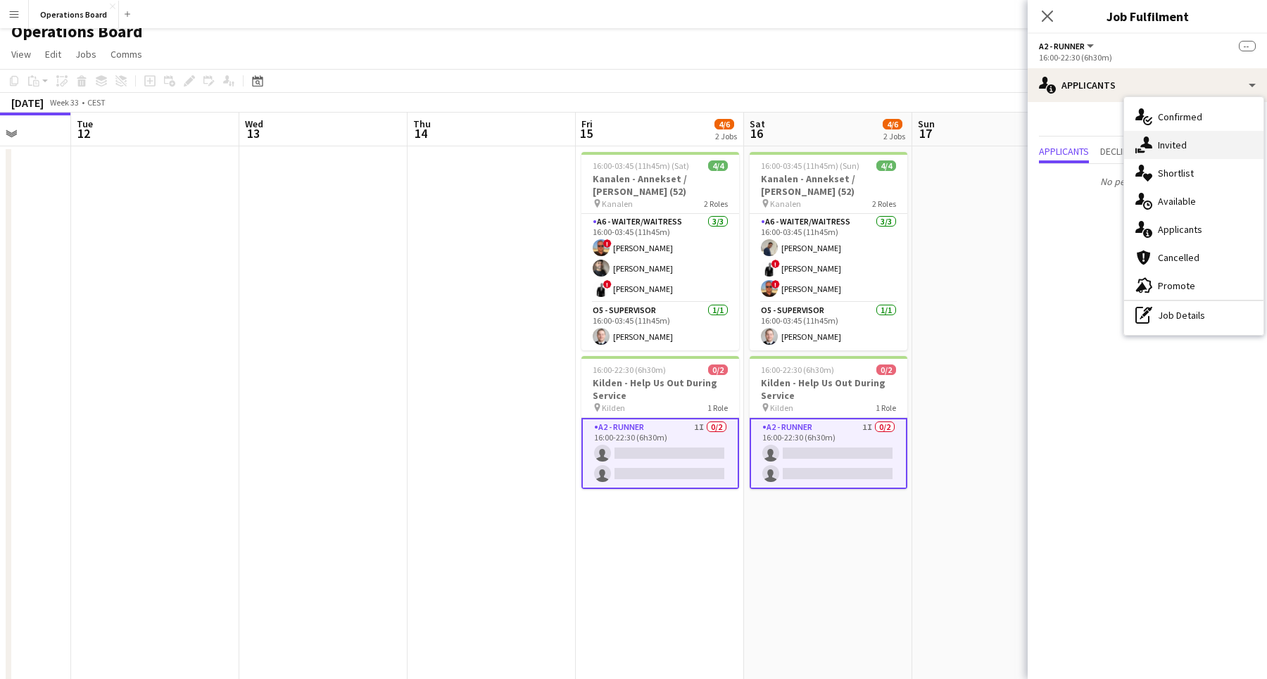
click at [1155, 146] on div "single-neutral-actions-share-1 Invited" at bounding box center [1193, 145] width 139 height 28
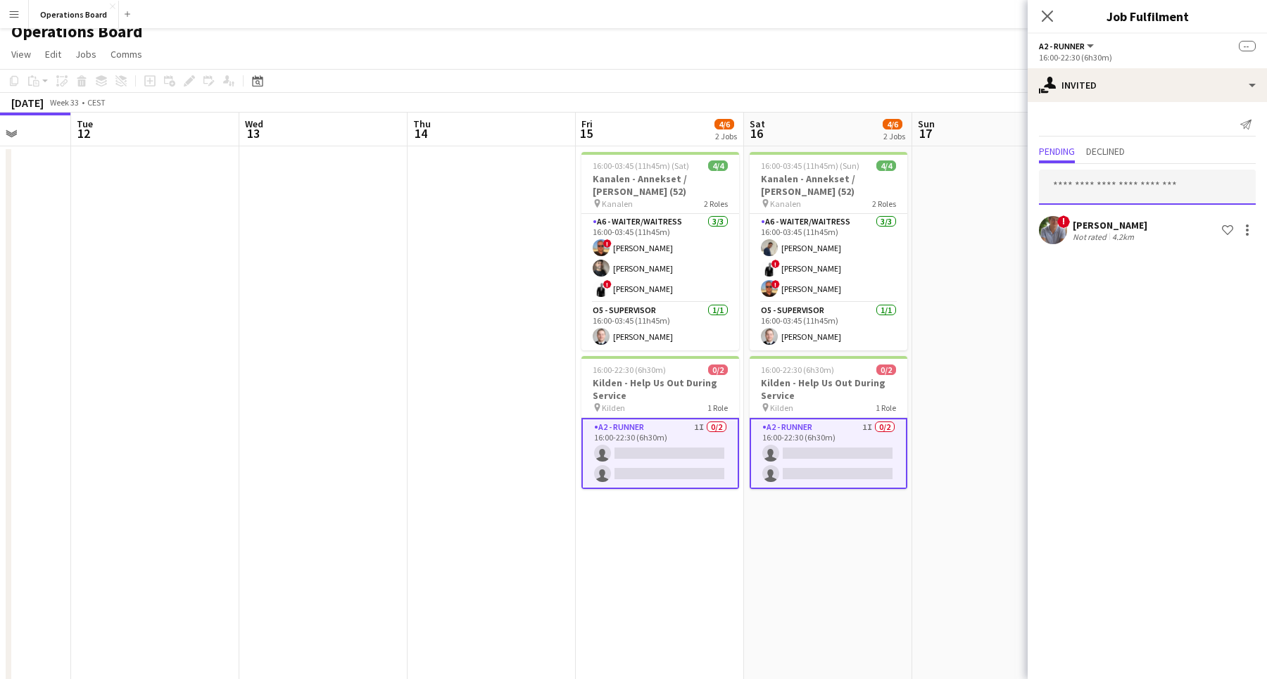
click at [1083, 192] on input "text" at bounding box center [1147, 187] width 217 height 35
type input "******"
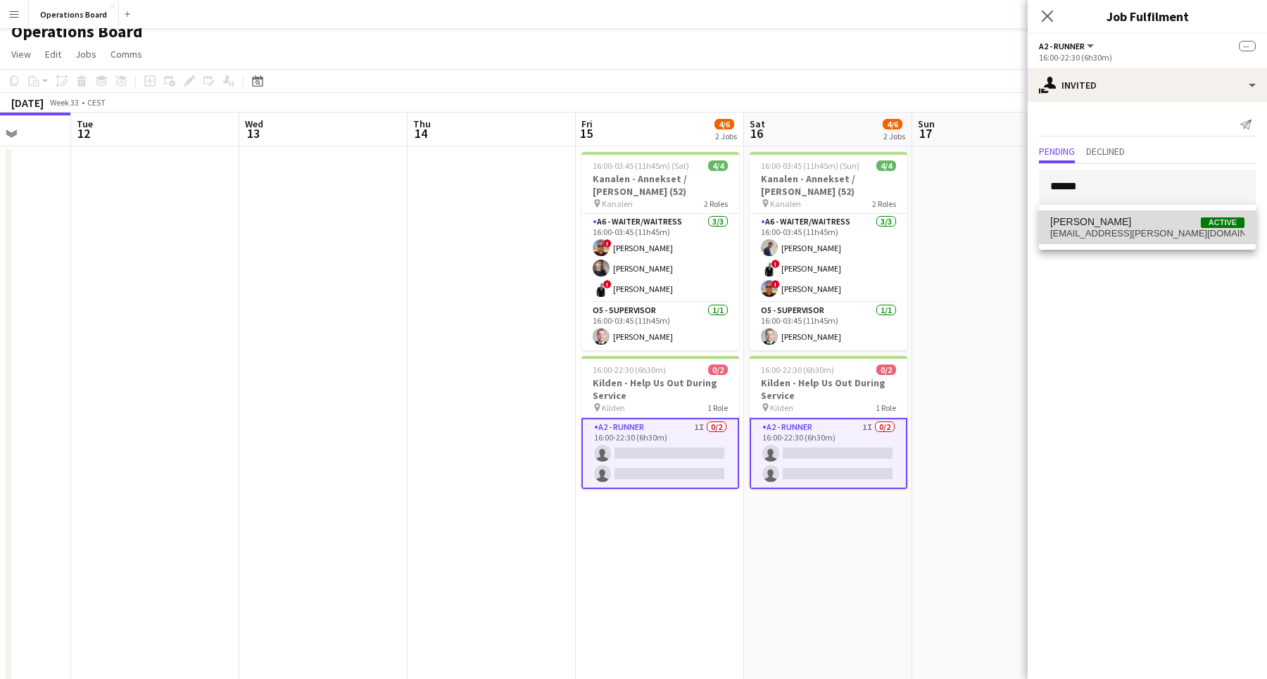
click at [1107, 229] on span "[EMAIL_ADDRESS][PERSON_NAME][DOMAIN_NAME]" at bounding box center [1147, 233] width 194 height 11
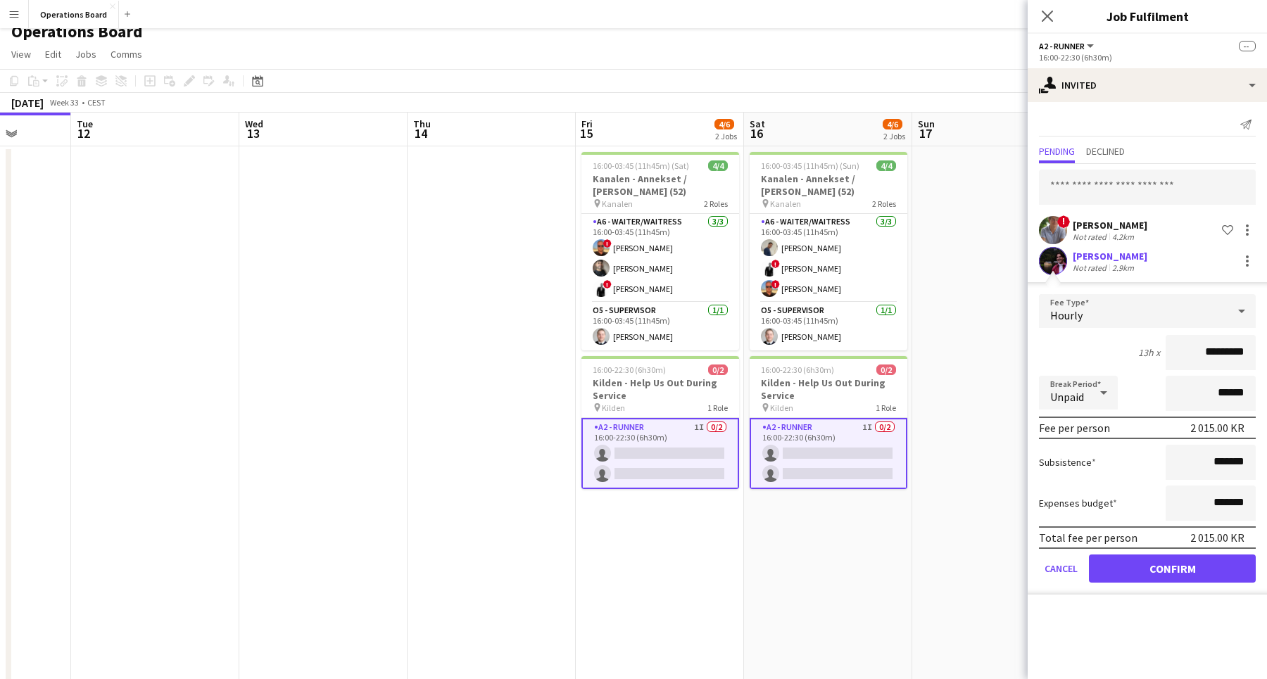
click at [1145, 574] on button "Confirm" at bounding box center [1172, 569] width 167 height 28
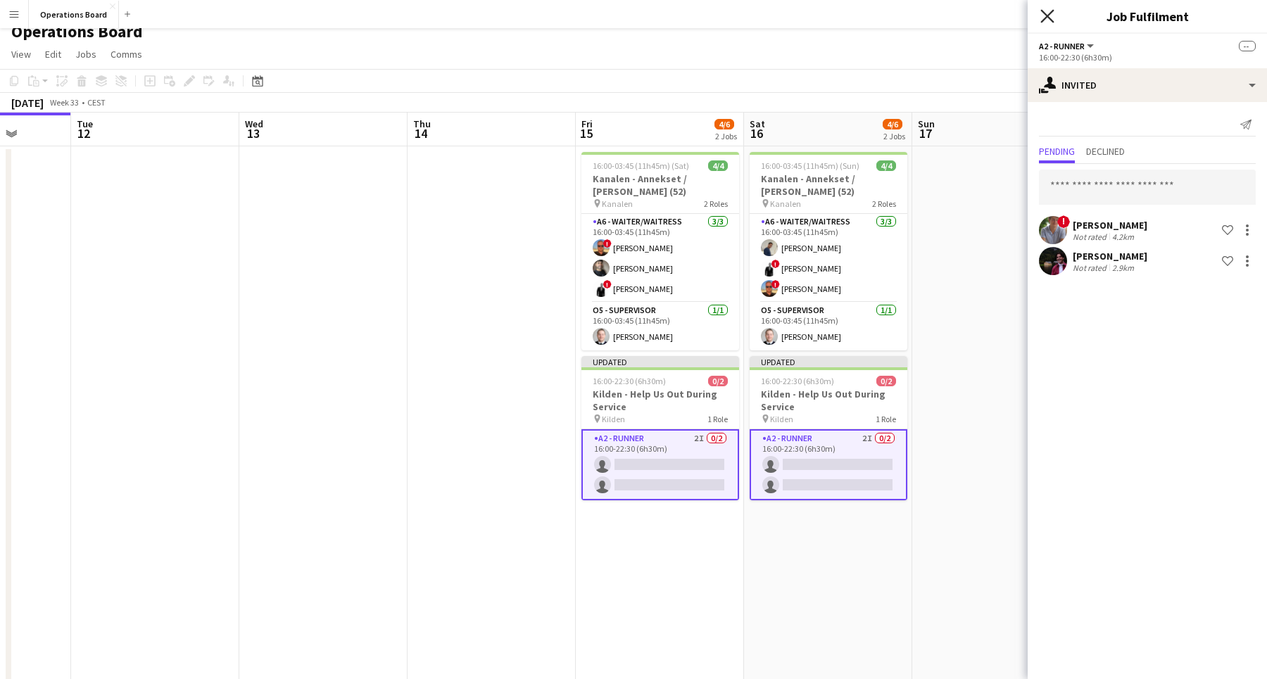
click at [1046, 16] on icon "Close pop-in" at bounding box center [1046, 15] width 13 height 13
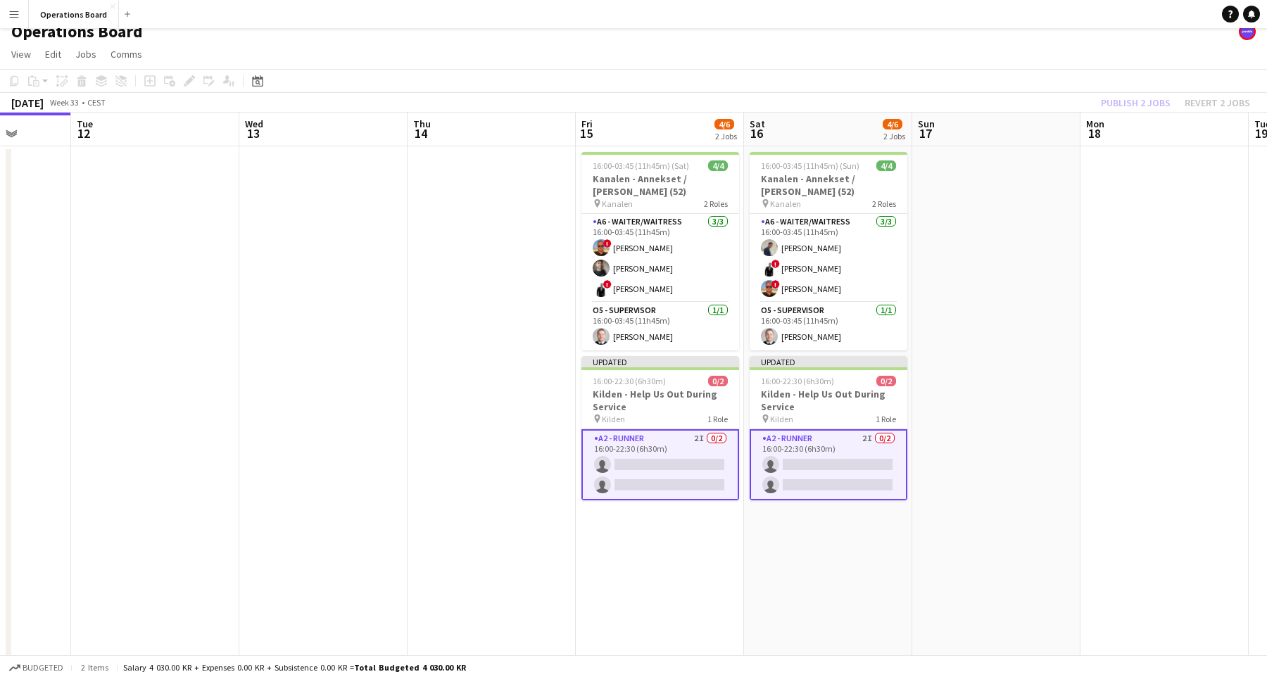
click at [1115, 117] on app-board-header-date "Mon 18" at bounding box center [1164, 130] width 168 height 34
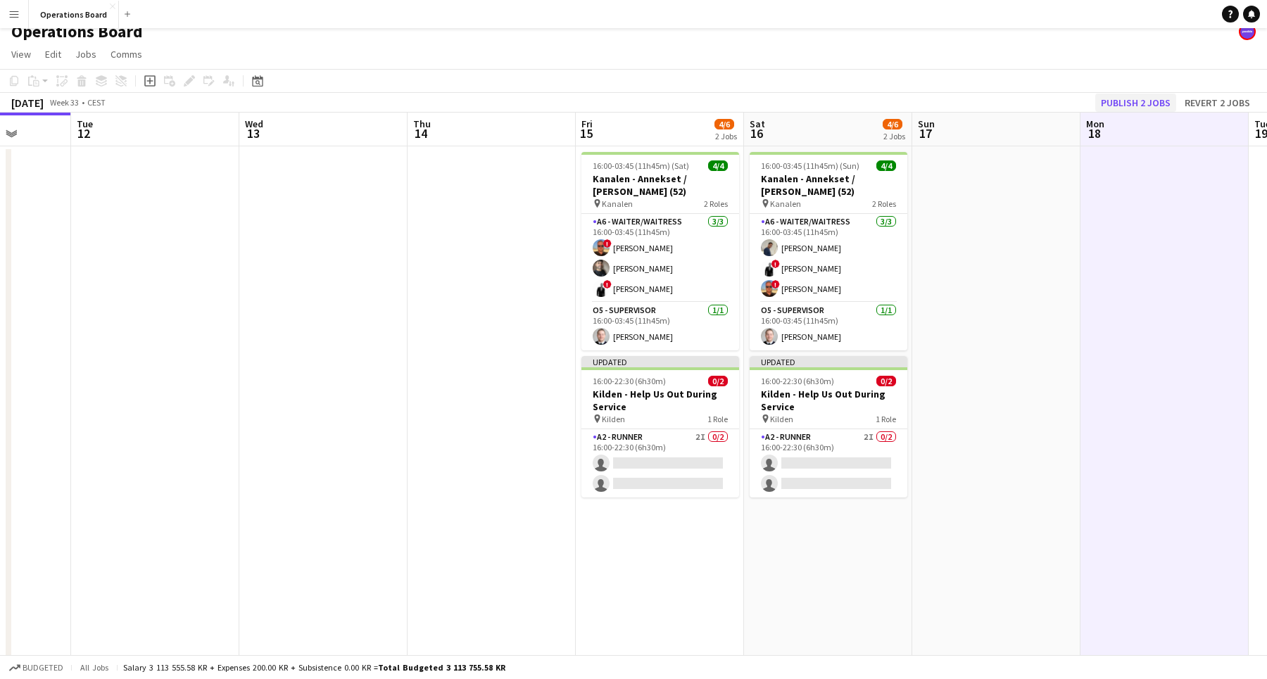
click at [1119, 106] on button "Publish 2 jobs" at bounding box center [1135, 103] width 81 height 18
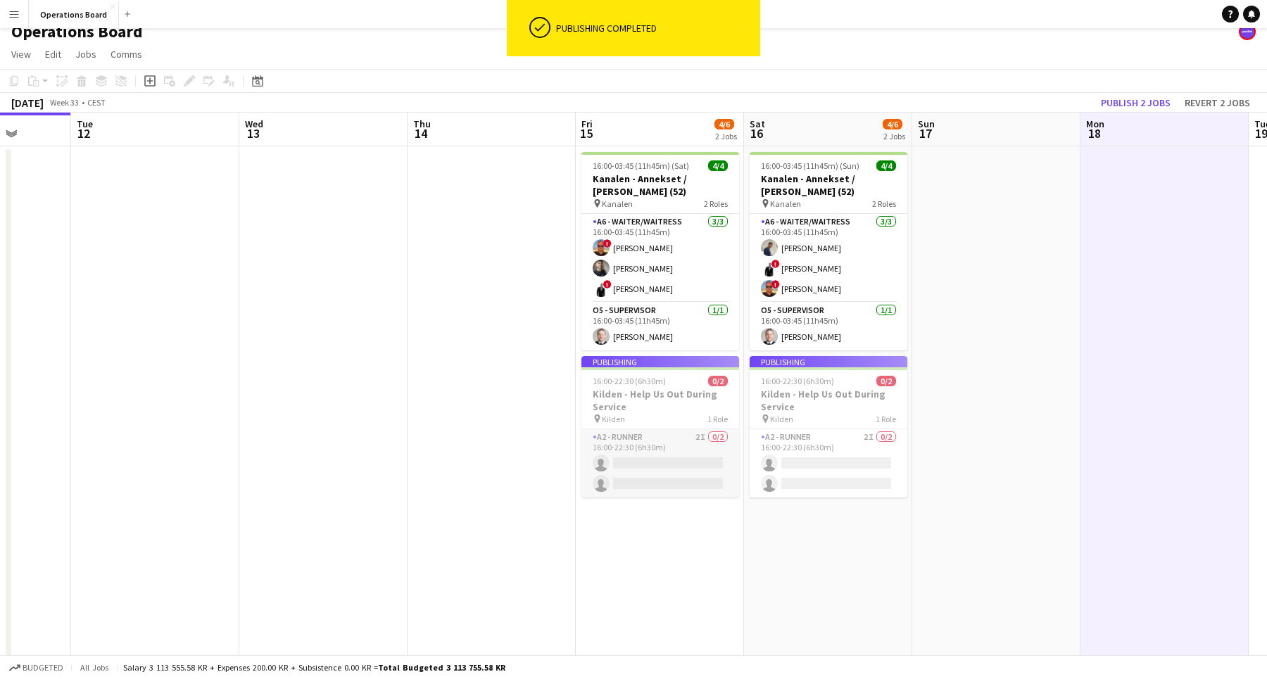
click at [652, 481] on app-card-role "A2 - RUNNER 2I 0/2 16:00-22:30 (6h30m) single-neutral-actions single-neutral-ac…" at bounding box center [660, 463] width 158 height 68
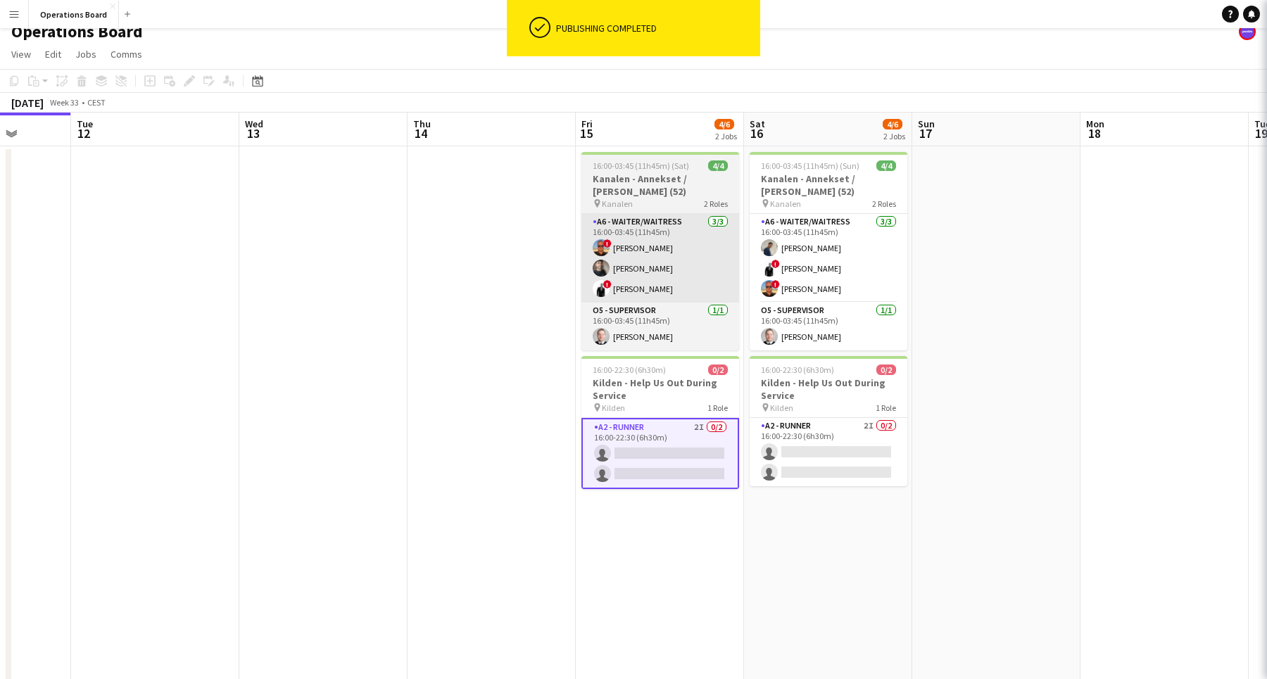
click at [691, 300] on app-card-role "A6 - WAITER/WAITRESS [DATE] 16:00-03:45 (11h45m) ! [PERSON_NAME] [PERSON_NAME] …" at bounding box center [660, 258] width 158 height 89
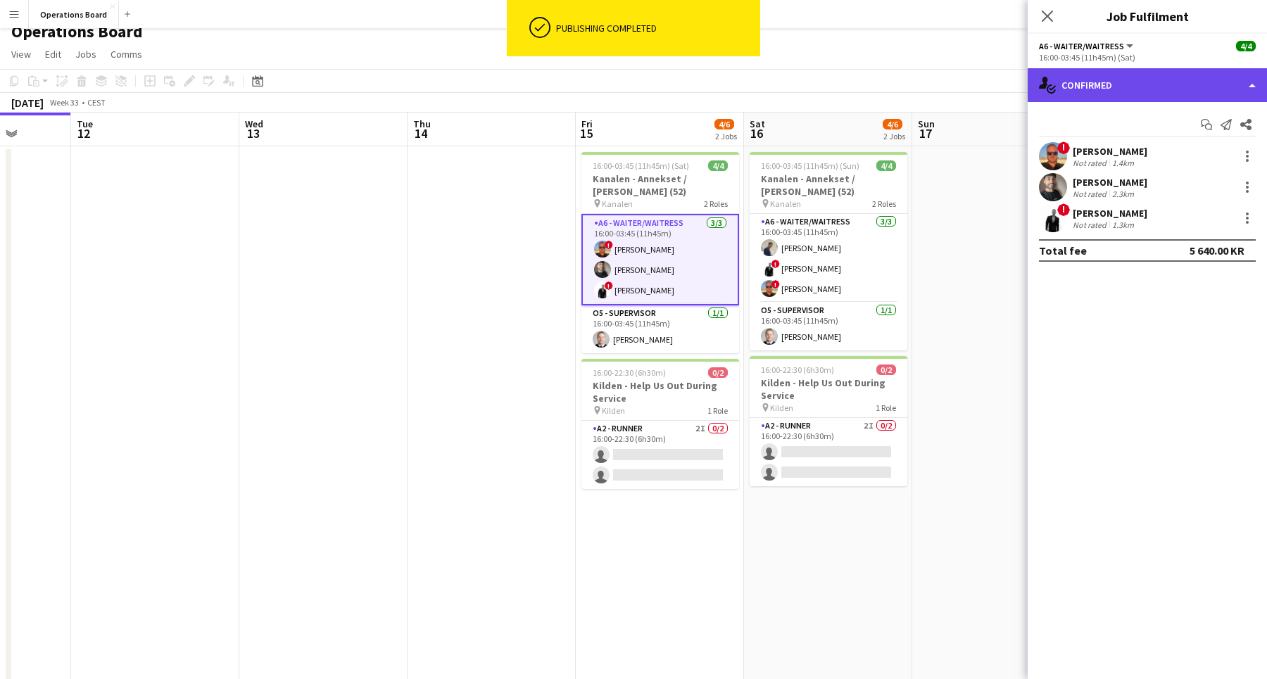
click at [1125, 99] on div "single-neutral-actions-check-2 Confirmed" at bounding box center [1146, 85] width 239 height 34
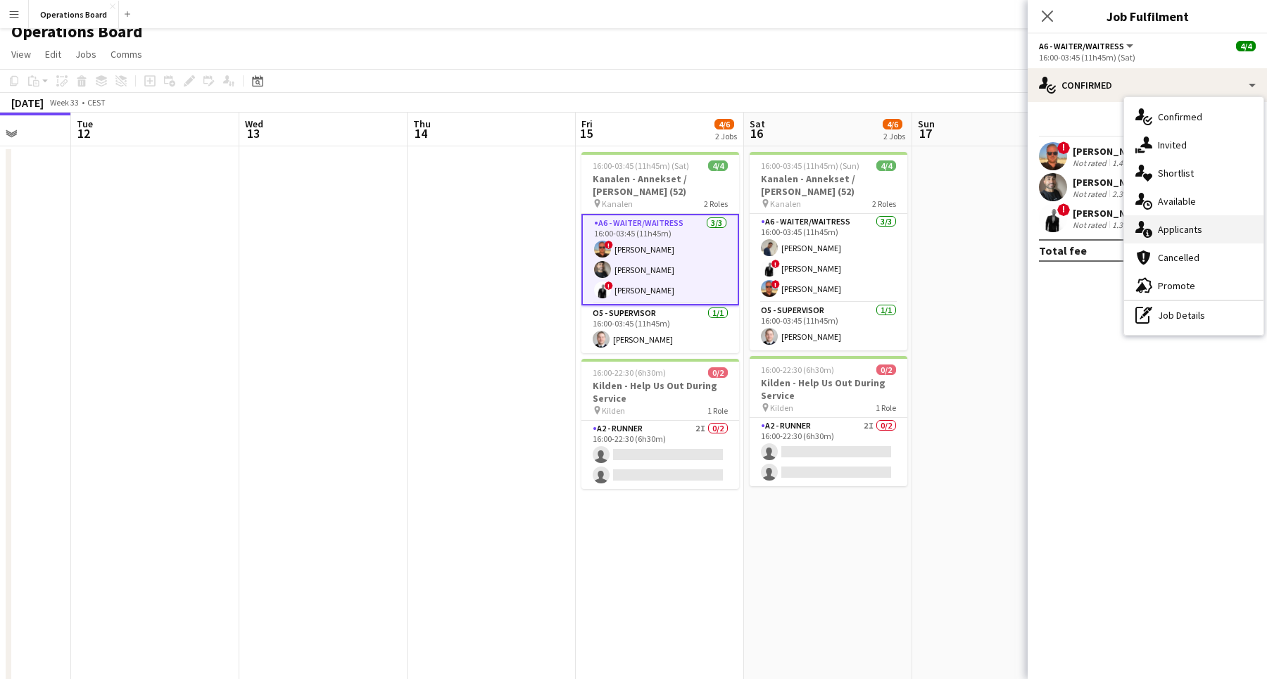
click at [1162, 224] on div "single-neutral-actions-information Applicants" at bounding box center [1193, 229] width 139 height 28
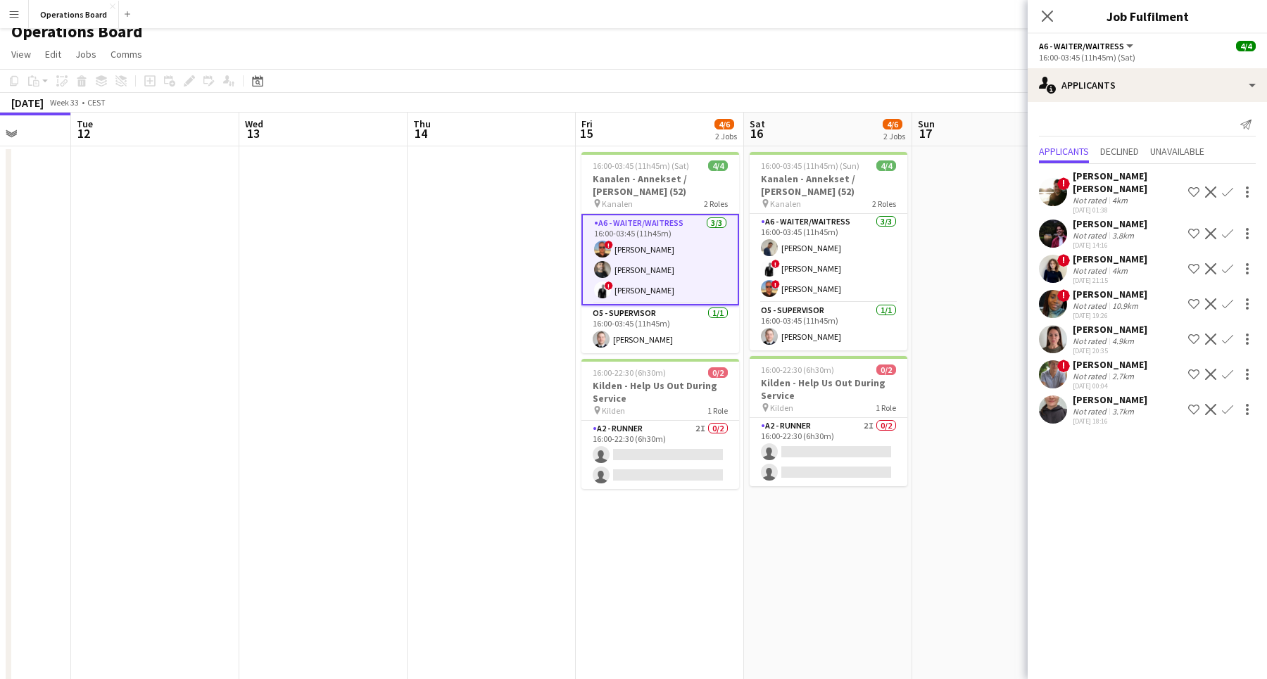
click at [1102, 406] on div "Not rated" at bounding box center [1090, 411] width 37 height 11
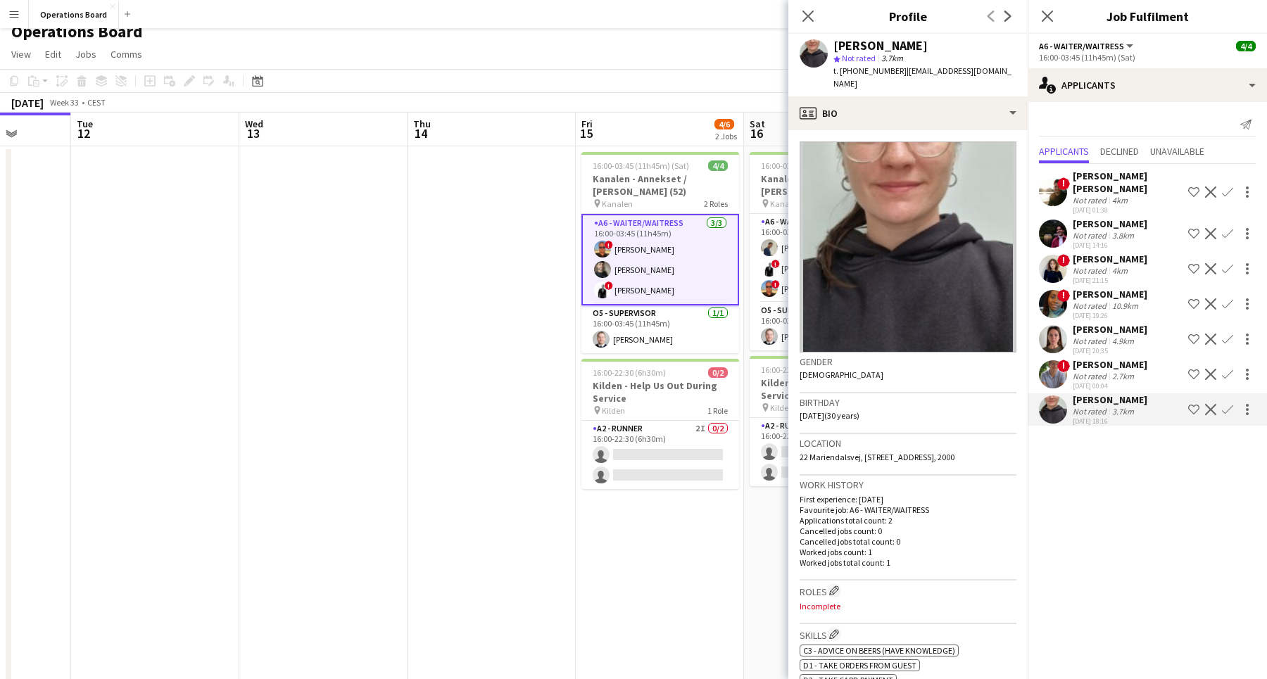
click at [1106, 358] on div "[PERSON_NAME]" at bounding box center [1109, 364] width 75 height 13
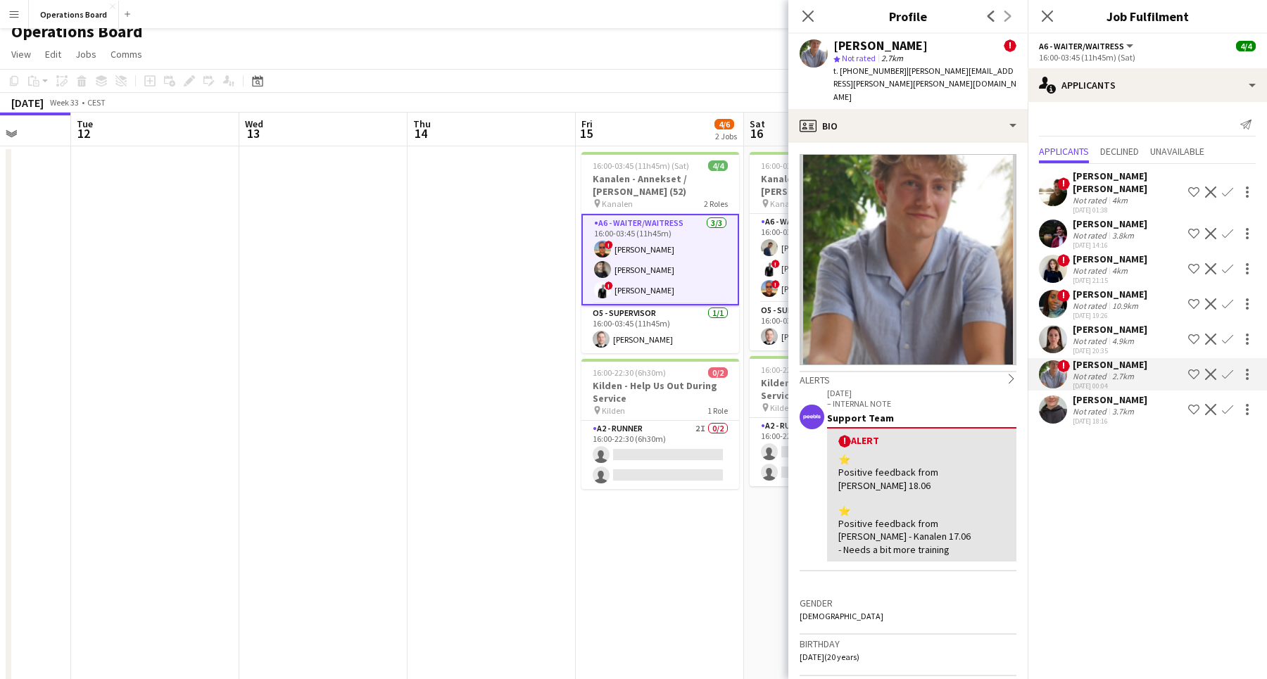
click at [1103, 336] on div "Not rated" at bounding box center [1090, 341] width 37 height 11
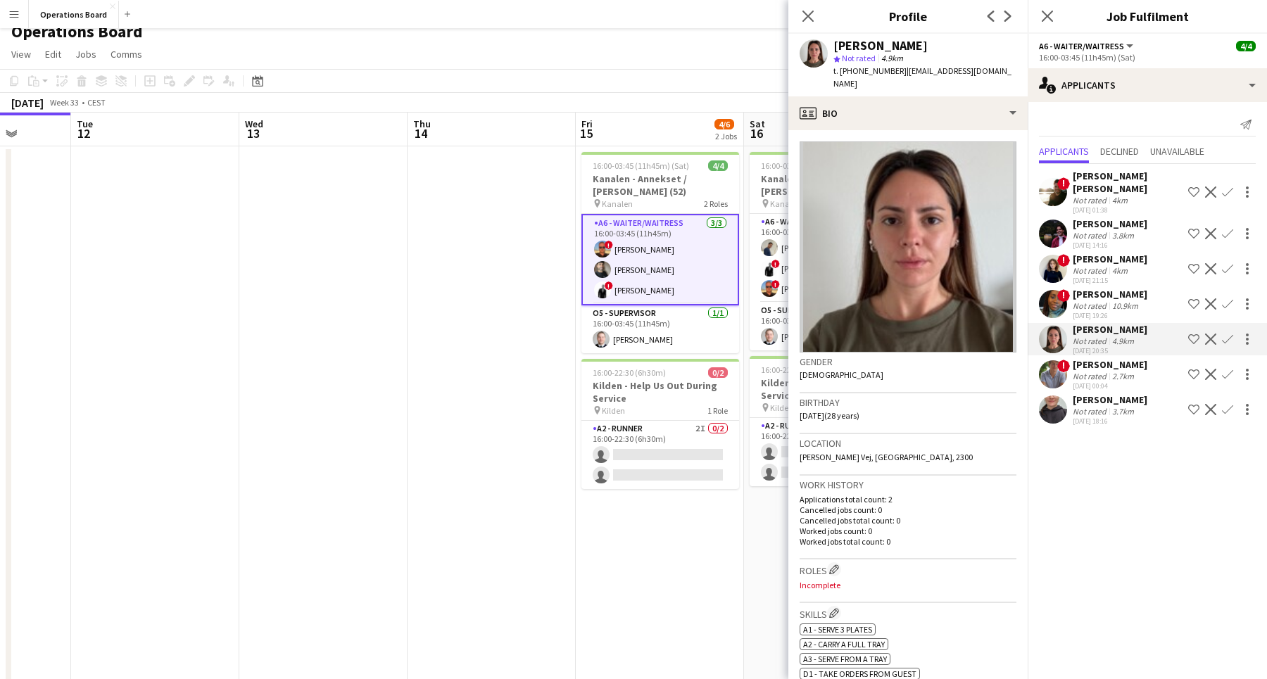
click at [1106, 300] on div "Not rated" at bounding box center [1090, 305] width 37 height 11
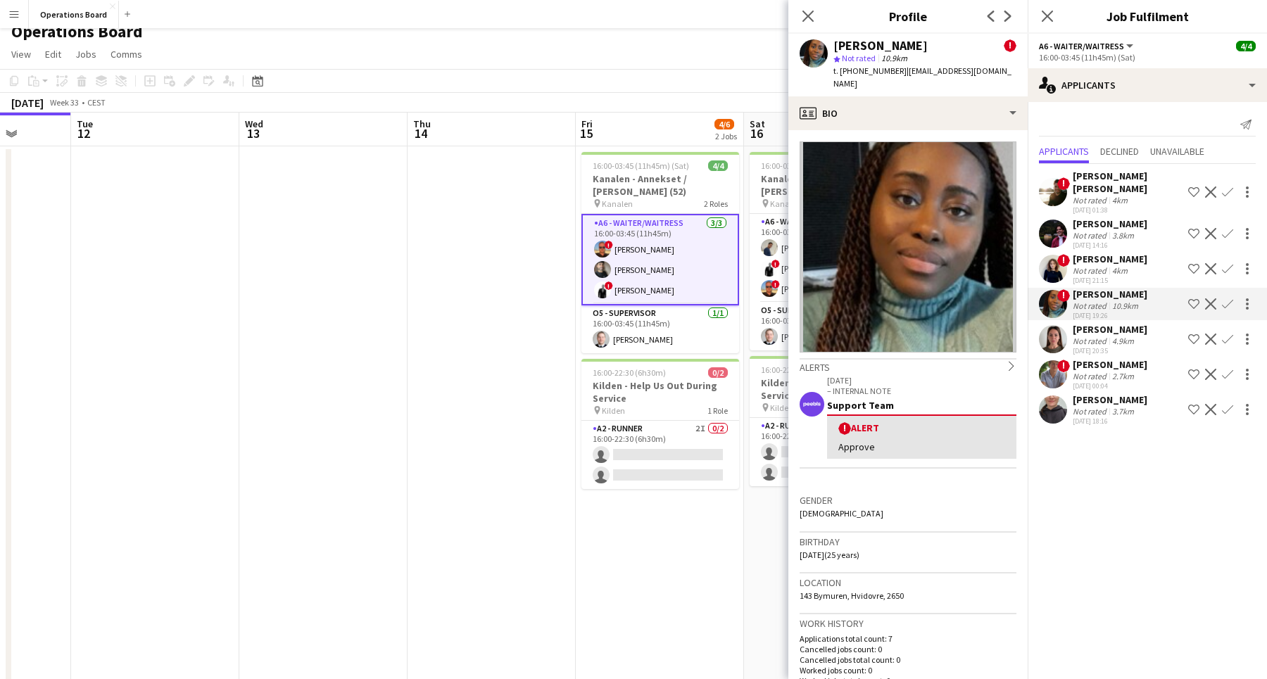
click at [1106, 265] on div "Not rated" at bounding box center [1090, 270] width 37 height 11
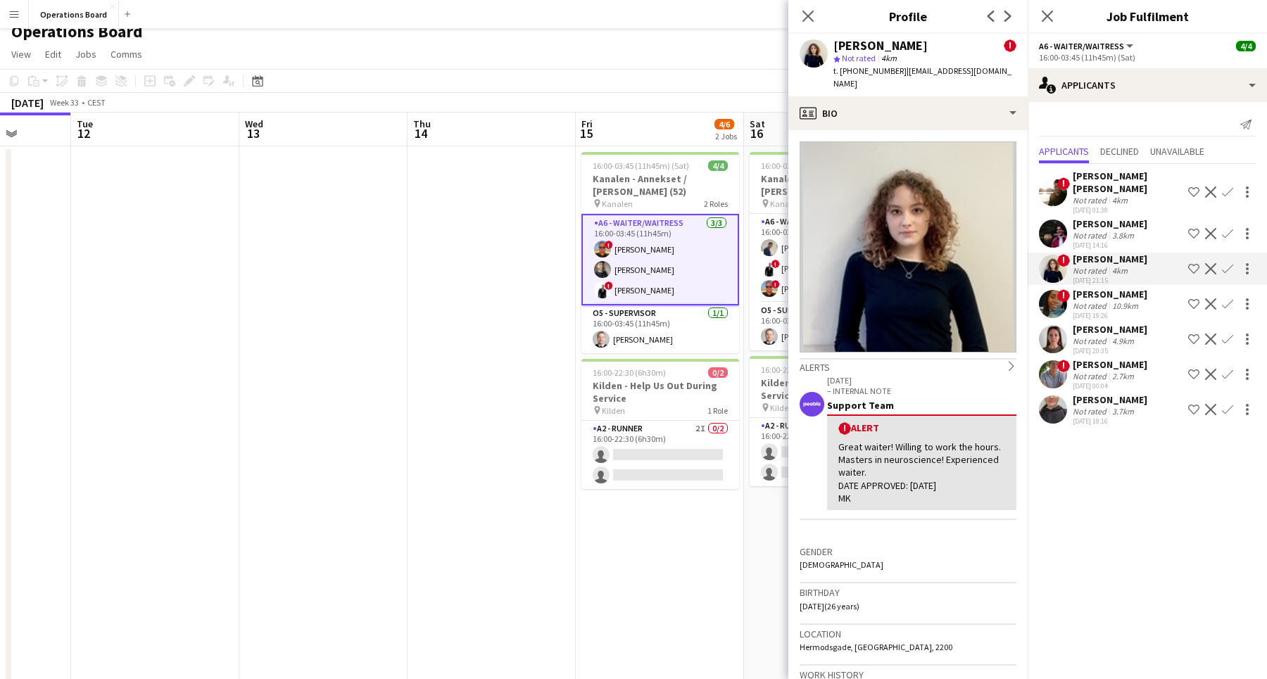
click at [1101, 274] on div "! [PERSON_NAME] [PERSON_NAME] Not rated 4km [DATE] 01:38 Shortlist crew Decline…" at bounding box center [1146, 296] width 239 height 265
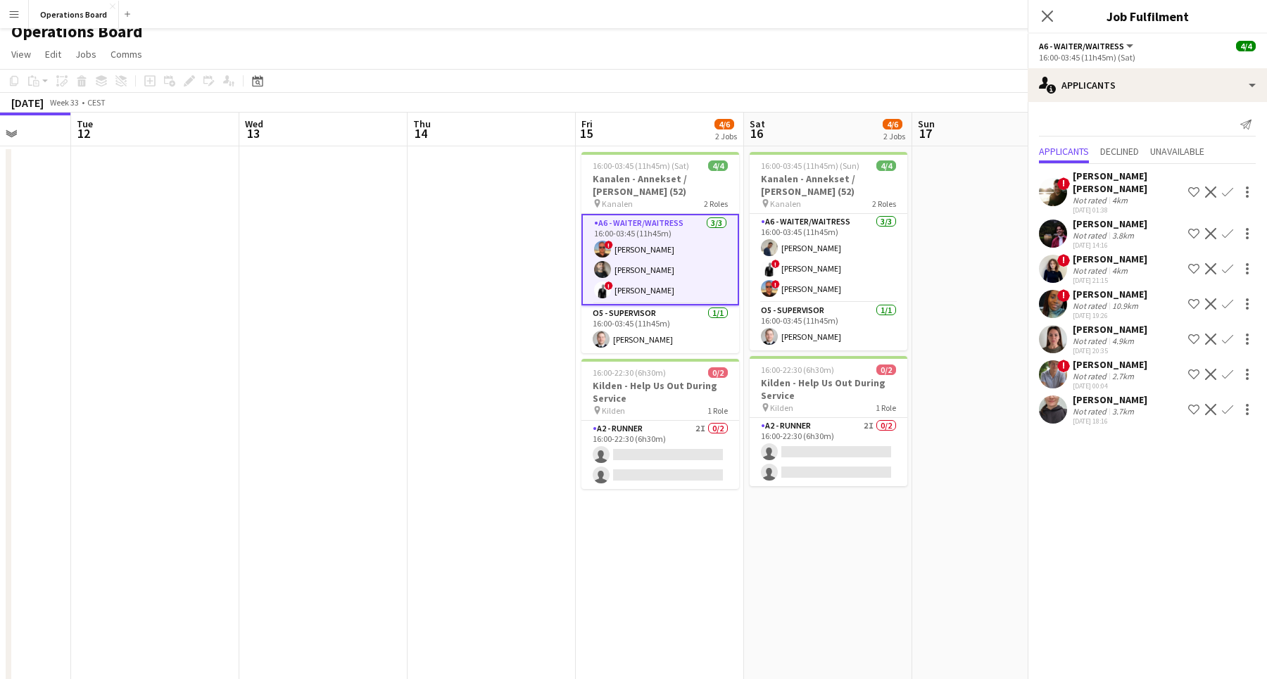
click at [1094, 288] on div "[PERSON_NAME]" at bounding box center [1109, 294] width 75 height 13
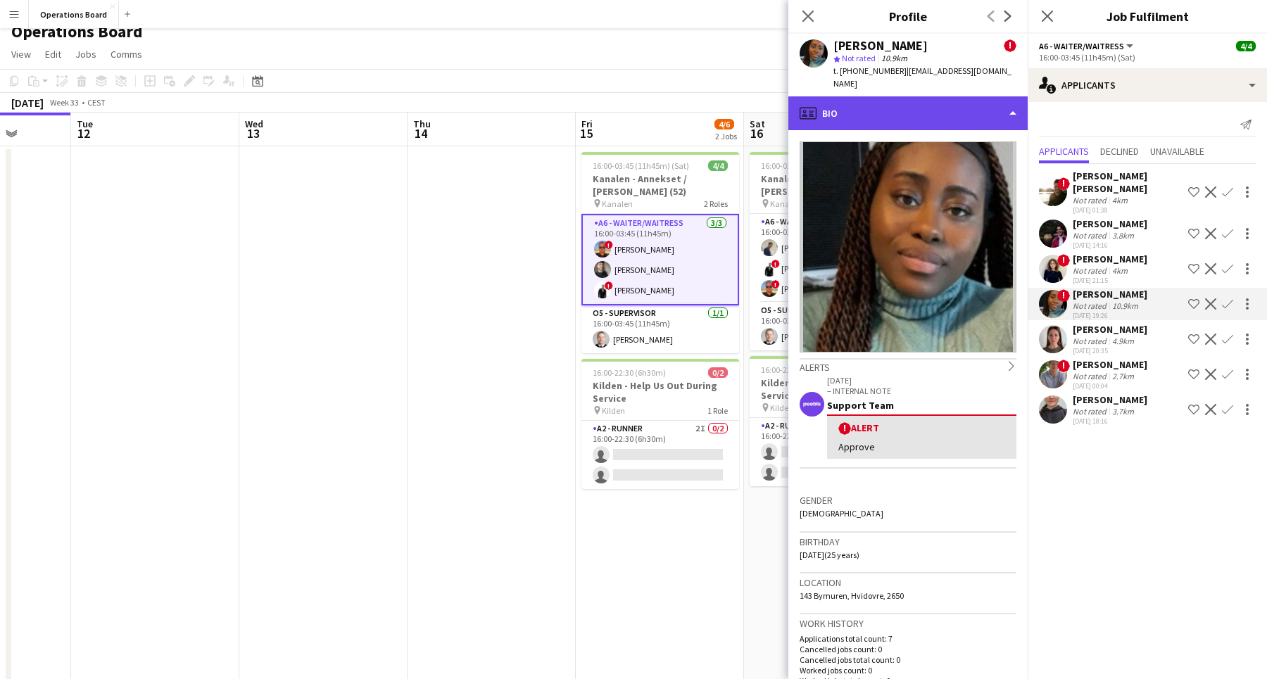
click at [952, 109] on div "profile Bio" at bounding box center [907, 113] width 239 height 34
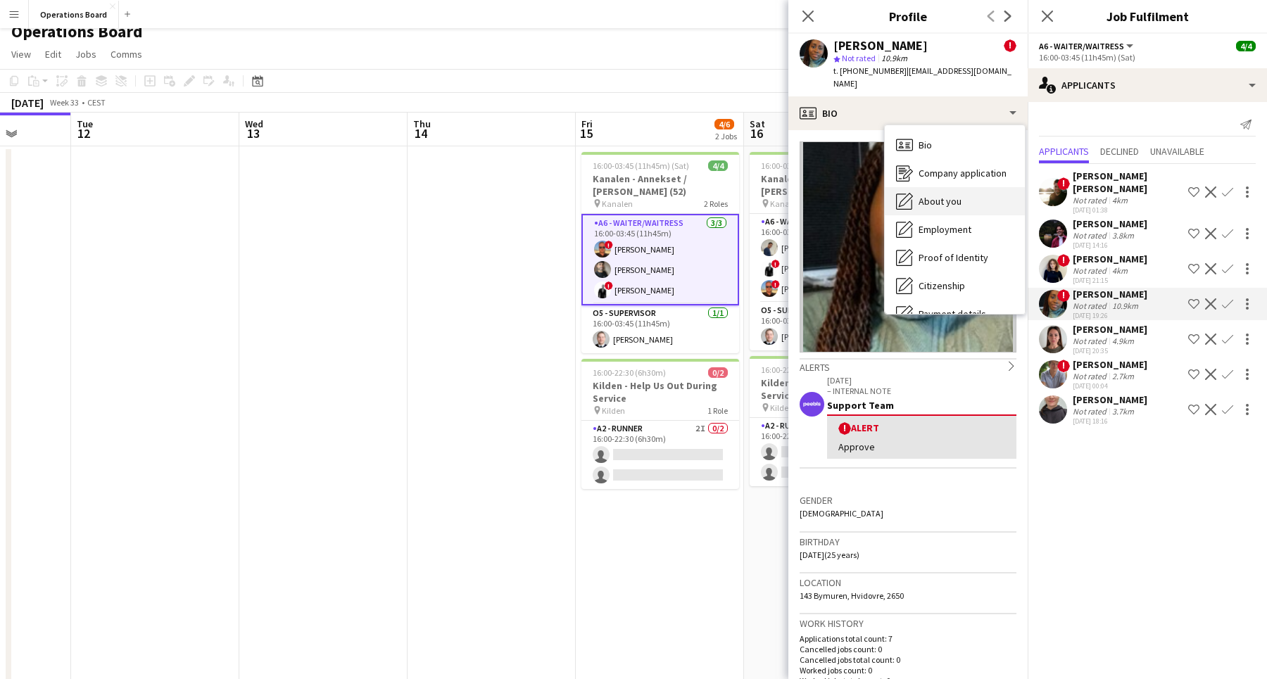
click at [961, 187] on div "About you About you" at bounding box center [955, 201] width 140 height 28
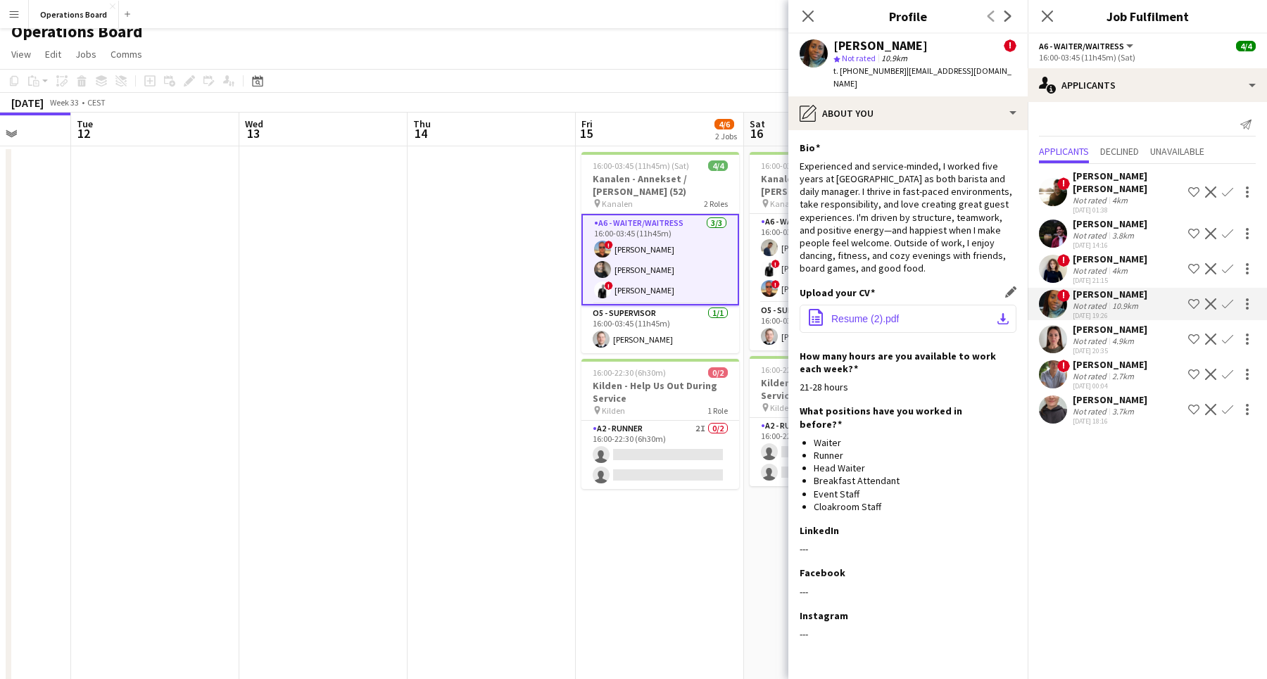
click at [909, 305] on button "office-file-sheet Resume (2).pdf download-bottom" at bounding box center [907, 319] width 217 height 28
click at [437, 370] on app-date-cell at bounding box center [491, 536] width 168 height 781
